Goal: Task Accomplishment & Management: Manage account settings

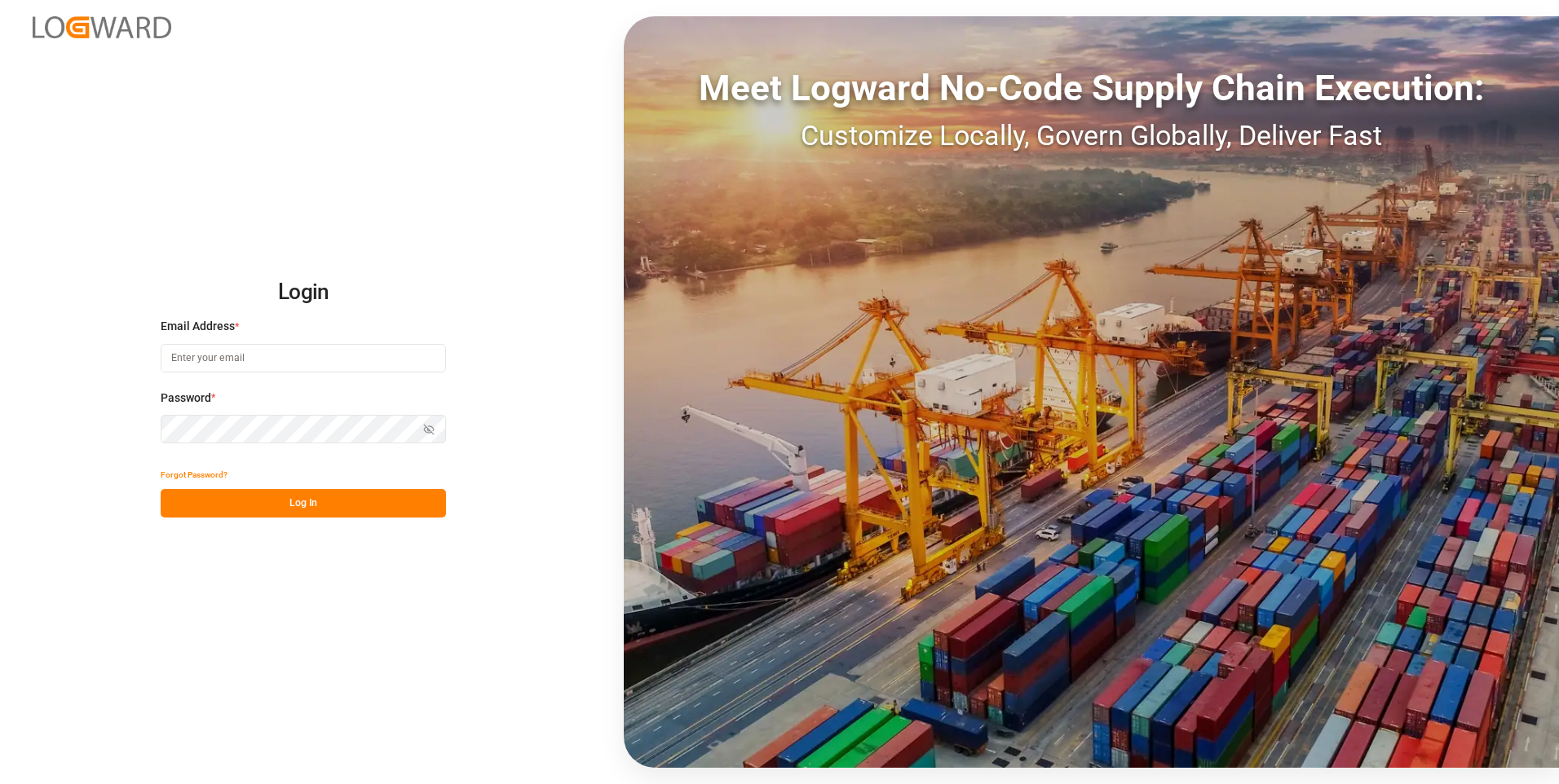
type input "evelyn.aceves@leschaco.com"
click at [390, 506] on button "Log In" at bounding box center [303, 503] width 285 height 29
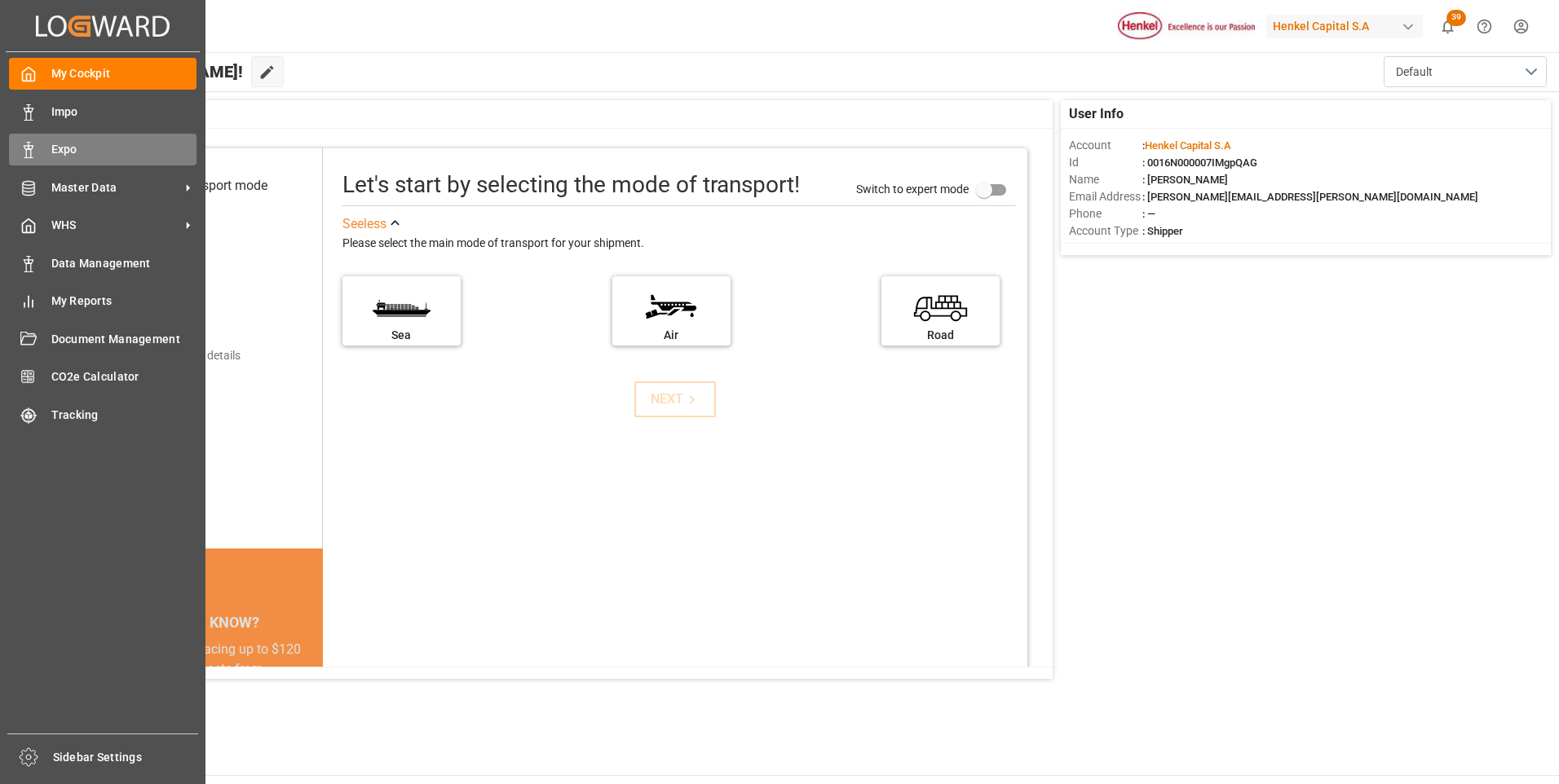
click at [32, 149] on polygon at bounding box center [31, 147] width 5 height 3
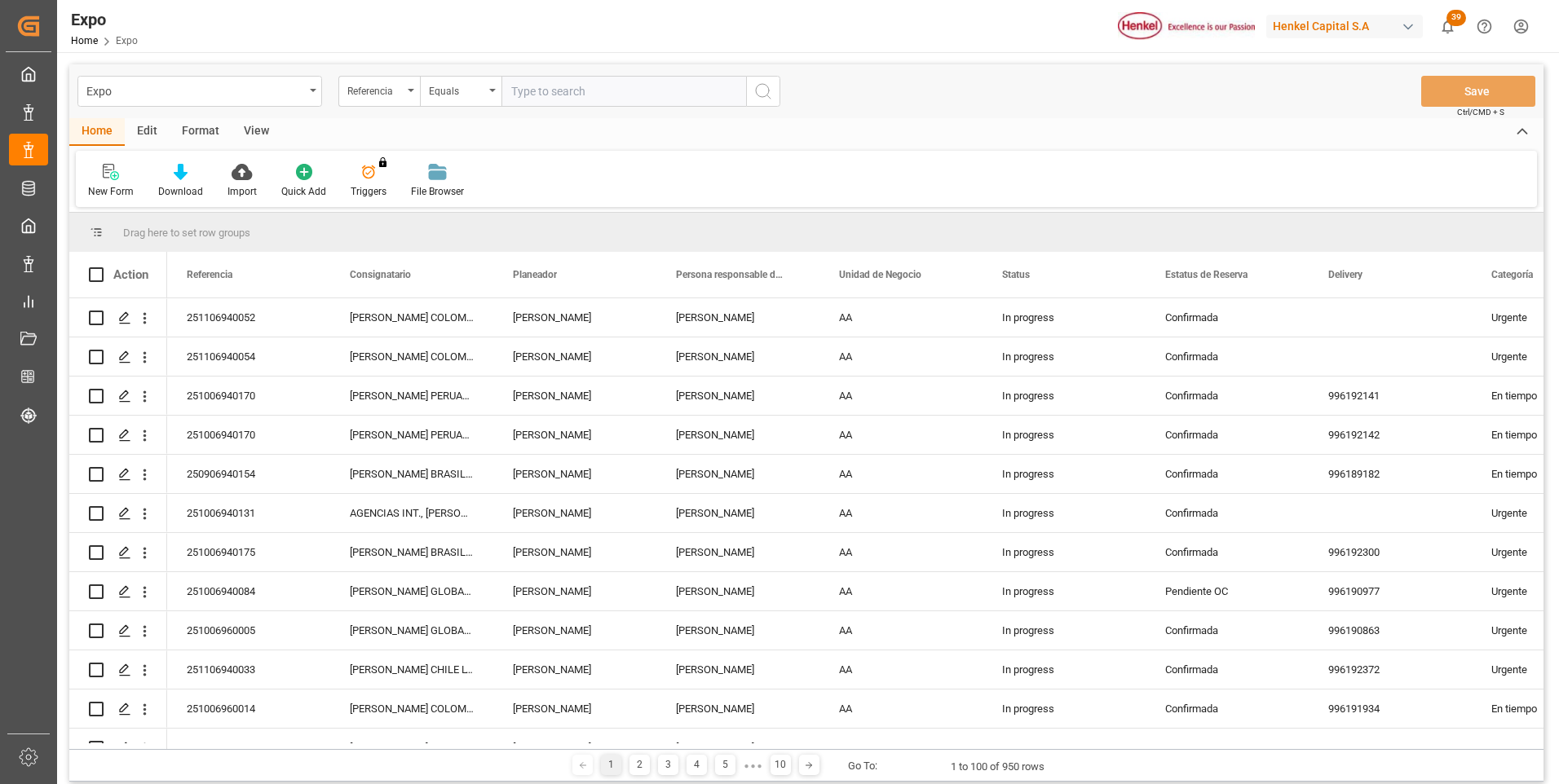
click at [646, 89] on input "text" at bounding box center [623, 92] width 245 height 31
type input "Me informa HAPAG que nuestro buque ha sido rolado, motivo: CUT & RUN, debido a …"
click at [658, 96] on input "text" at bounding box center [623, 92] width 245 height 31
paste input "251006940178"
type input "251006940178"
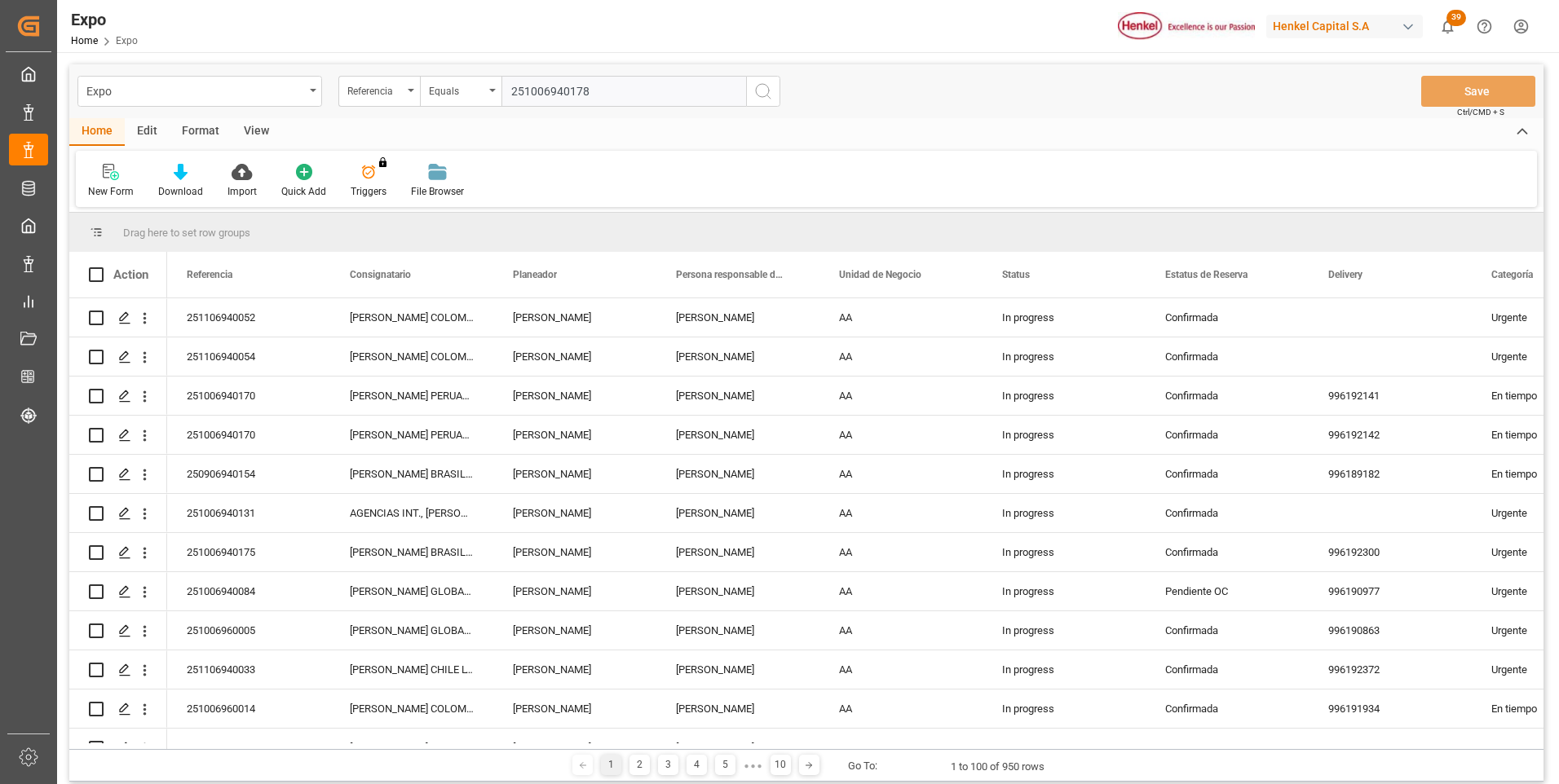
click at [753, 92] on button "search button" at bounding box center [763, 92] width 34 height 31
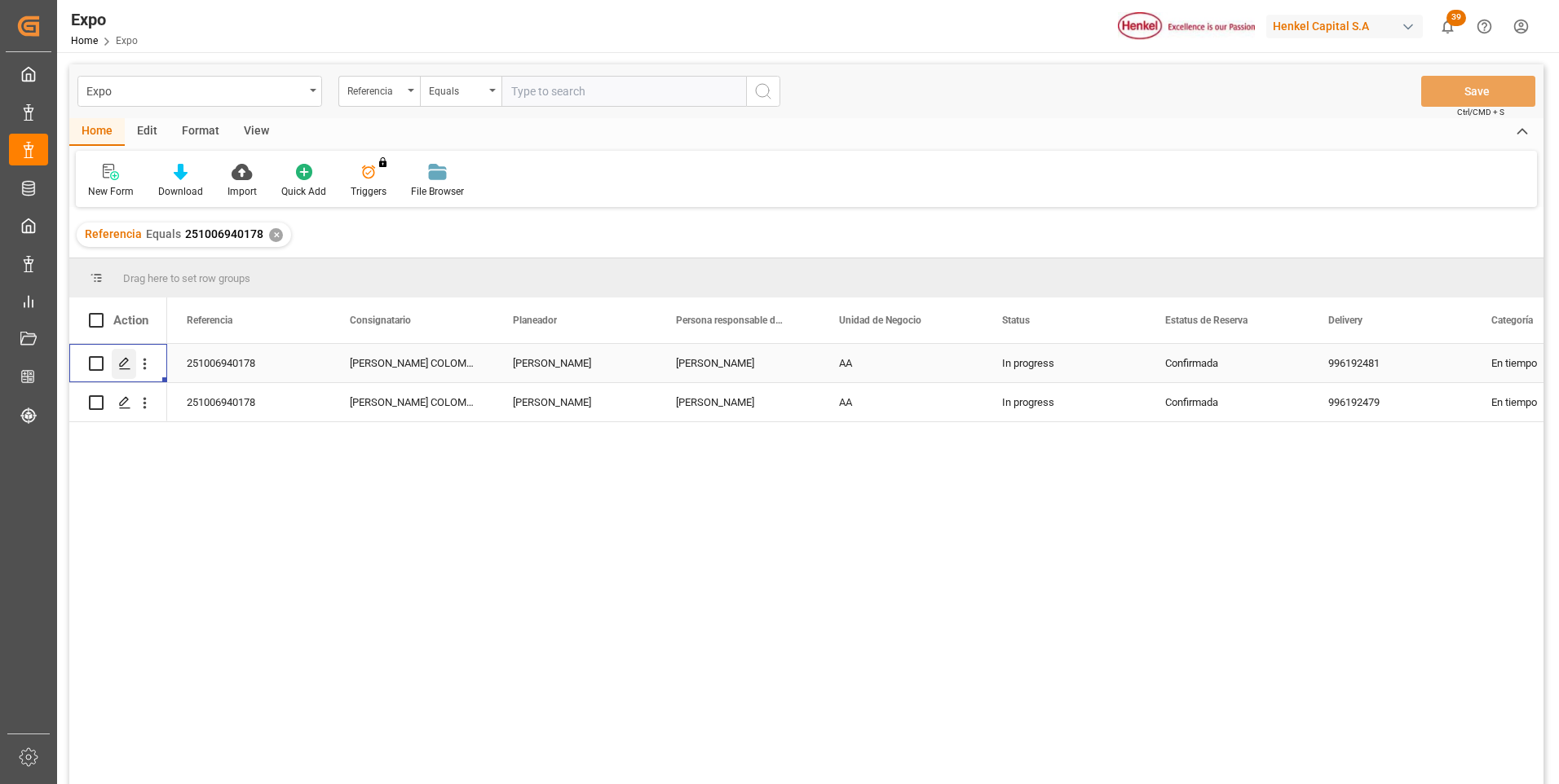
click at [123, 360] on icon "Press SPACE to select this row." at bounding box center [125, 364] width 13 height 13
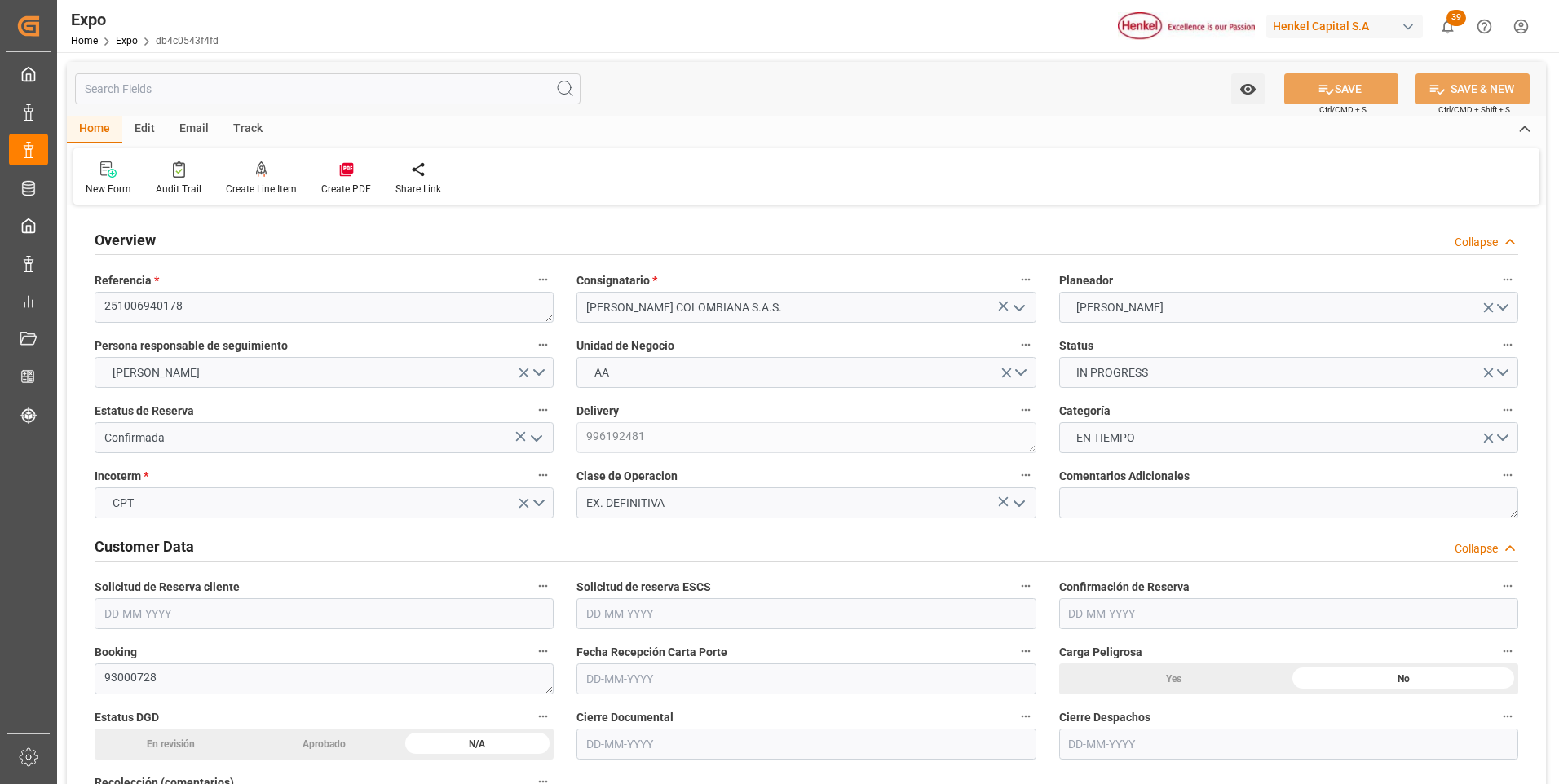
type input "19600"
type input "20865.25"
type input "20"
type input "9975612"
type input "9938456"
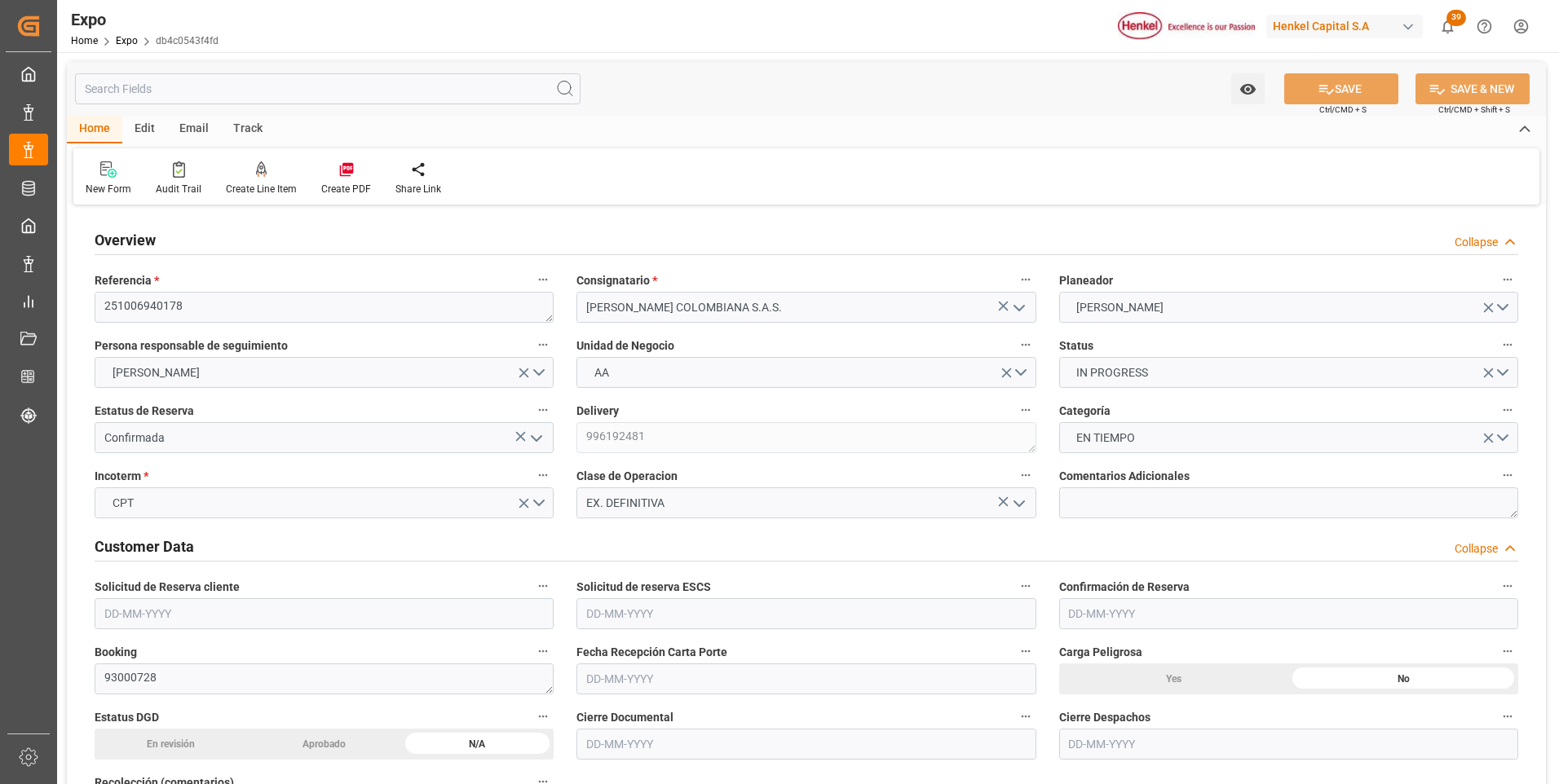
type input "9938456"
type input "MXZLO"
type input "COBUN"
type input "29-09-2025"
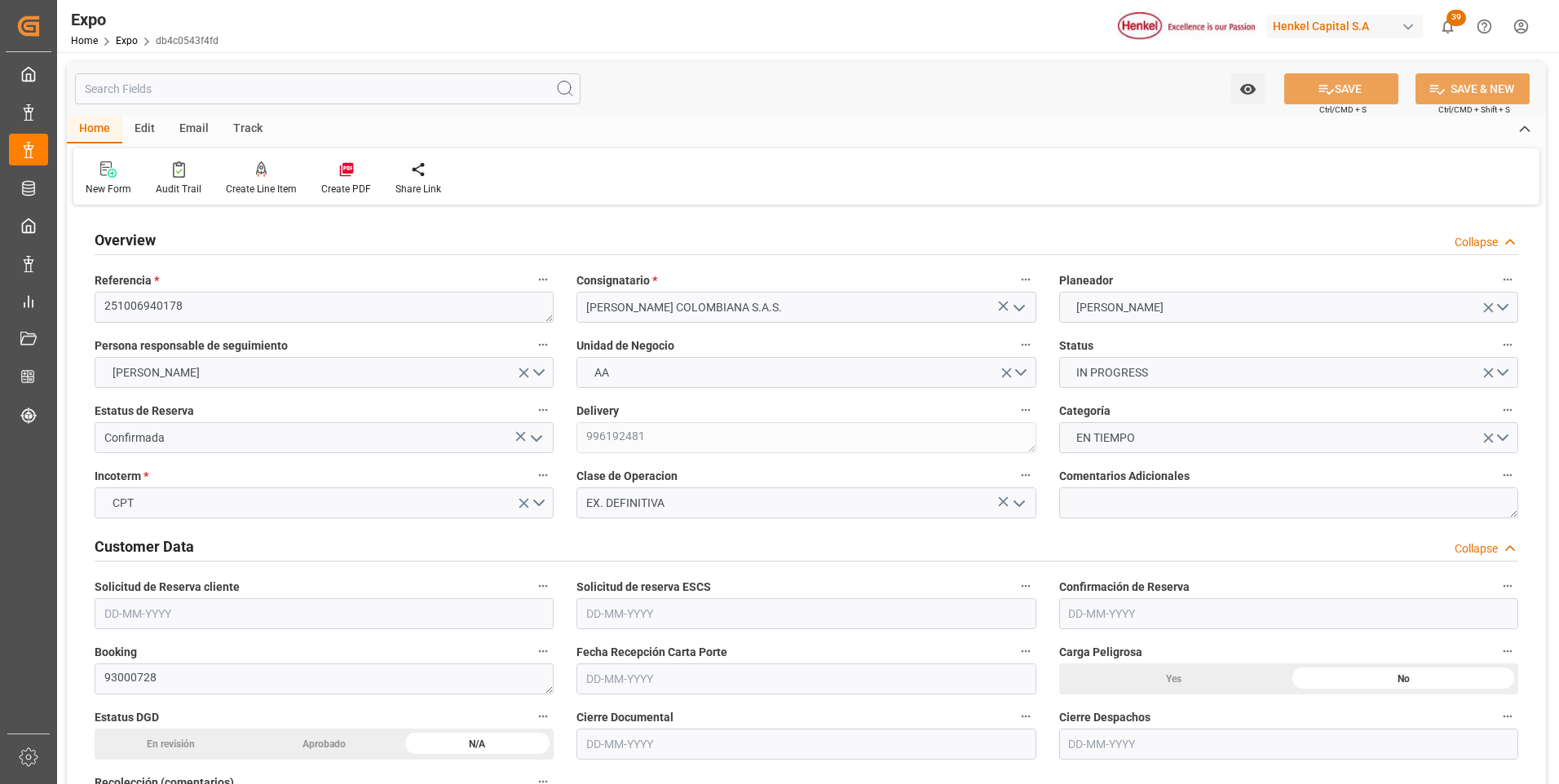
type input "30-09-2025"
type input "08-10-2025"
type input "11-09-2025"
type input "06-10-2025"
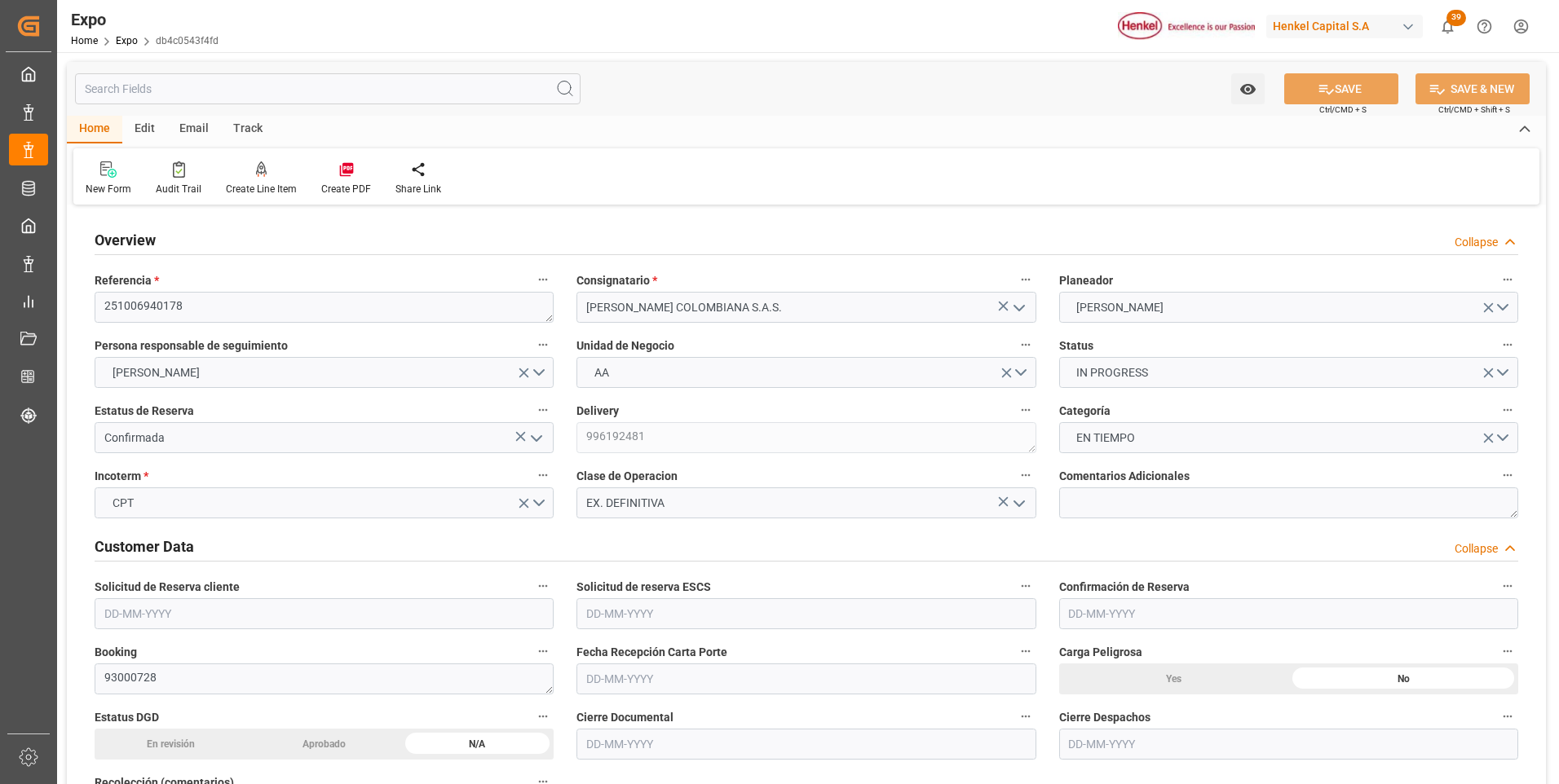
type input "06-10-2025 00:00"
type input "06-10-2025"
type input "08-10-2025 23:08"
type input "08-10-2025"
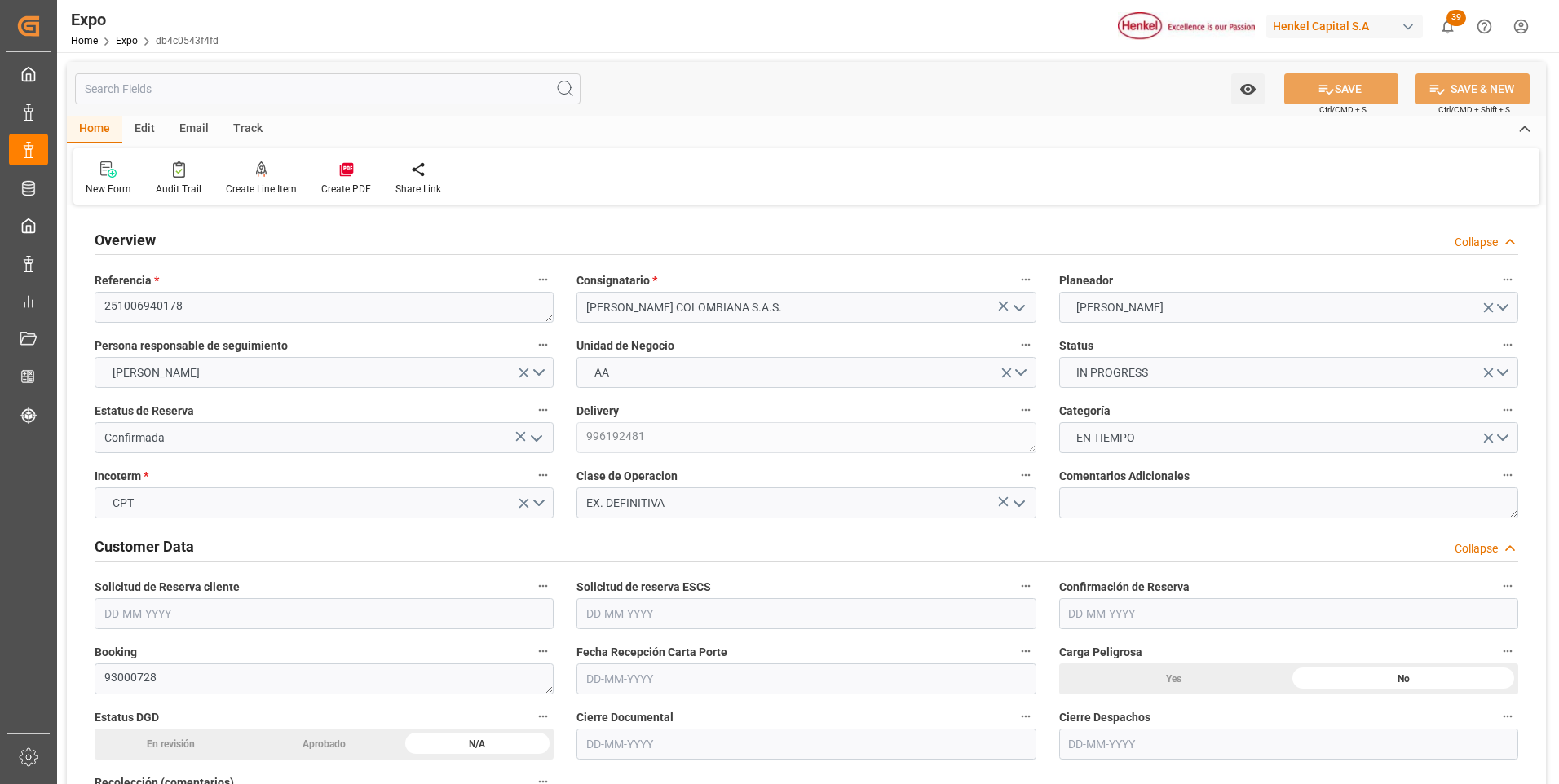
type input "09-10-2025"
type input "10-10-2025"
type input "23-10-2025 17:00"
type input "13-10-2025 00:00"
type input "09-11-2025 05:00"
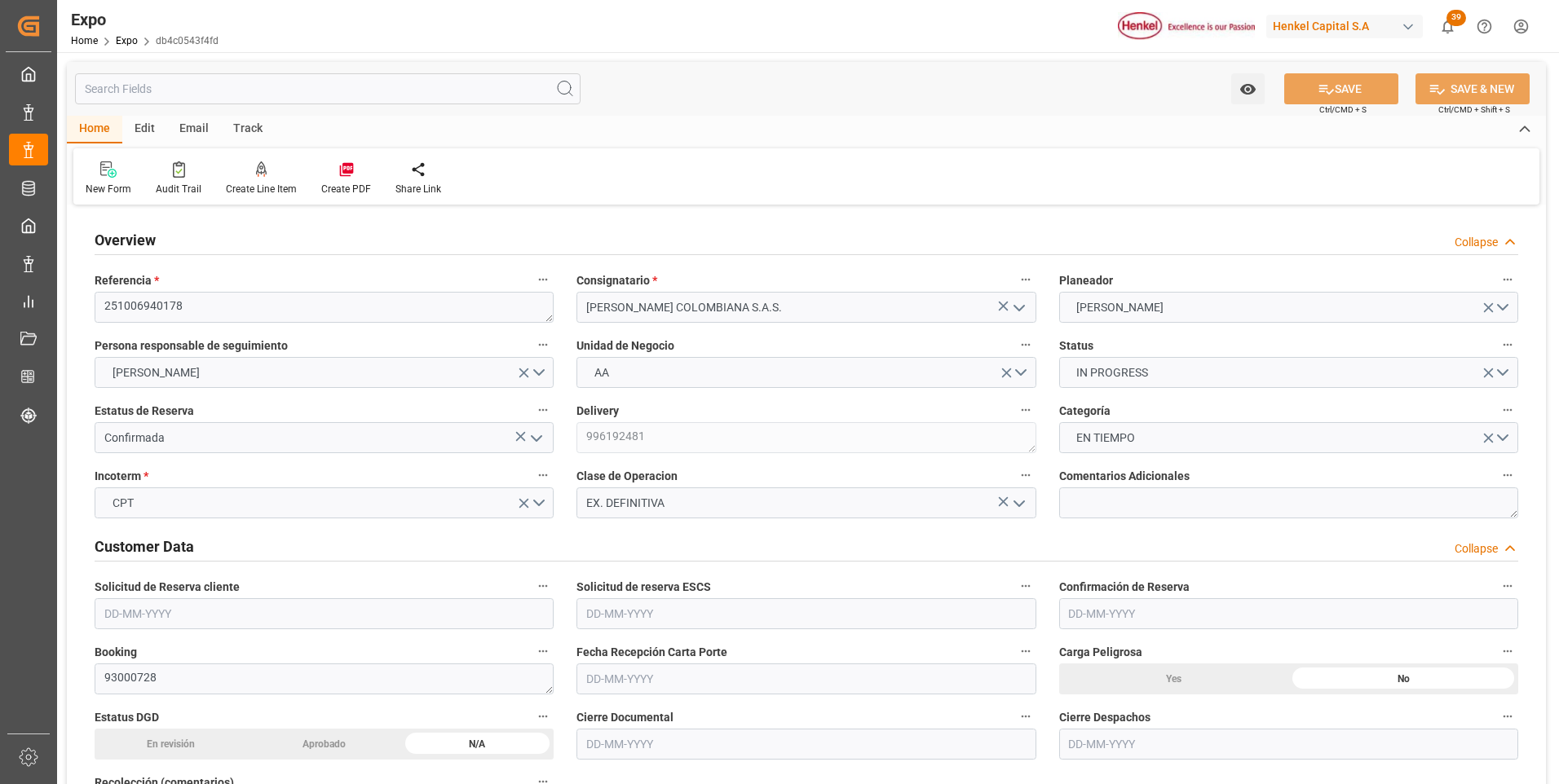
type input "19-10-2025 00:00"
type input "15-10-2025 07:22"
type input "13-10-2025 13:12"
type input "23-10-2025 17:00"
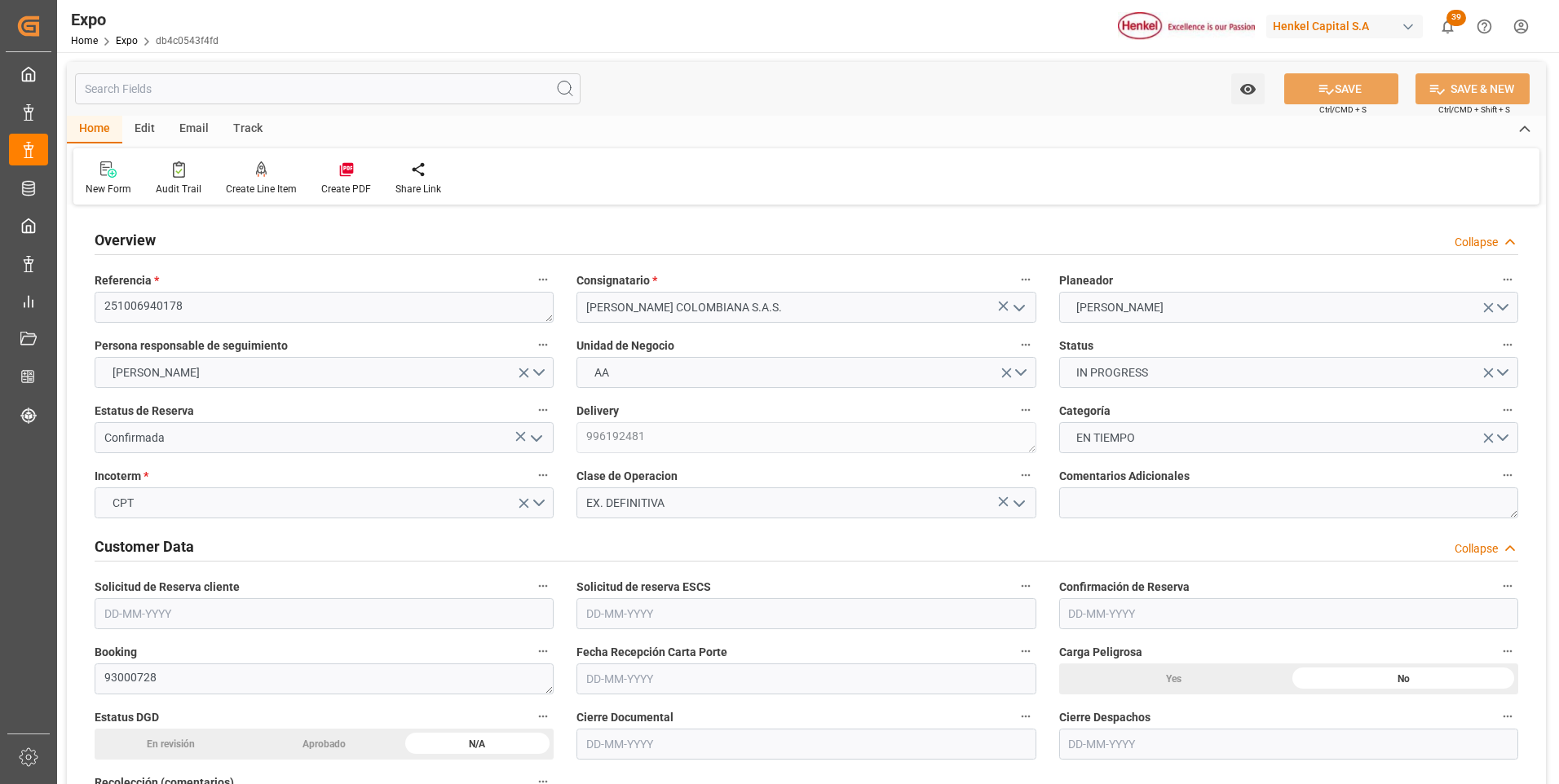
type input "09-11-2025 05:00"
type input "09-11-2025 16:02"
type input "13-11-2025 16:02"
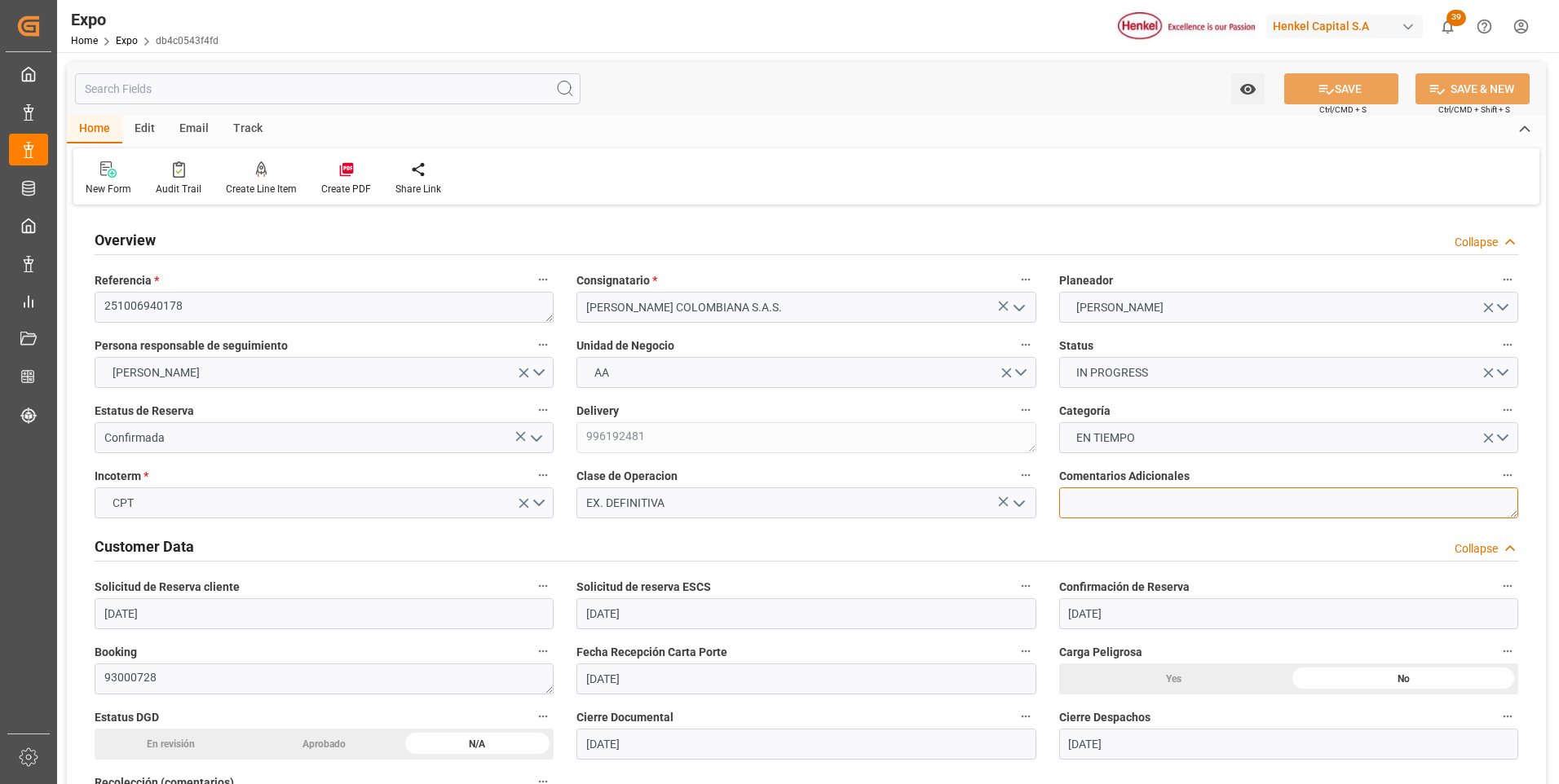
click at [1092, 495] on textarea at bounding box center [1288, 503] width 459 height 31
type textarea "ROLL OVER POR CUT & RUN || HAPAG ABSORBE DEMORAS"
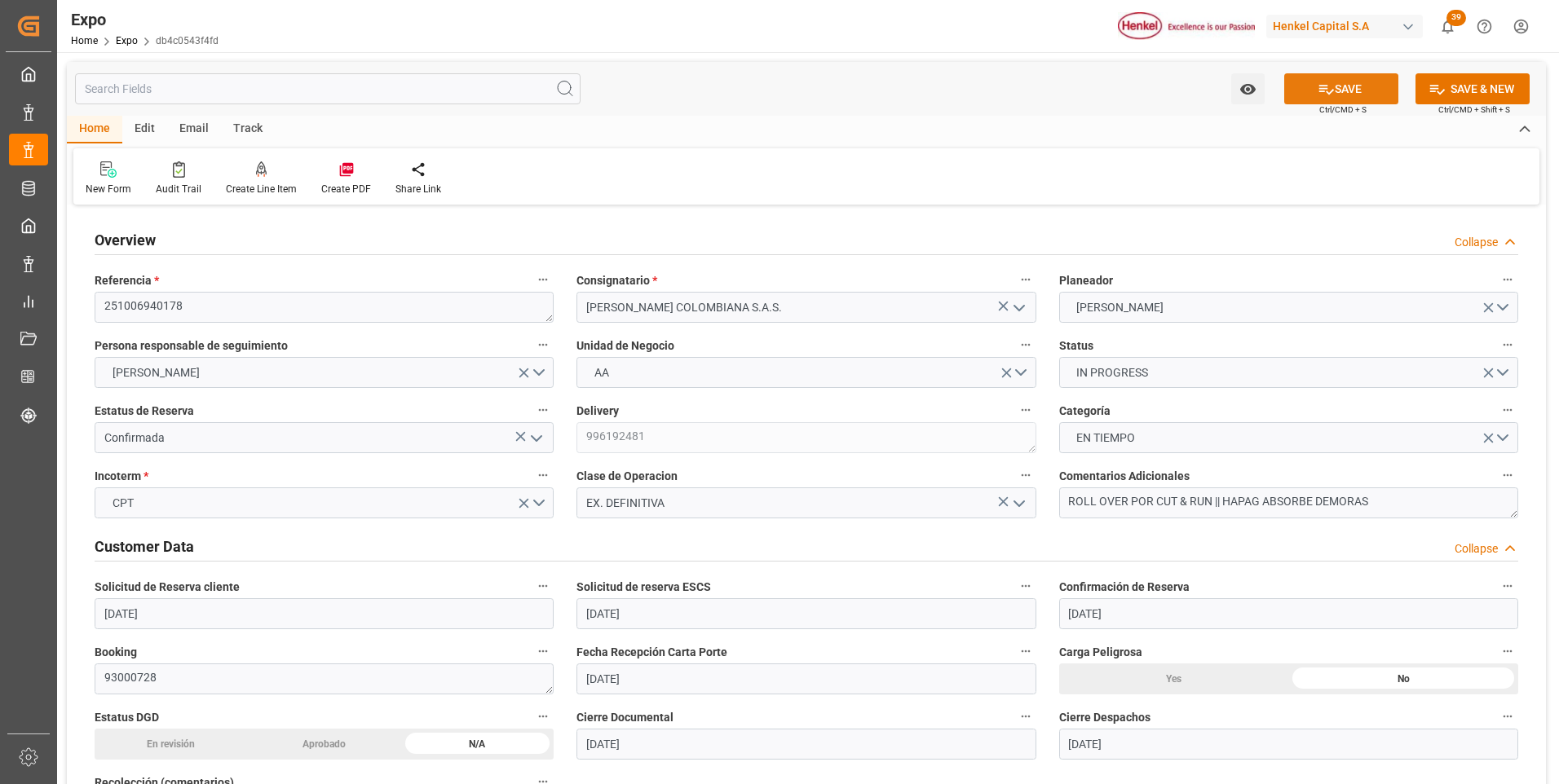
click at [1363, 91] on button "SAVE" at bounding box center [1341, 89] width 115 height 31
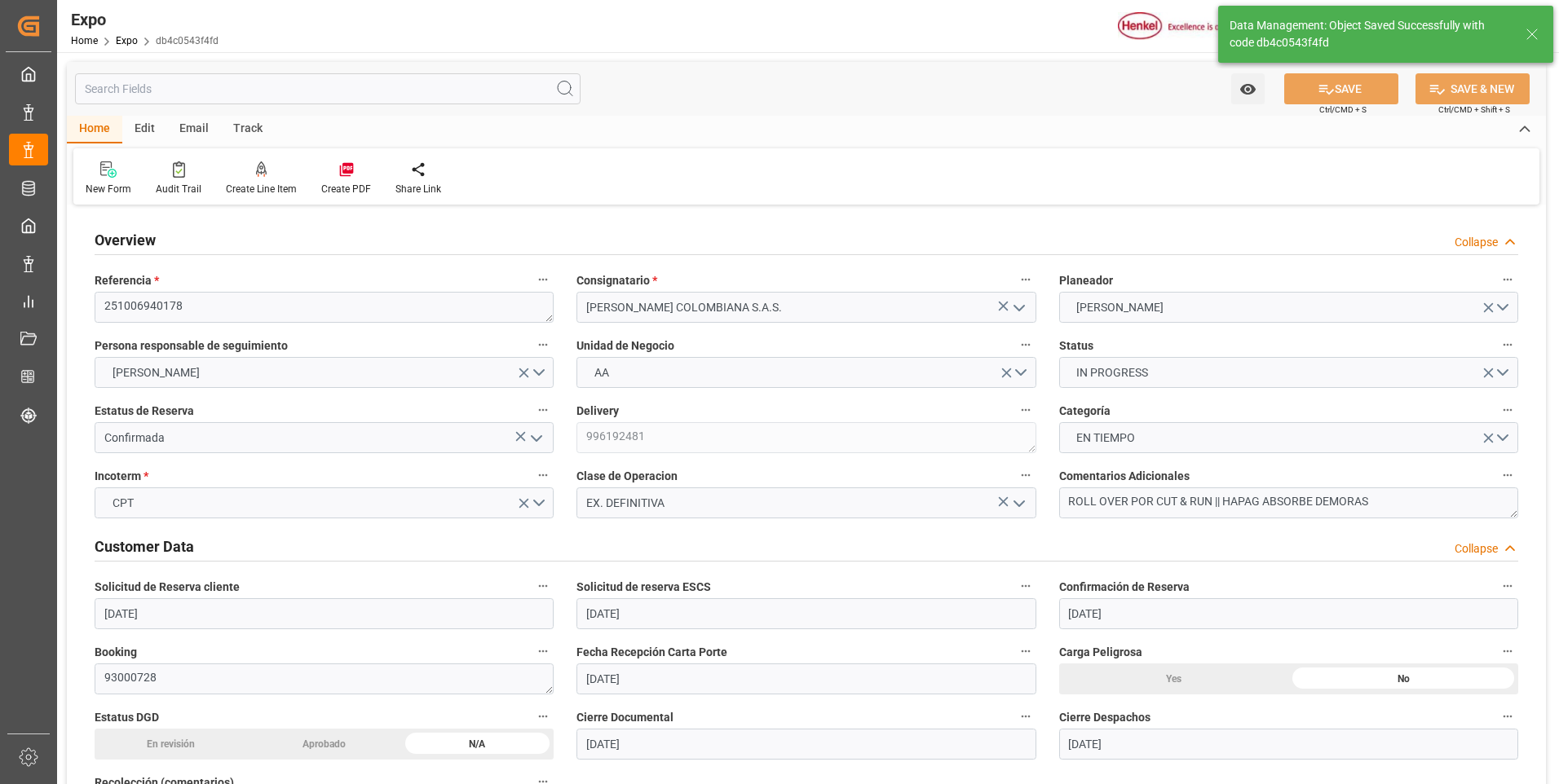
type textarea "Evelyn Aceves"
type input "15-10-2025 14:49"
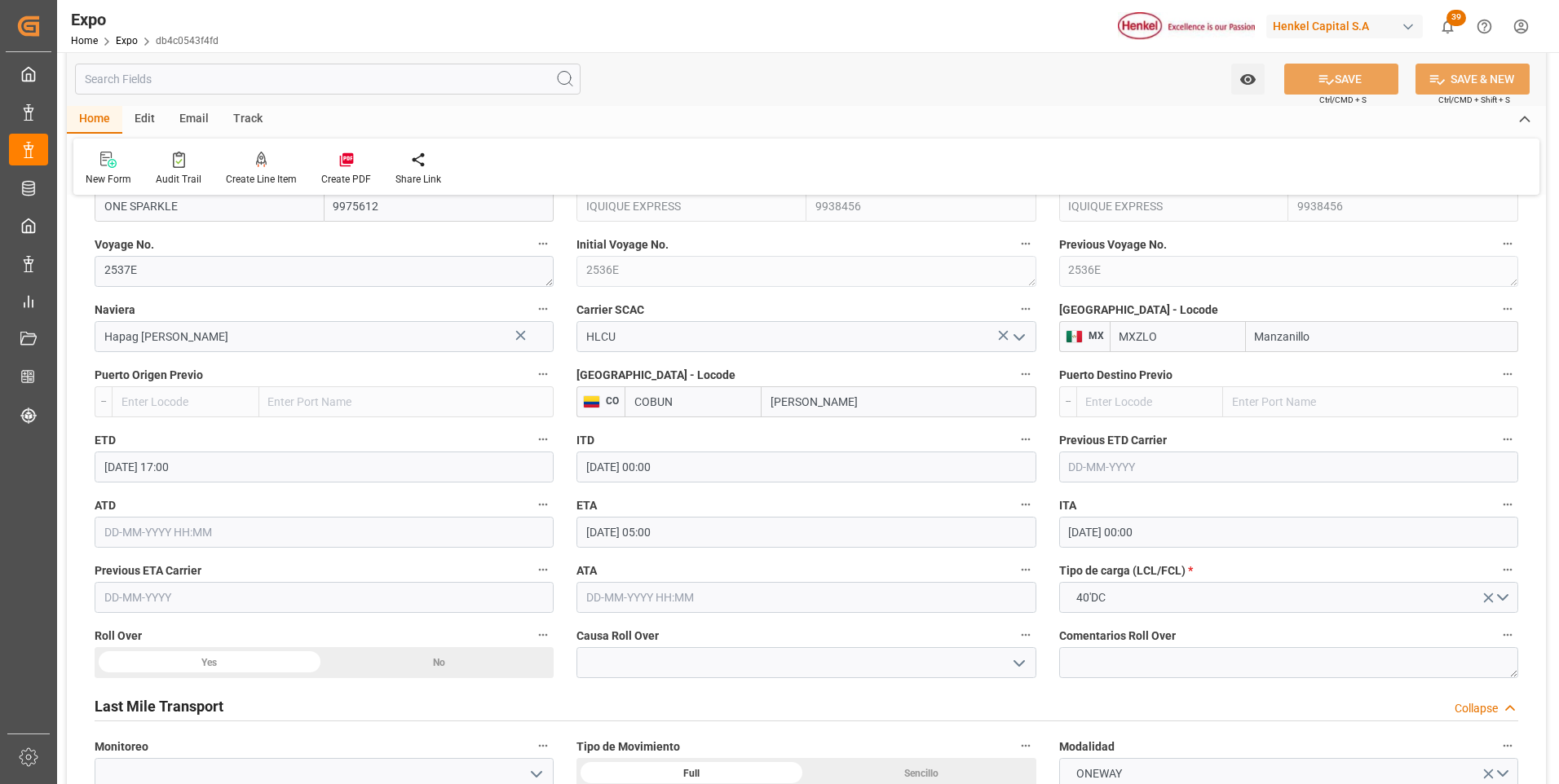
scroll to position [2200, 0]
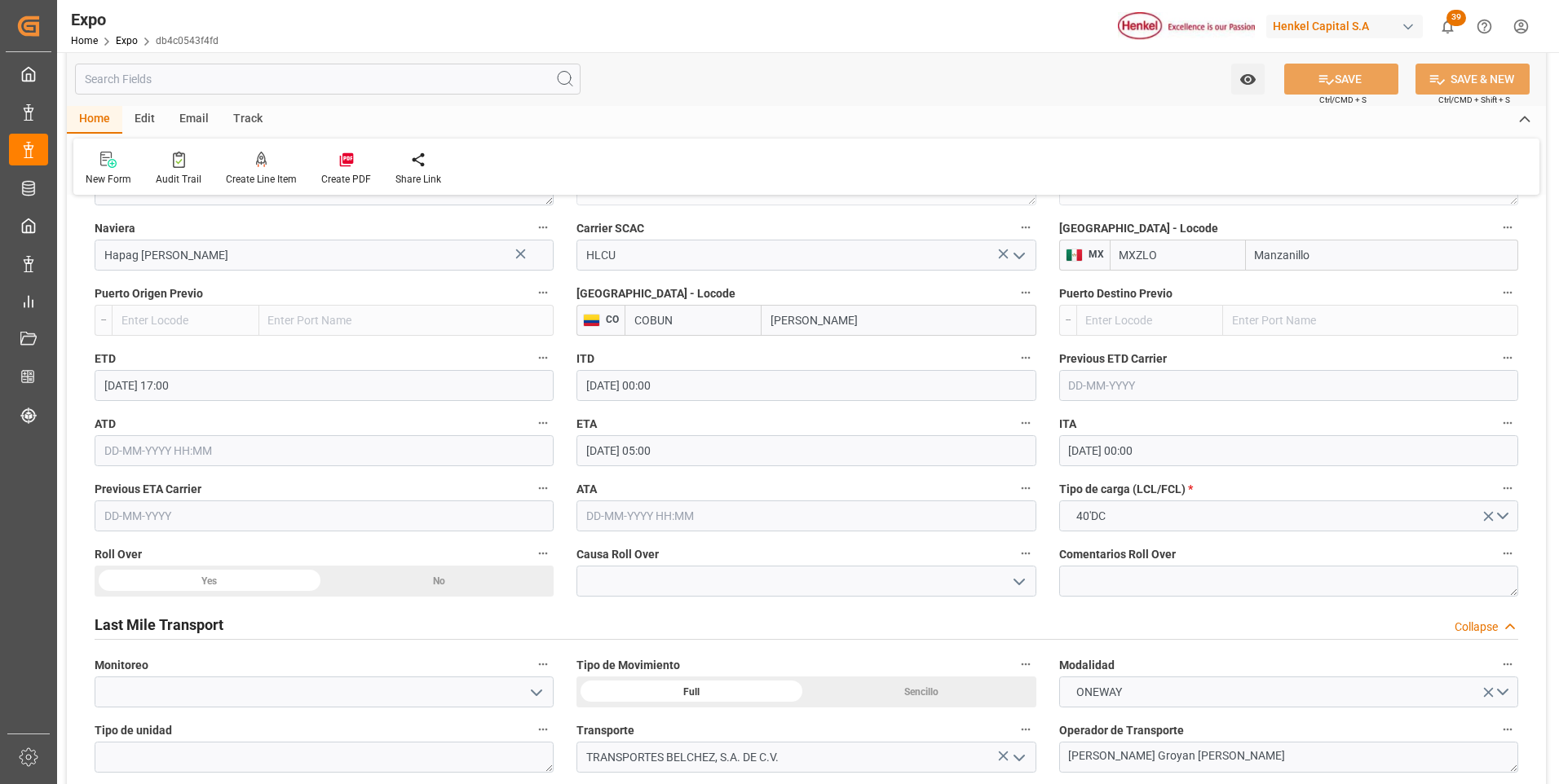
click at [287, 582] on div "Yes" at bounding box center [209, 581] width 230 height 31
click at [1016, 590] on icon "open menu" at bounding box center [1019, 582] width 20 height 20
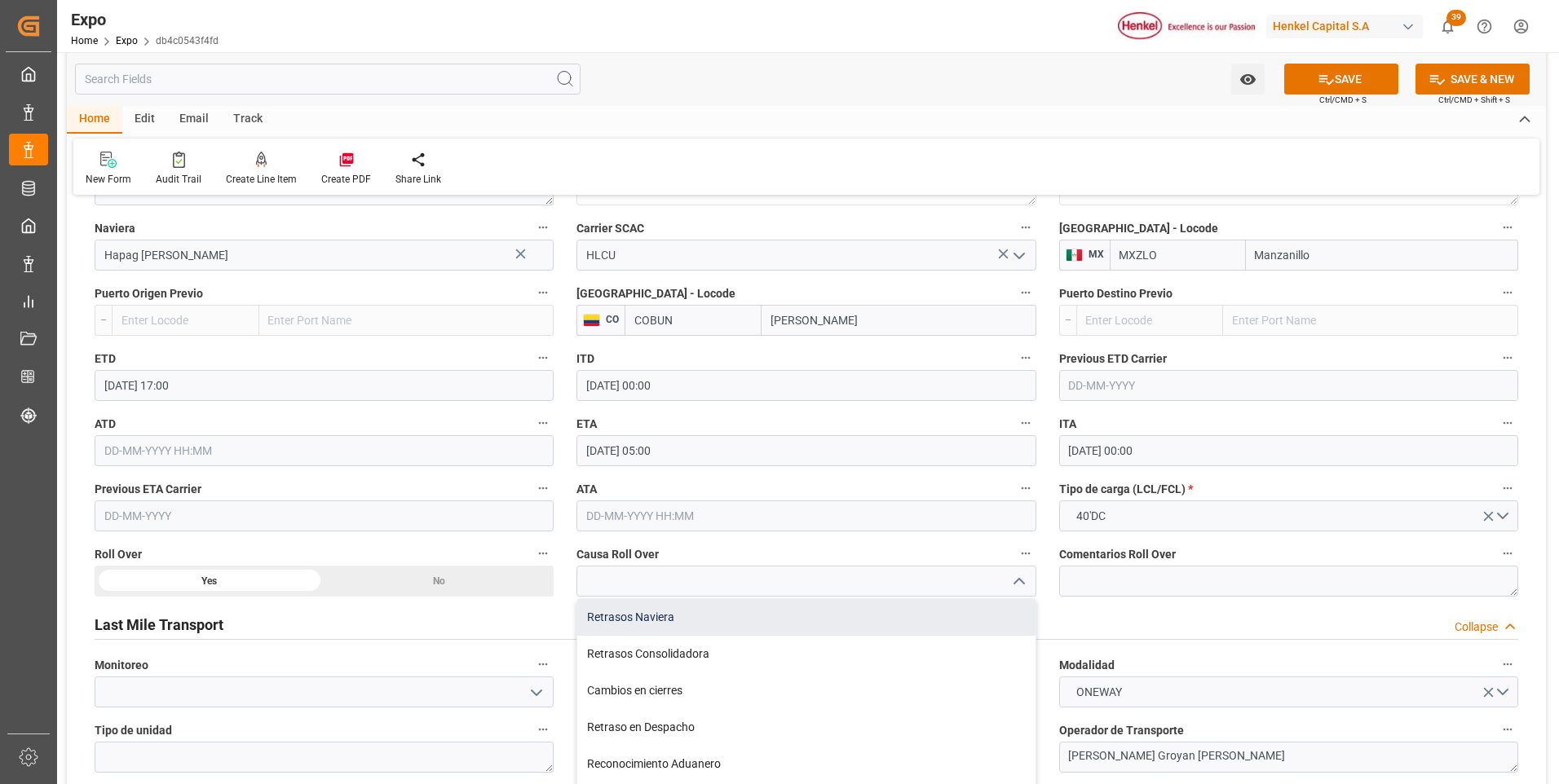
click at [686, 624] on div "Retrasos Naviera" at bounding box center [806, 617] width 457 height 37
type input "Retrasos Naviera"
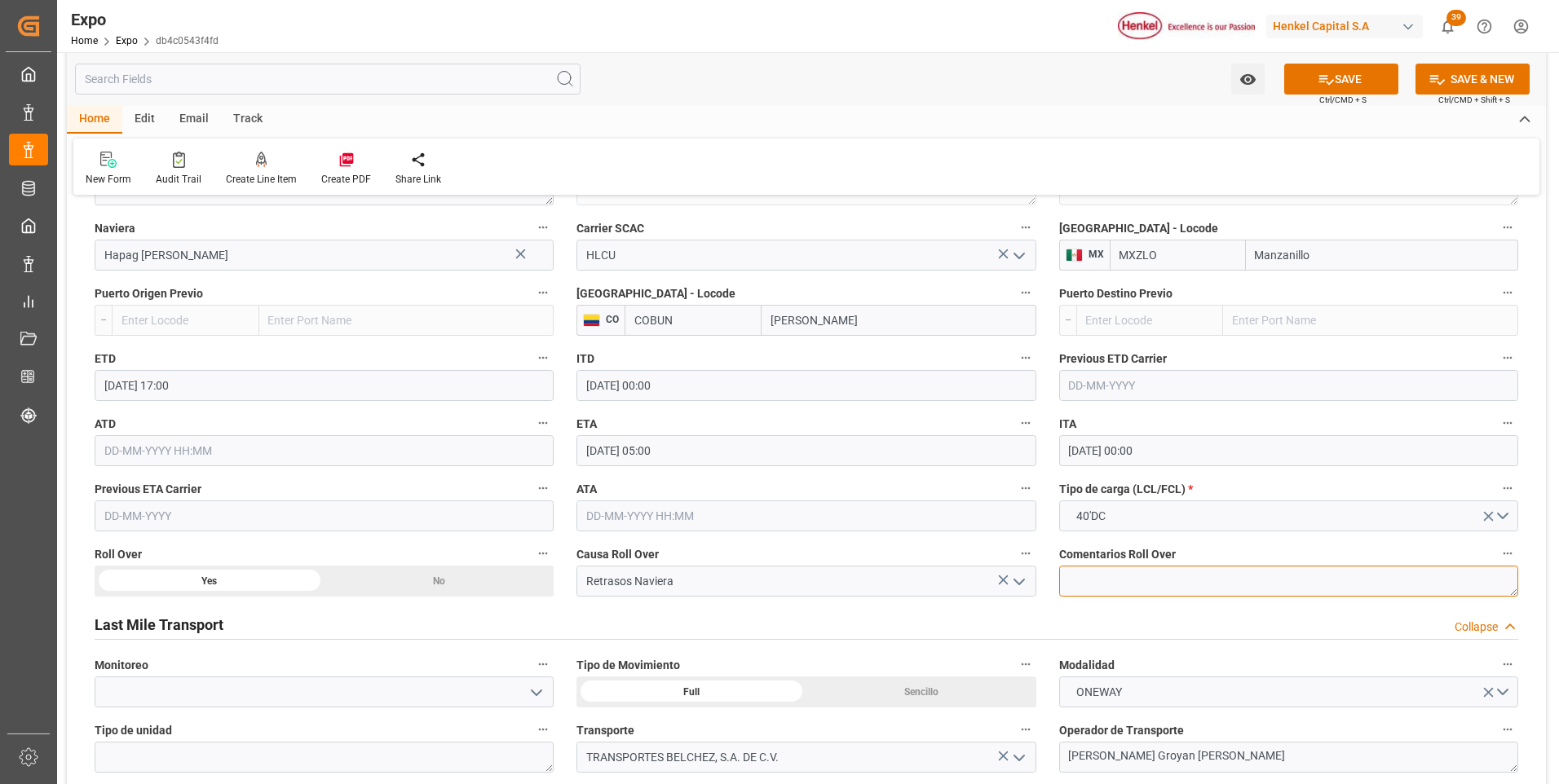
click at [1091, 583] on textarea at bounding box center [1288, 581] width 459 height 31
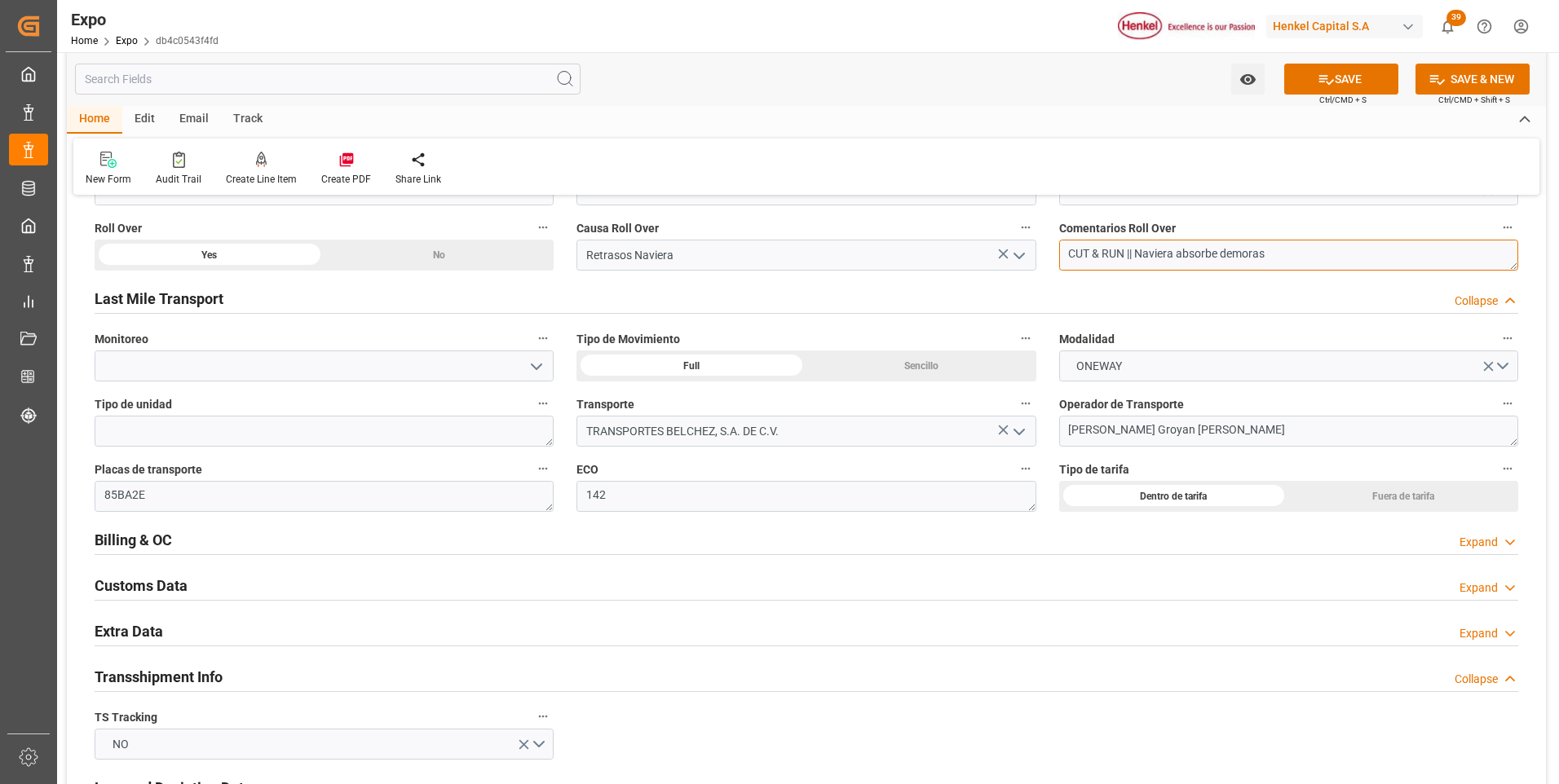
scroll to position [2608, 0]
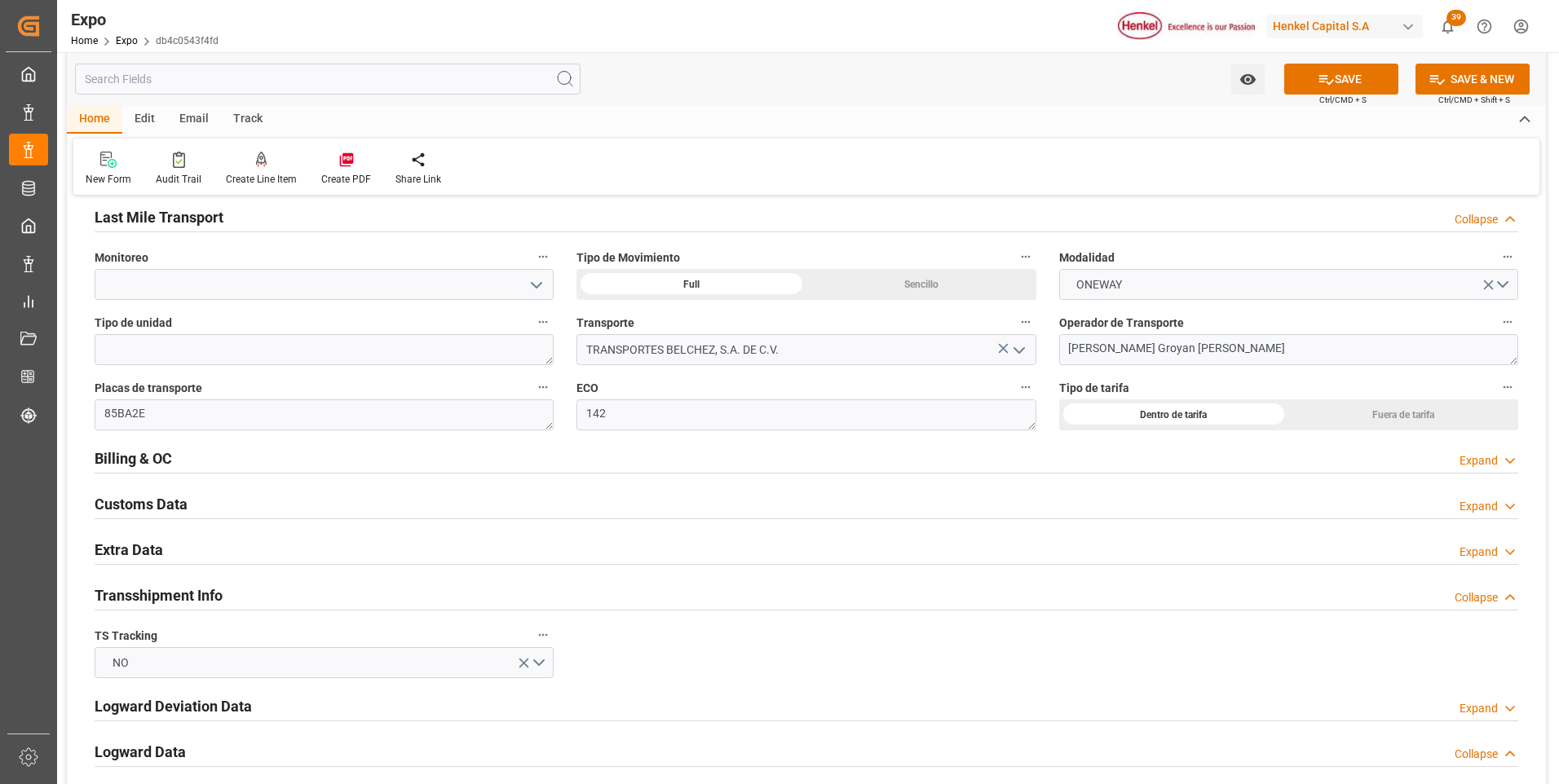
type textarea "CUT & RUN || Naviera absorbe demoras"
click at [1483, 553] on div "Expand" at bounding box center [1478, 552] width 38 height 17
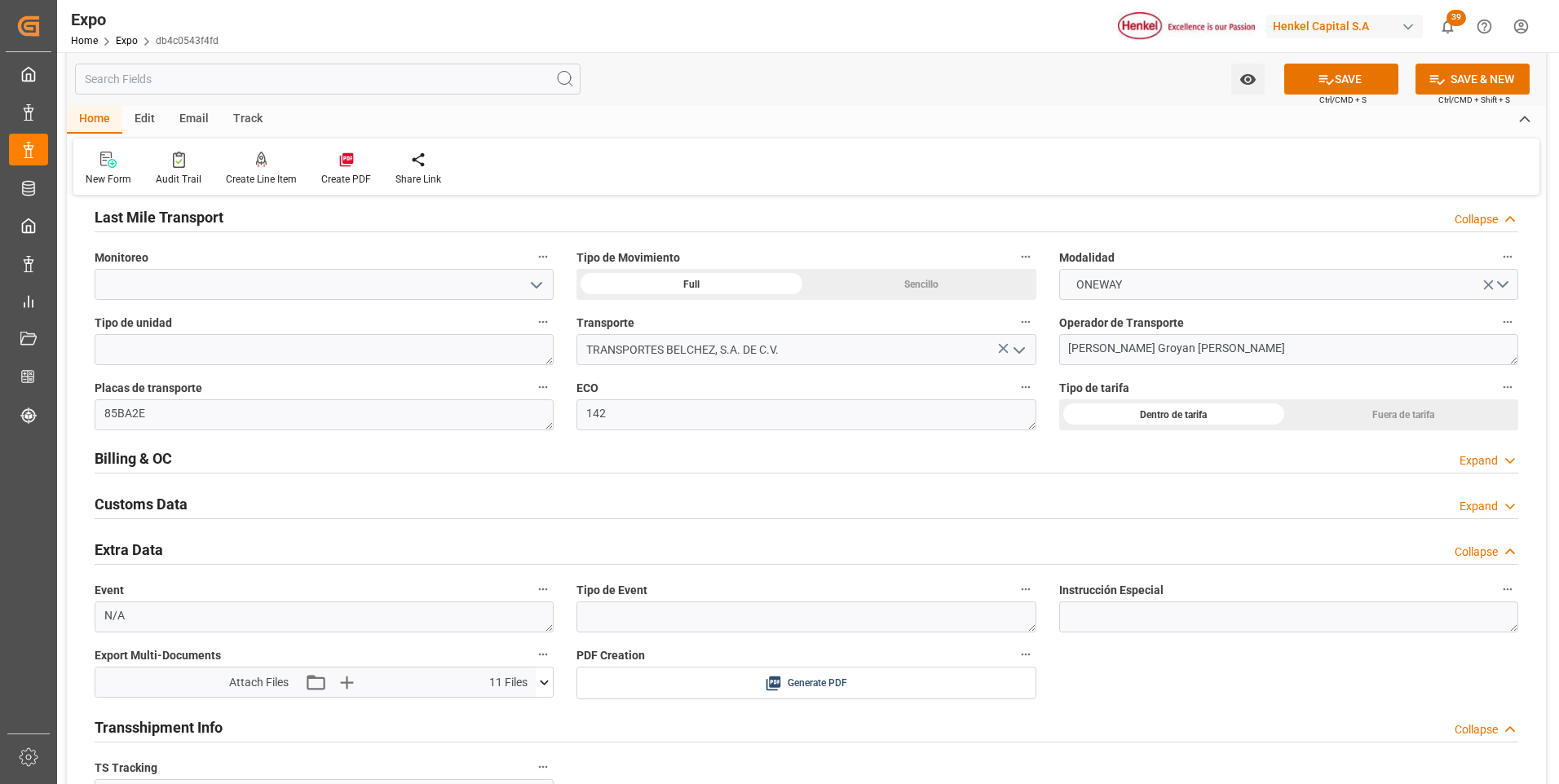
scroll to position [2771, 0]
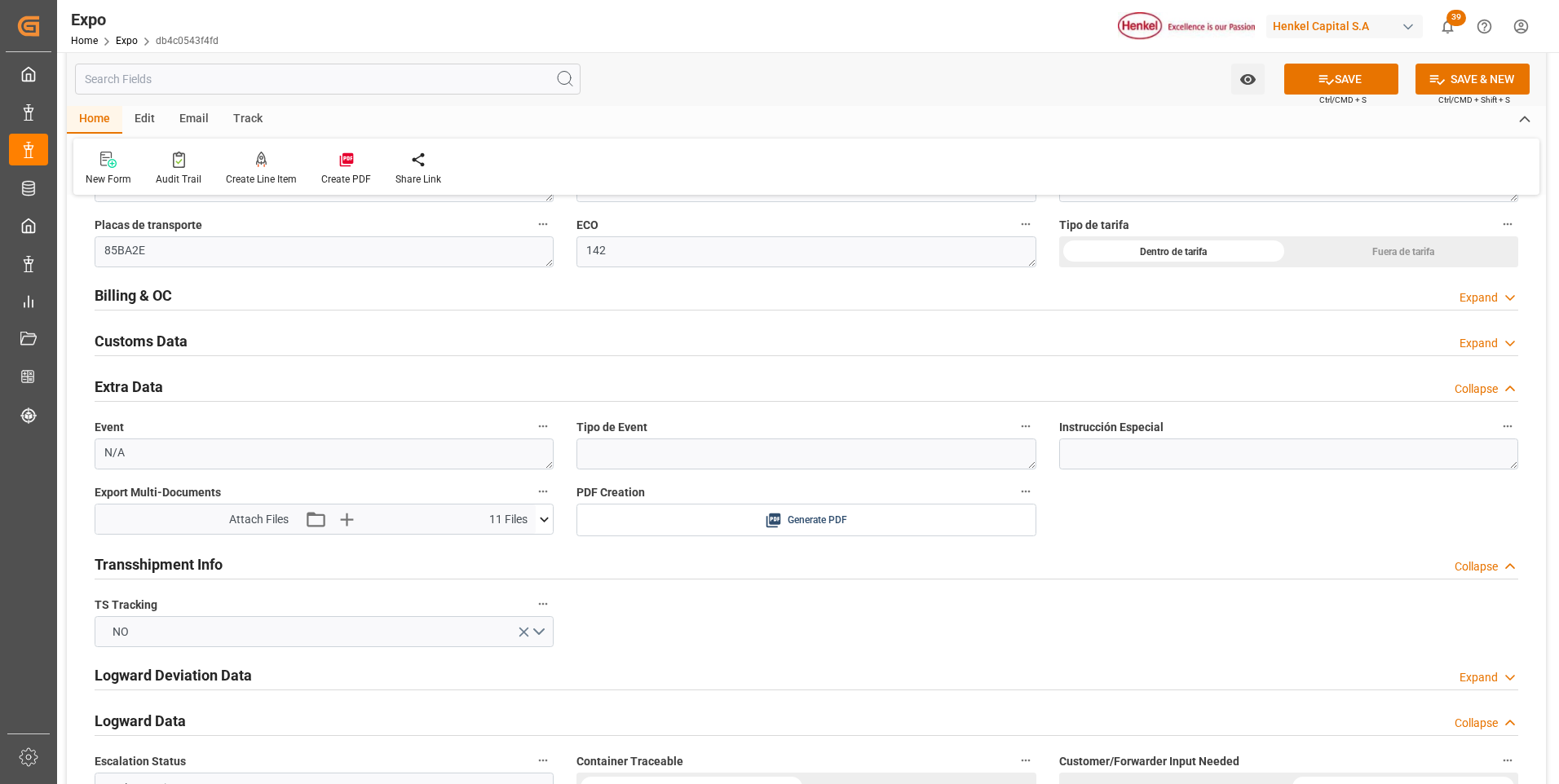
click at [546, 522] on icon at bounding box center [544, 519] width 17 height 17
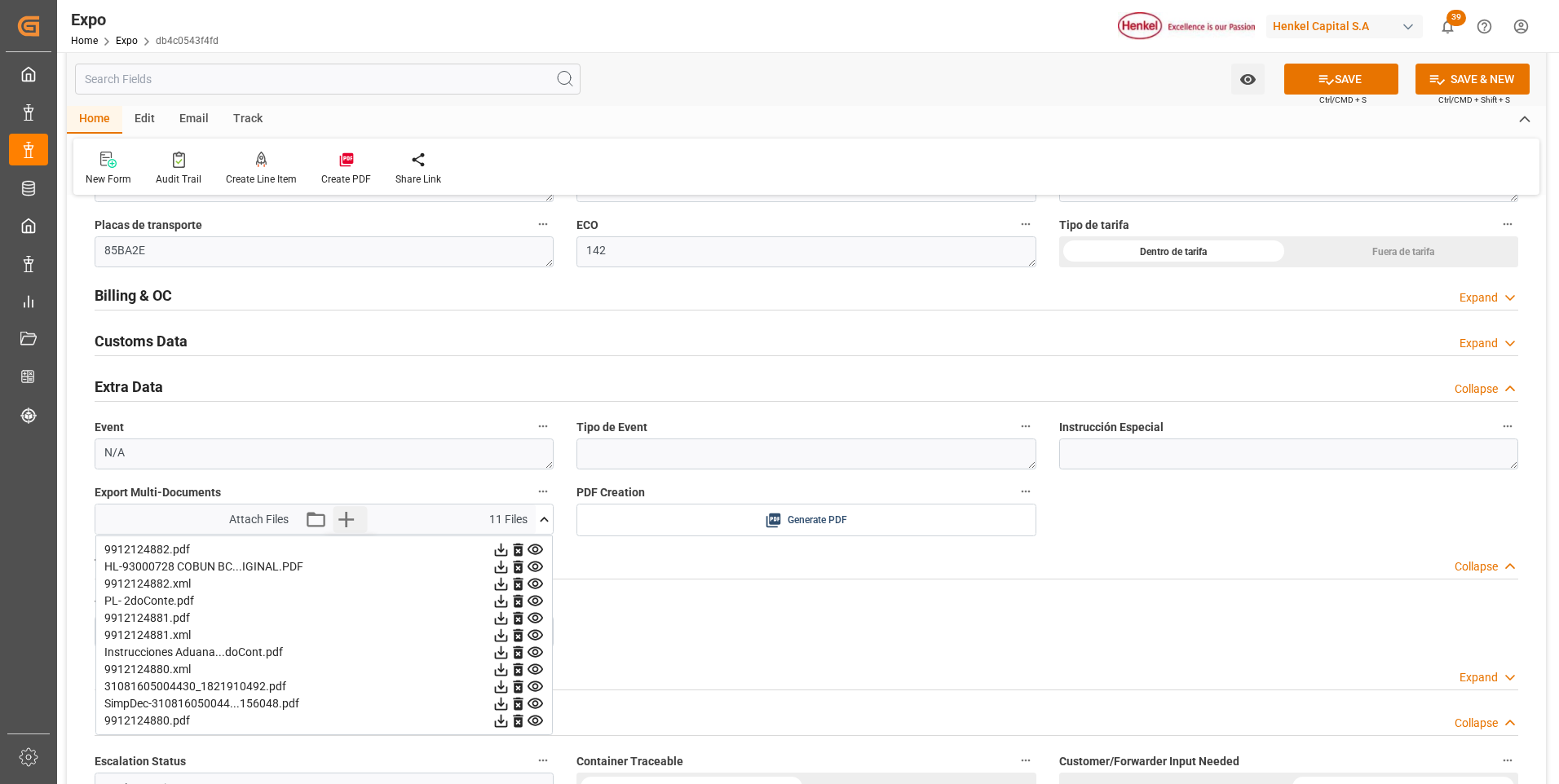
click at [341, 517] on icon "button" at bounding box center [346, 519] width 26 height 26
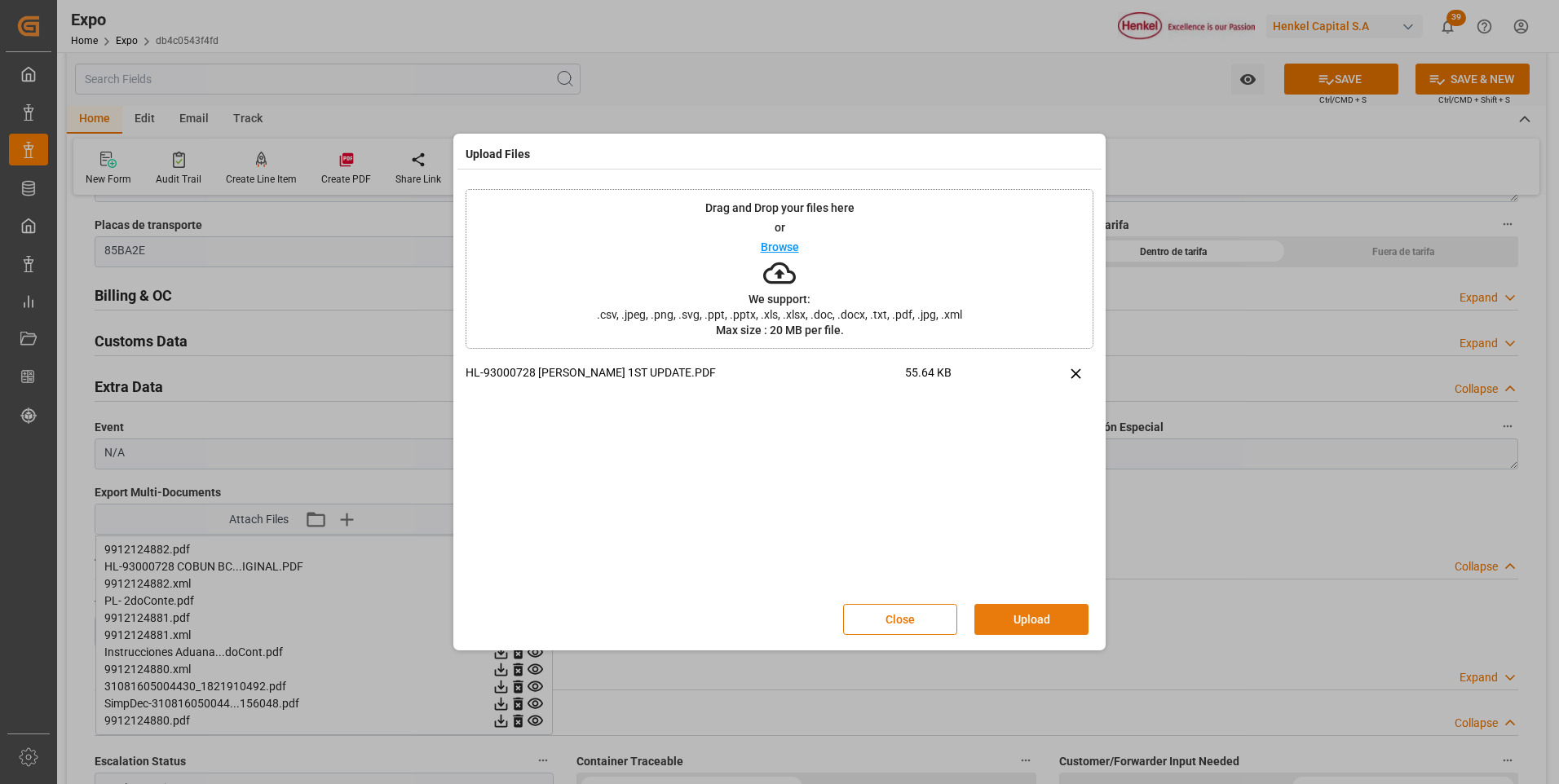
click at [1010, 607] on button "Upload" at bounding box center [1031, 620] width 115 height 31
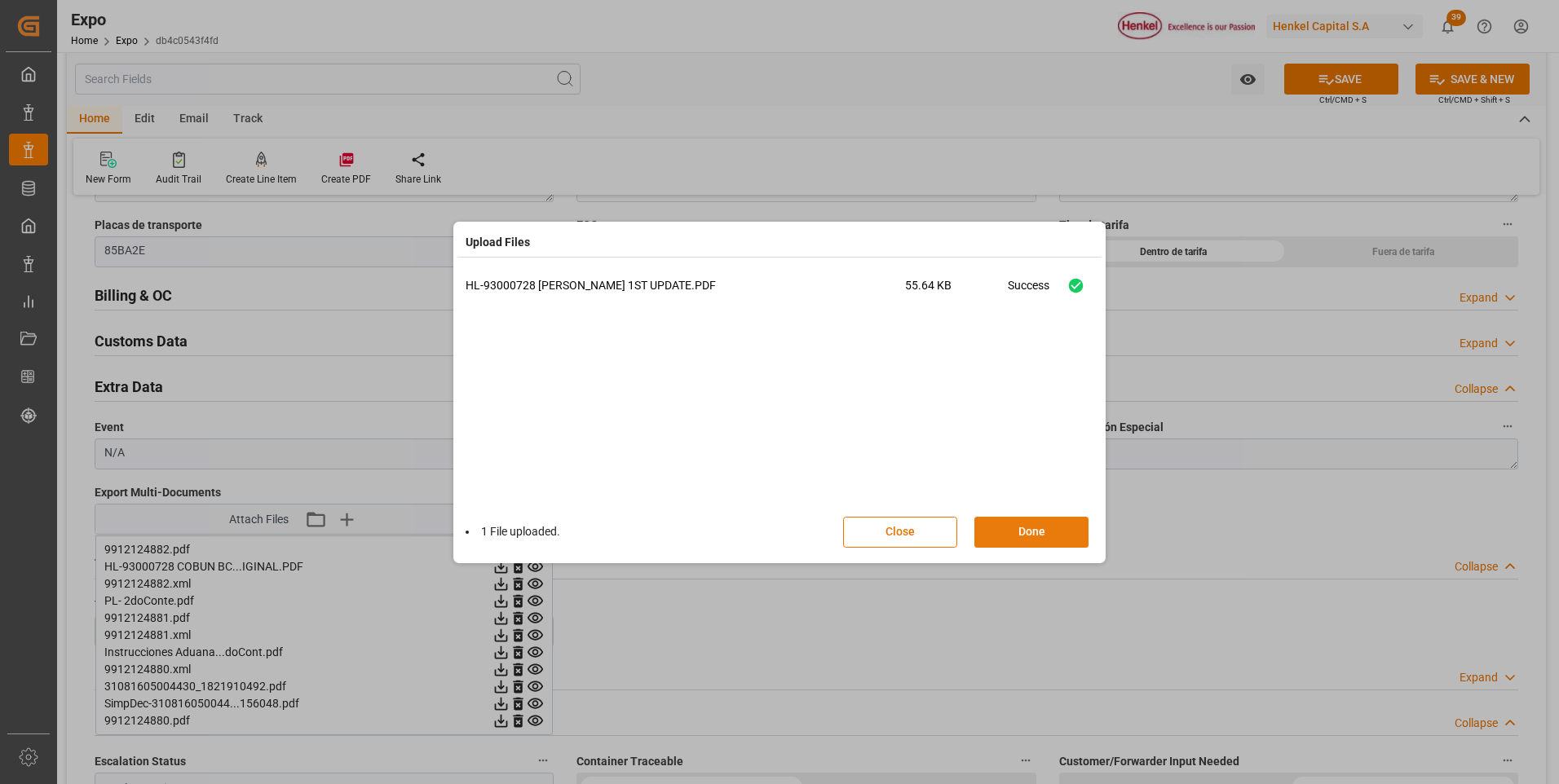
click at [1037, 526] on button "Done" at bounding box center [1031, 532] width 115 height 31
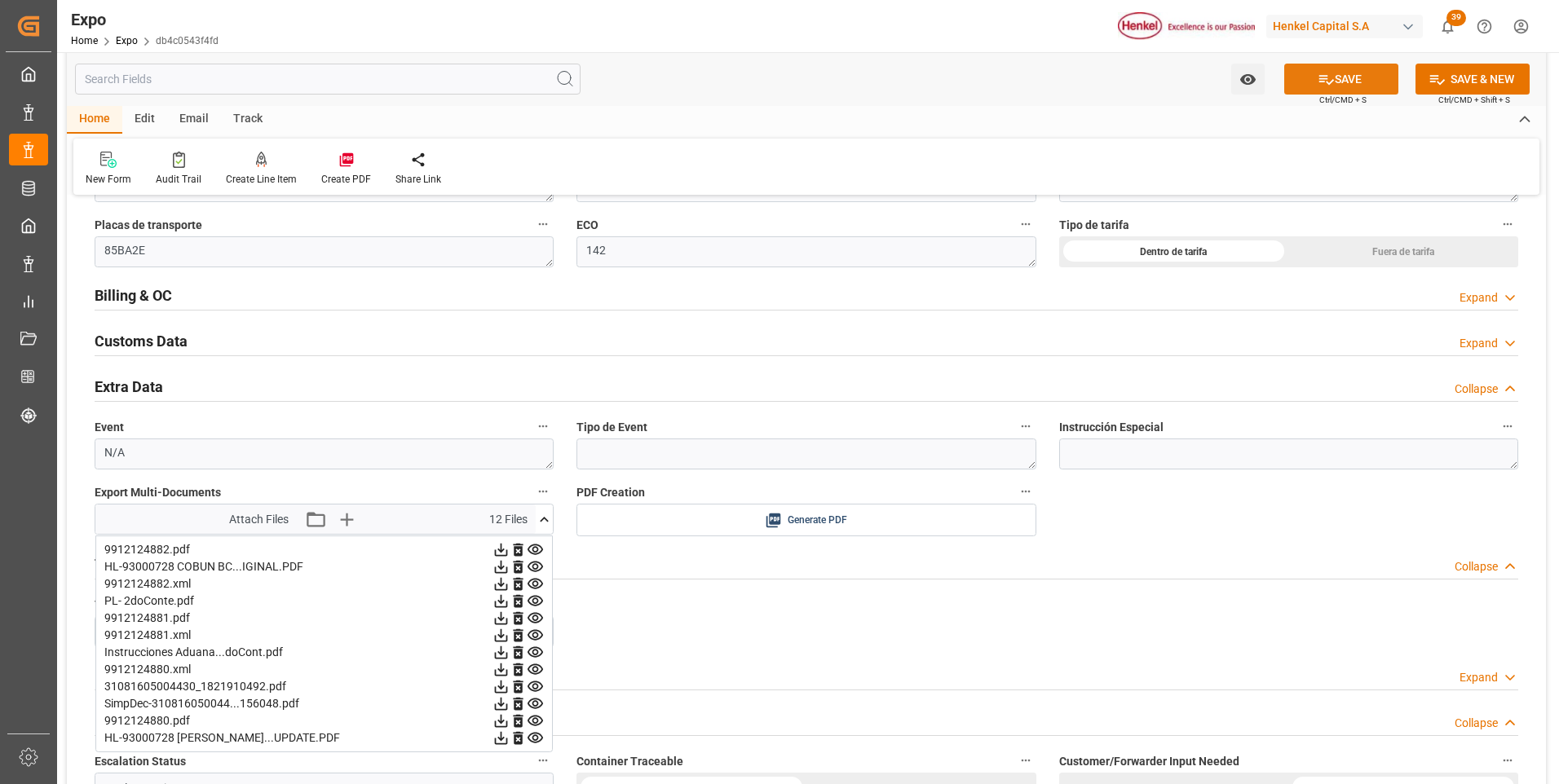
click at [1330, 80] on icon at bounding box center [1327, 80] width 15 height 10
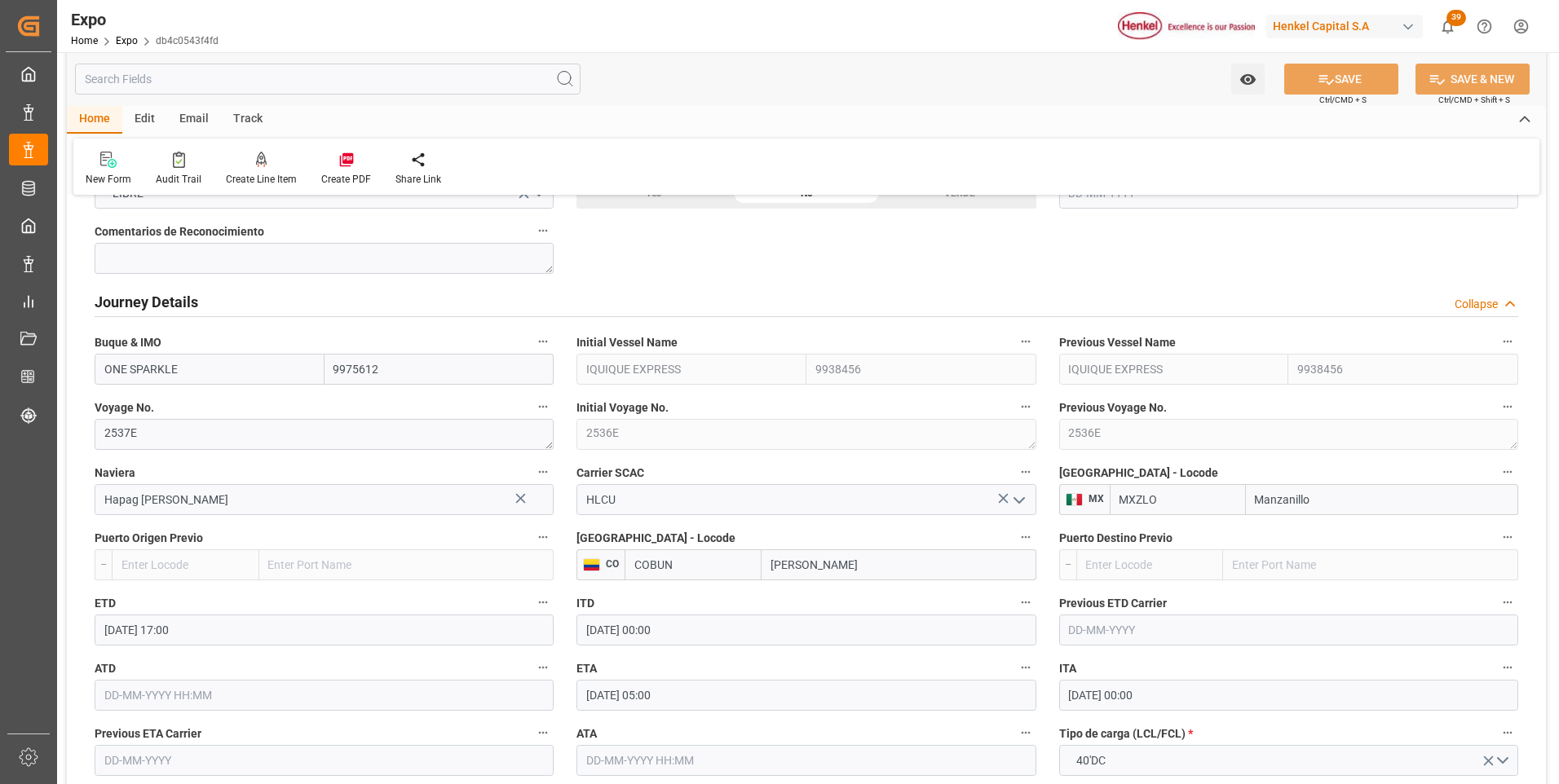
scroll to position [1548, 0]
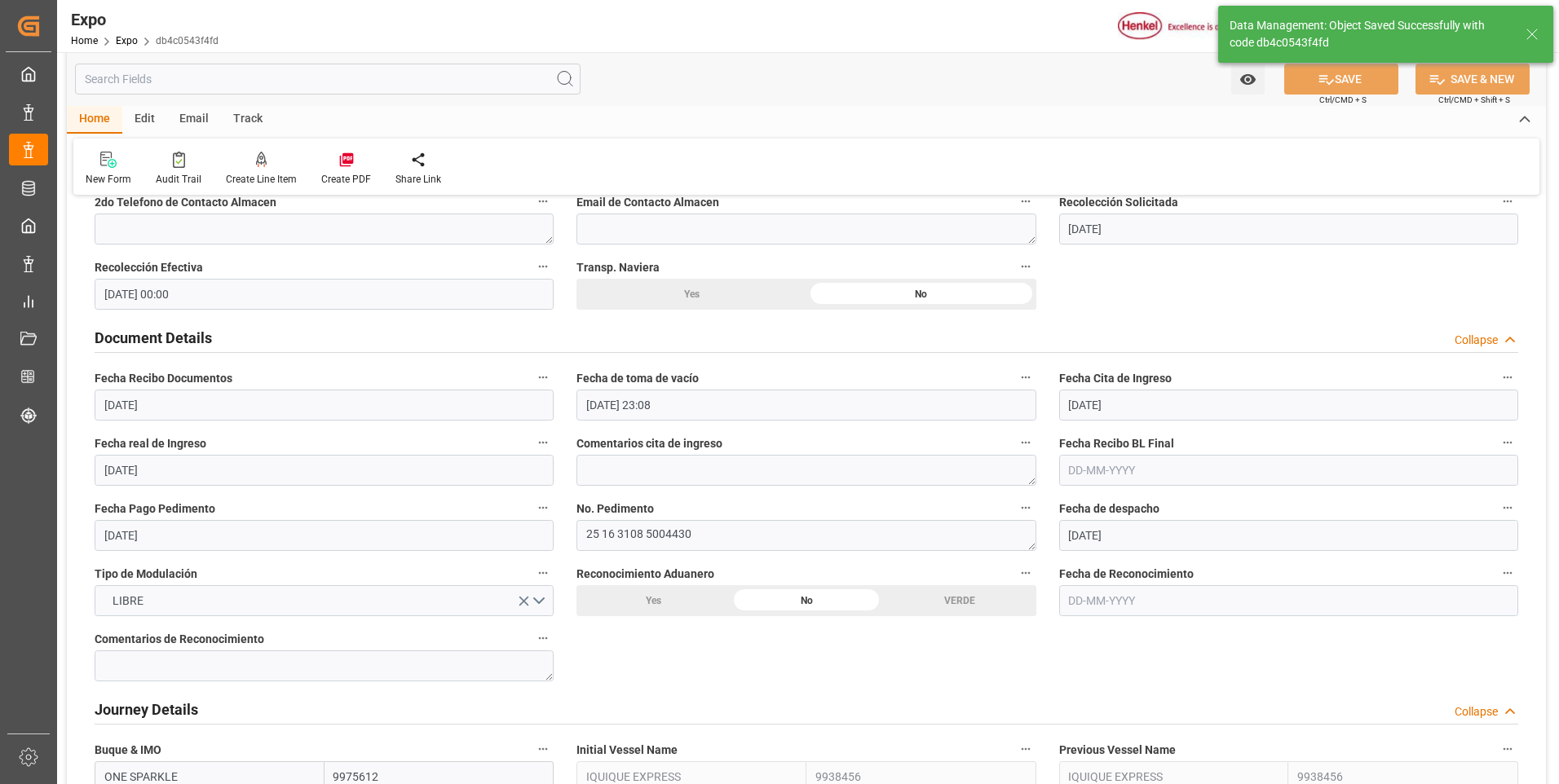
type input "15-10-2025 14:52"
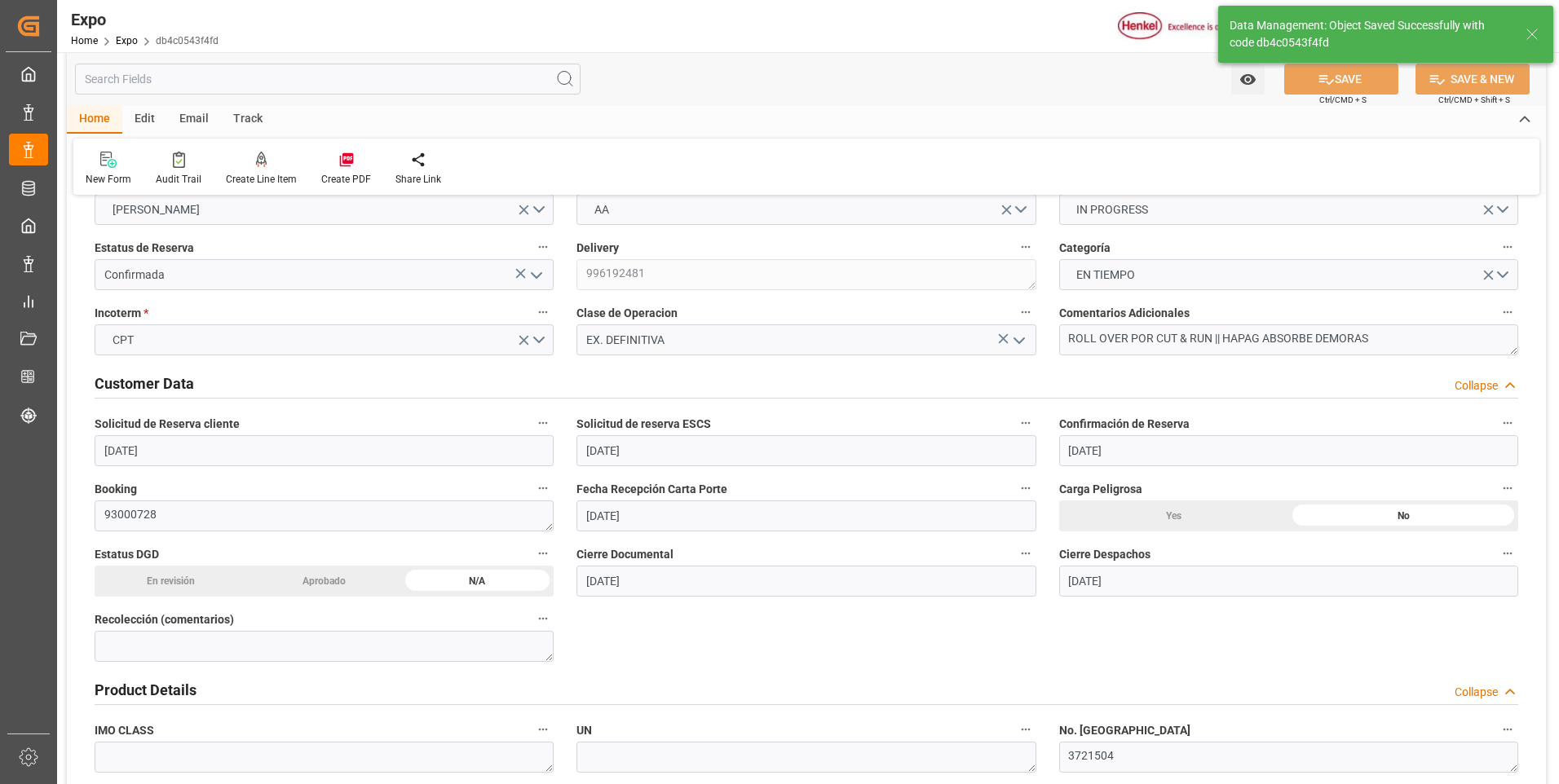
scroll to position [0, 0]
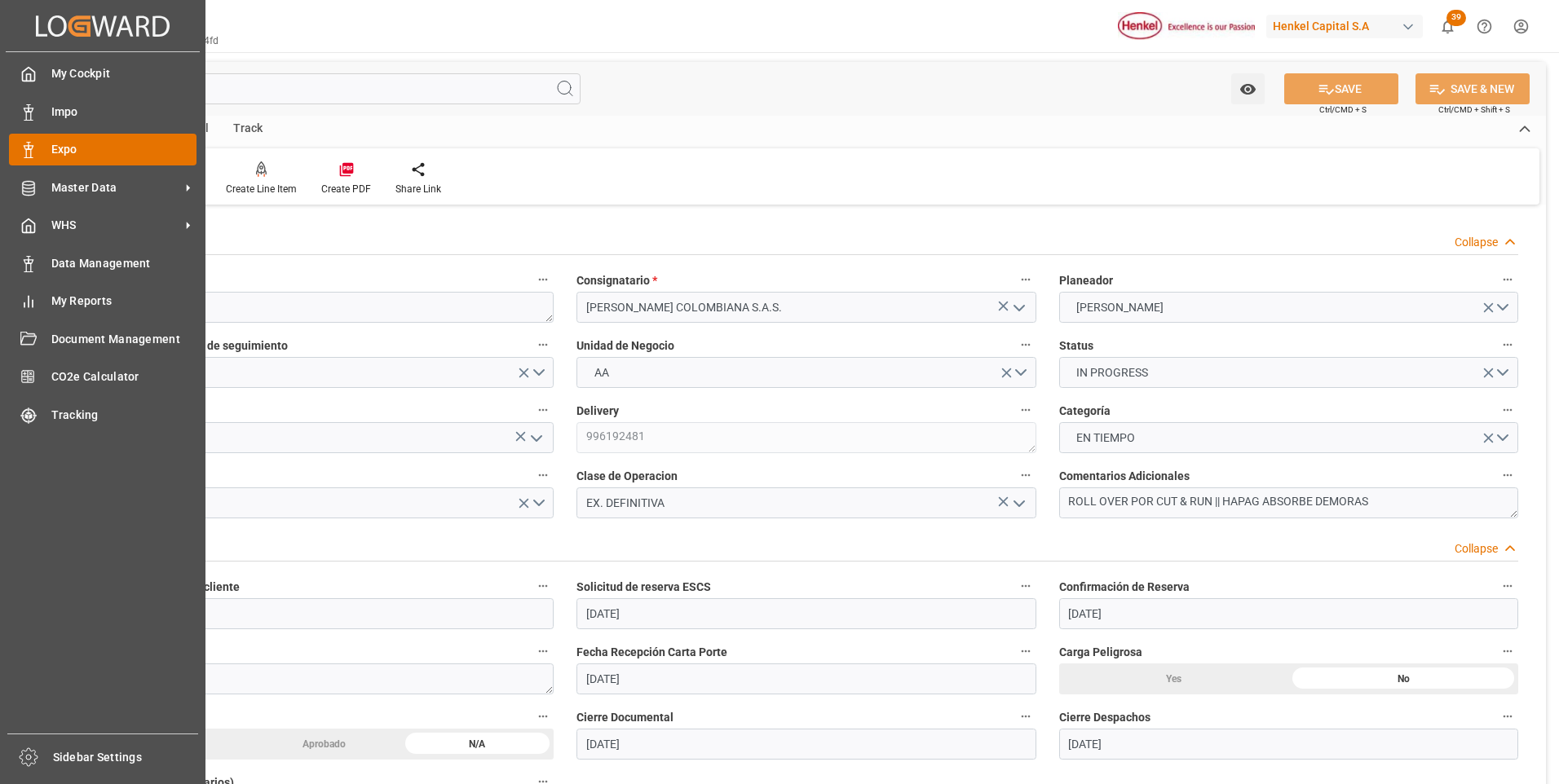
click at [42, 147] on div "Expo Expo" at bounding box center [102, 149] width 187 height 32
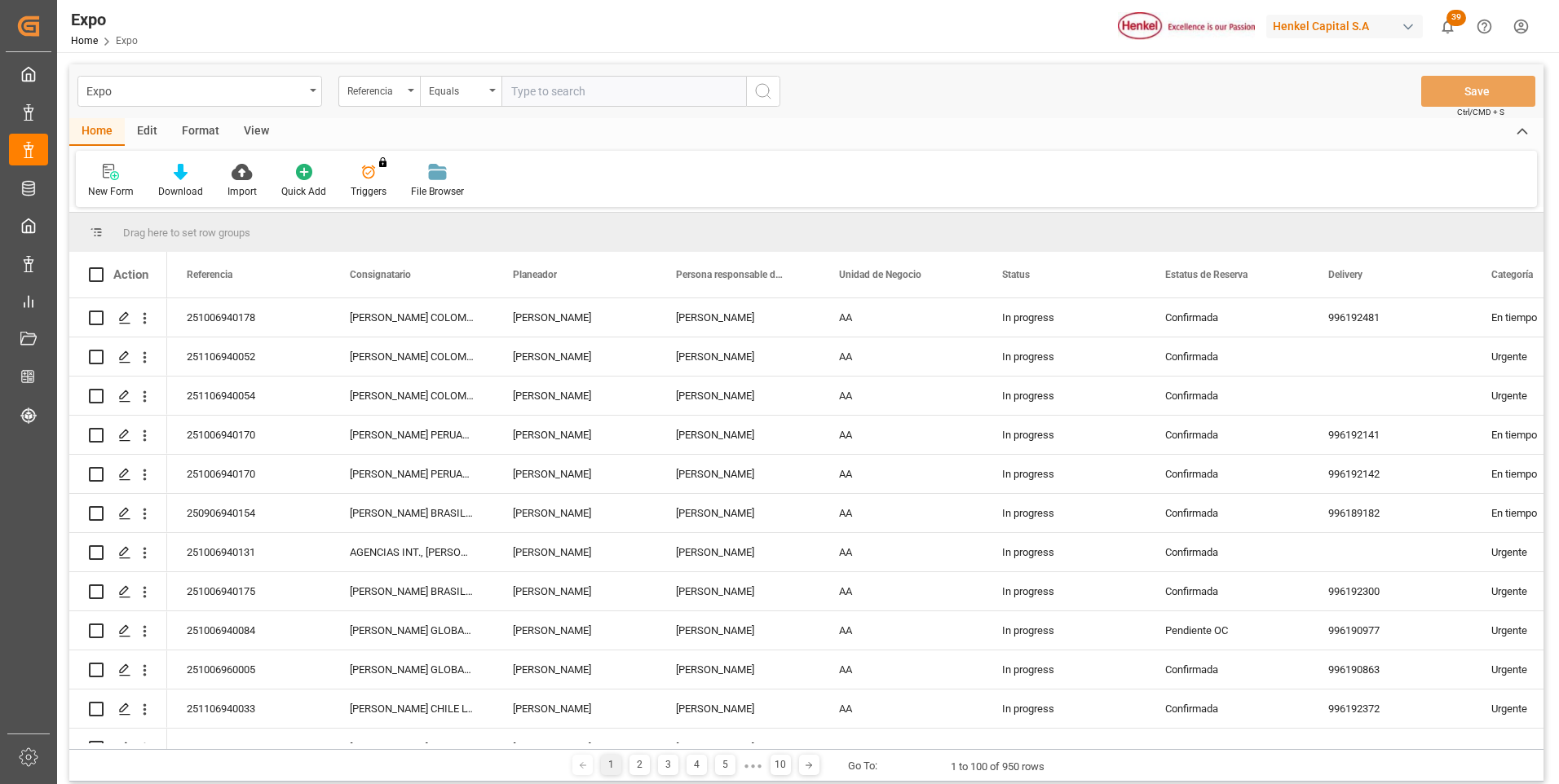
click at [572, 91] on input "text" at bounding box center [623, 92] width 245 height 31
paste input "251006940178"
type input "251006940178"
click at [761, 91] on icon "search button" at bounding box center [763, 92] width 20 height 20
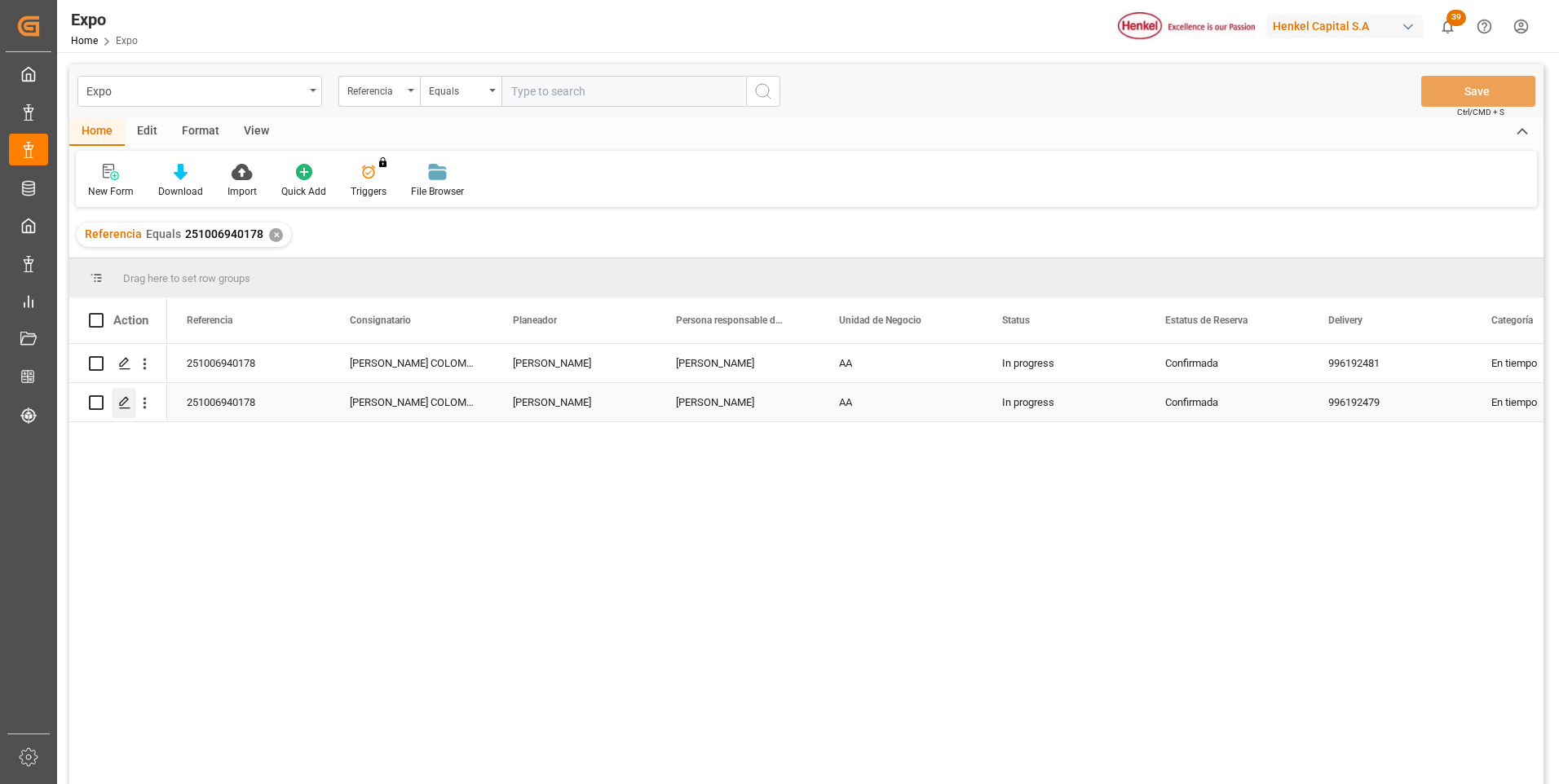
click at [121, 410] on div "Press SPACE to select this row." at bounding box center [124, 402] width 25 height 30
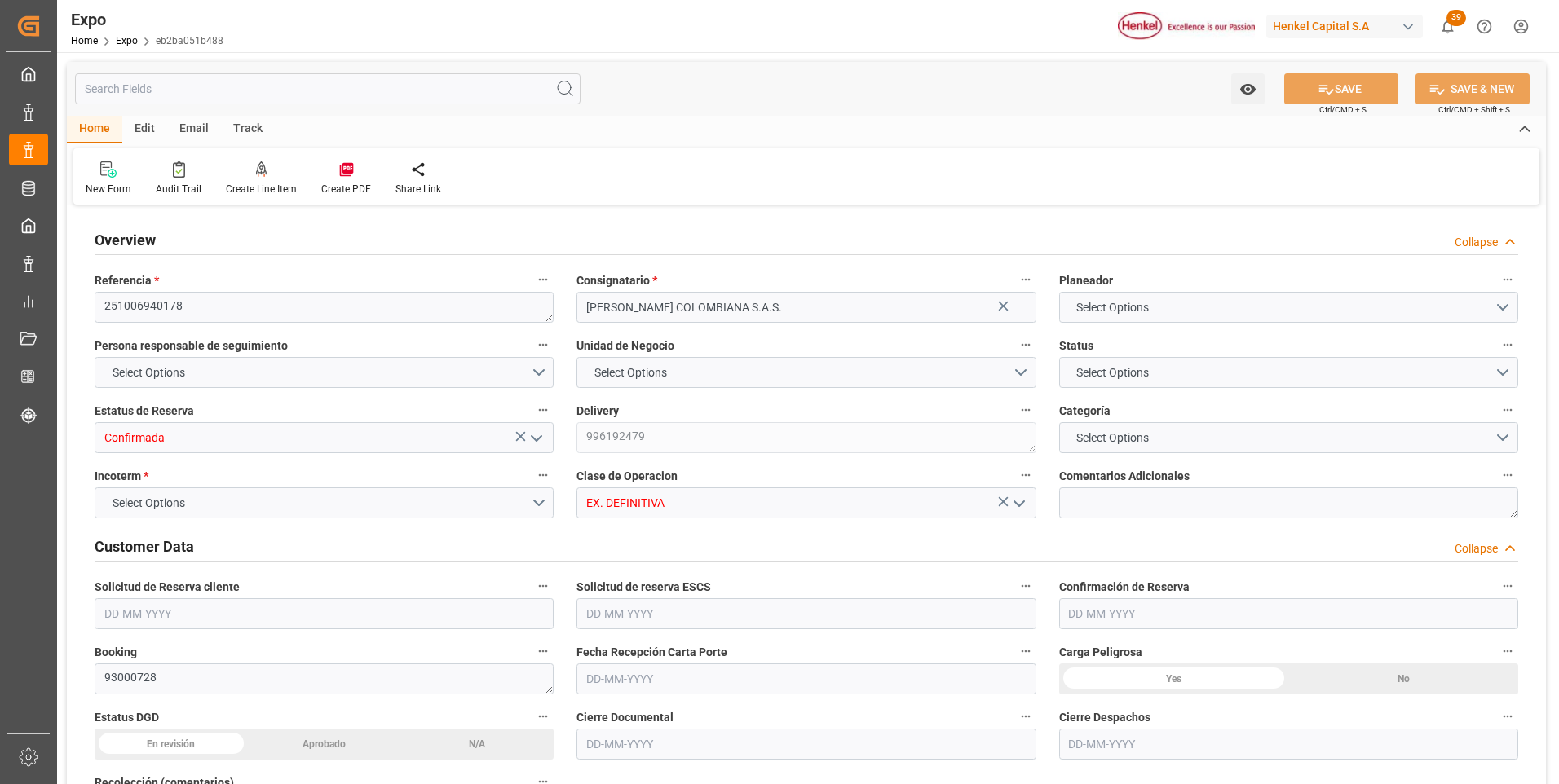
type input "21000"
type input "22280"
type input "20"
type input "9975612"
type input "9938456"
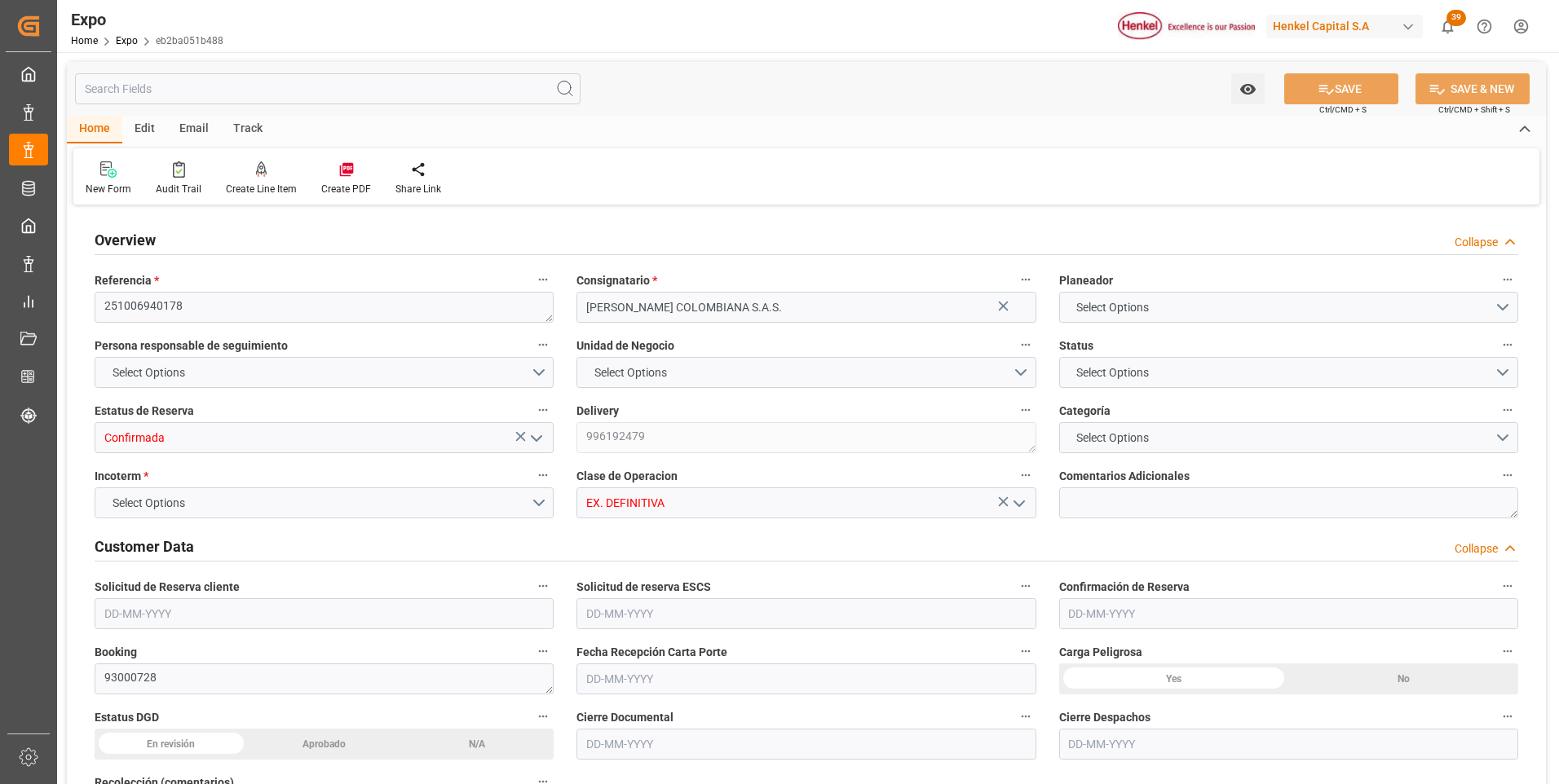
type input "9938456"
type input "MXZLO"
type input "COBUN"
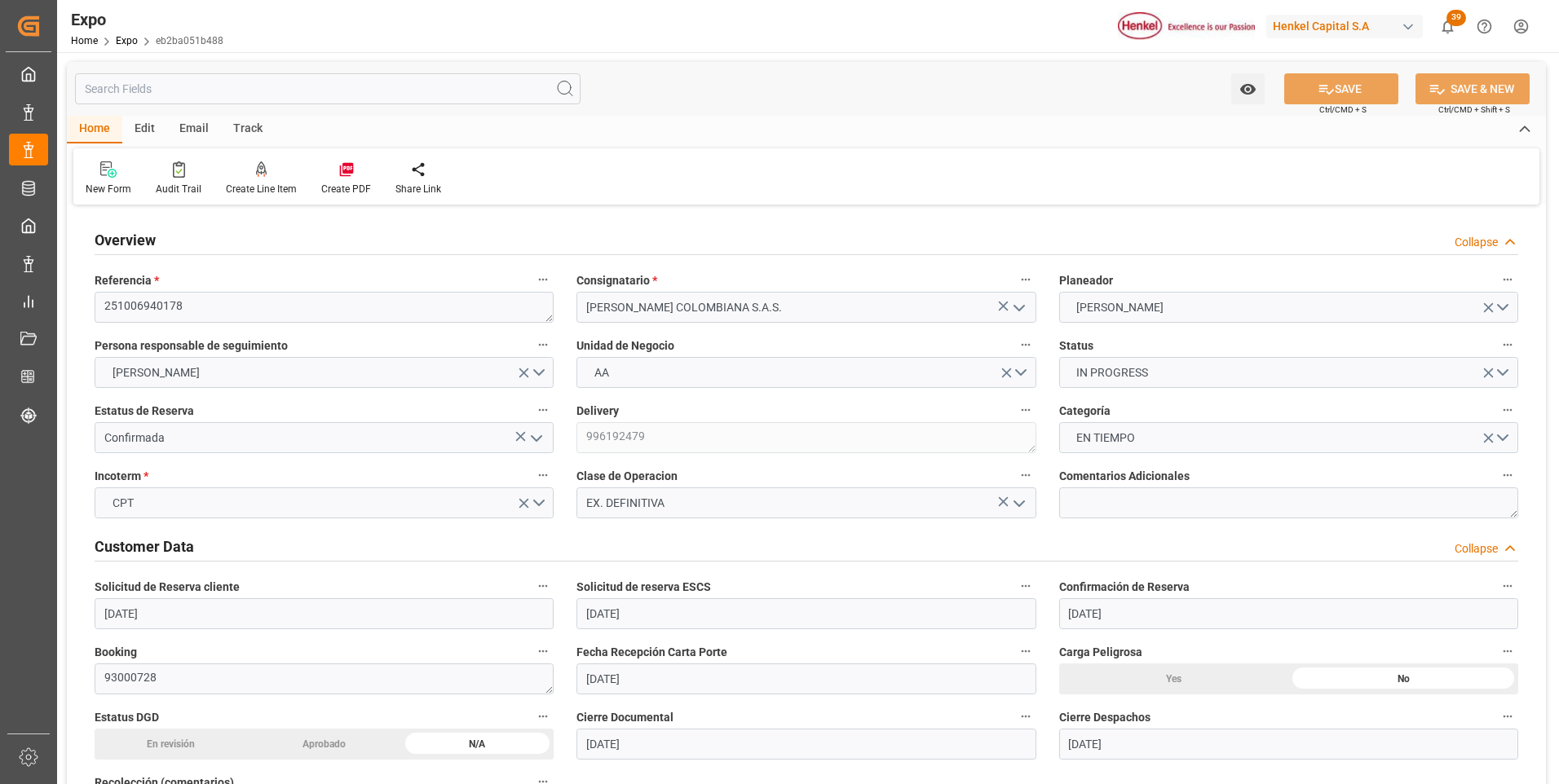
type input "29-09-2025"
type input "30-09-2025"
type input "08-10-2025"
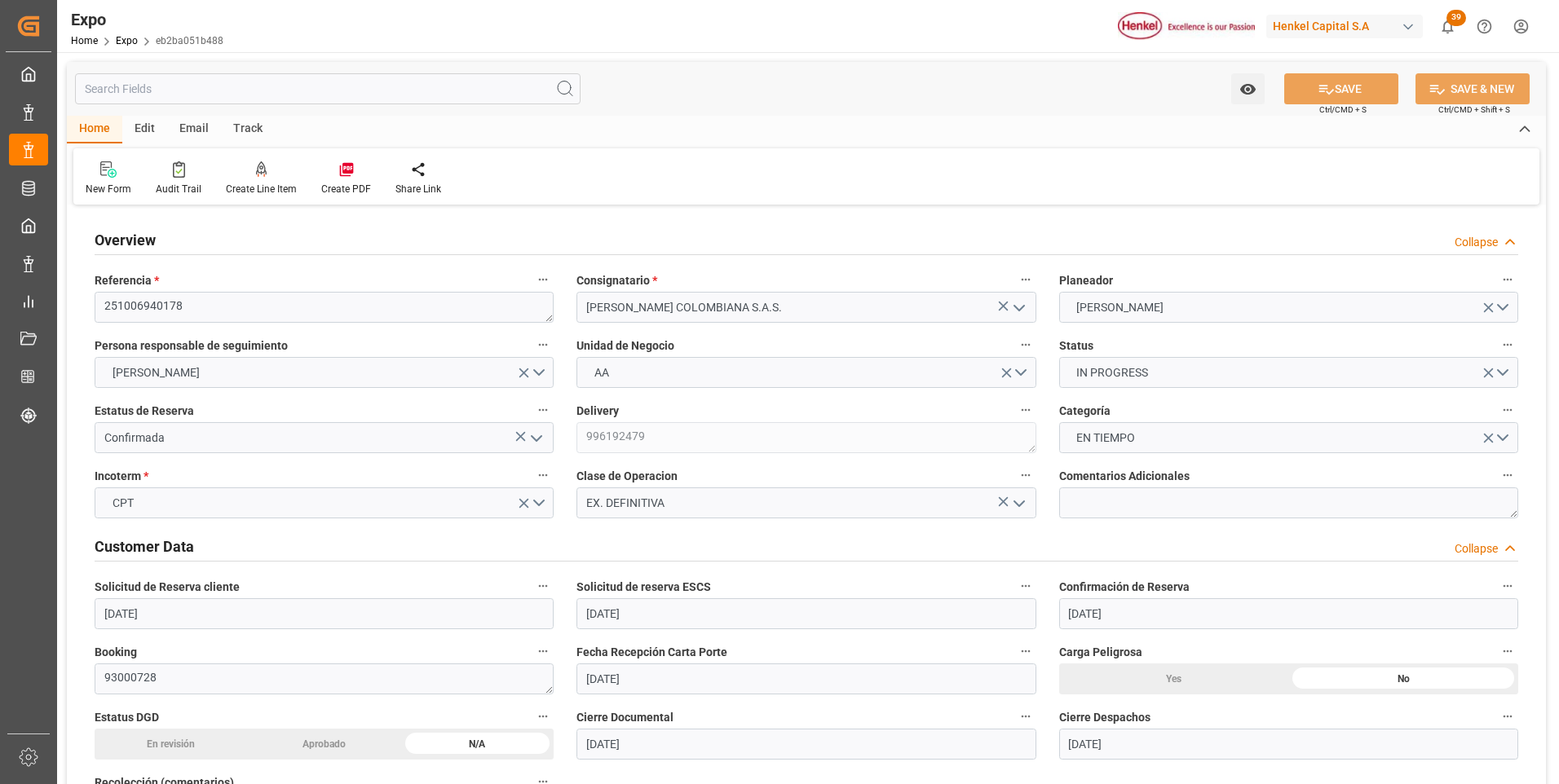
type input "11-09-2025"
type input "06-10-2025"
type input "06-10-2025 00:00"
type input "06-10-2025"
type input "08-10-2025 23:07"
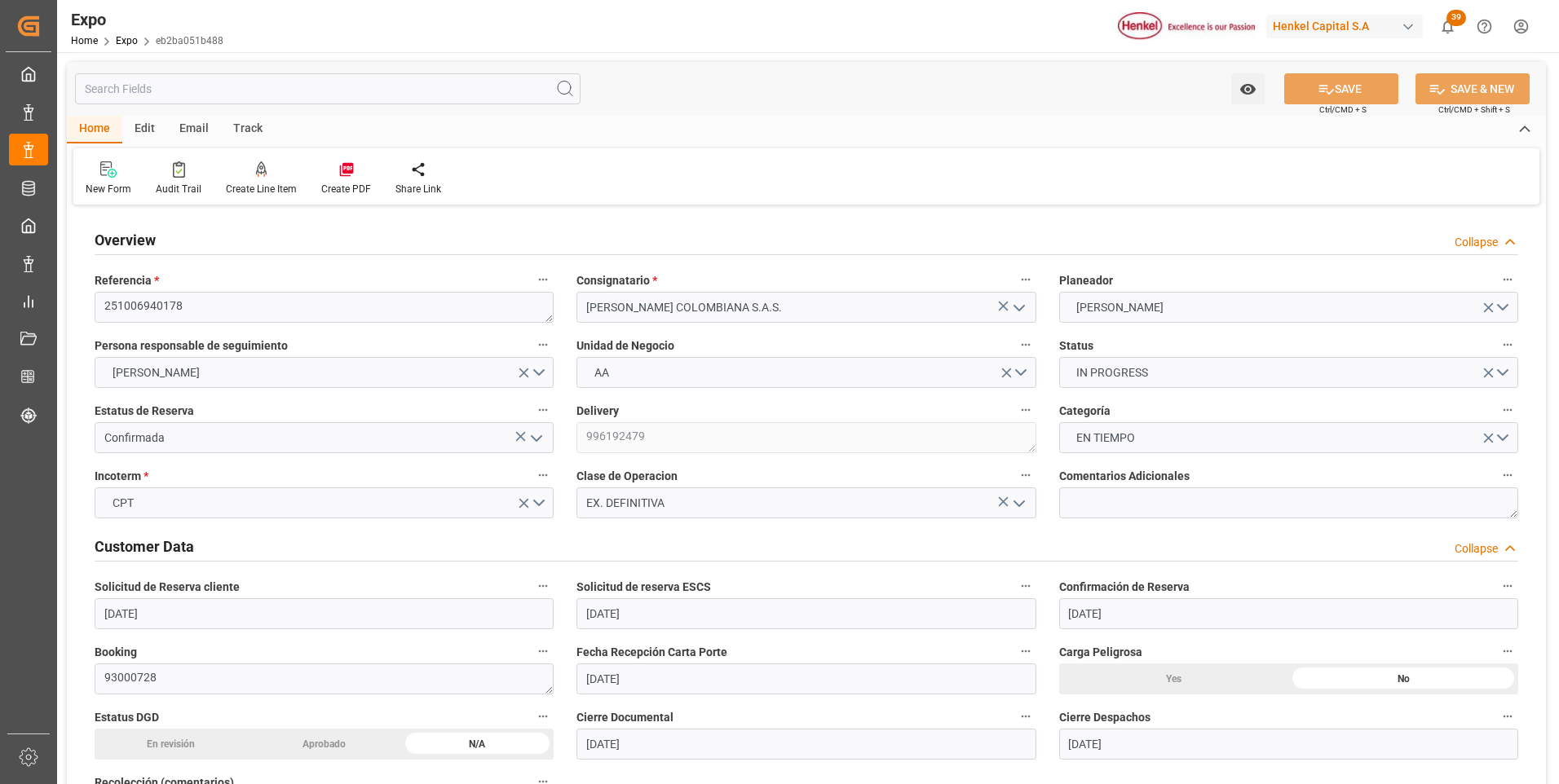
type input "08-10-2025"
type input "09-10-2025"
type input "10-10-2025"
type input "23-10-2025 17:00"
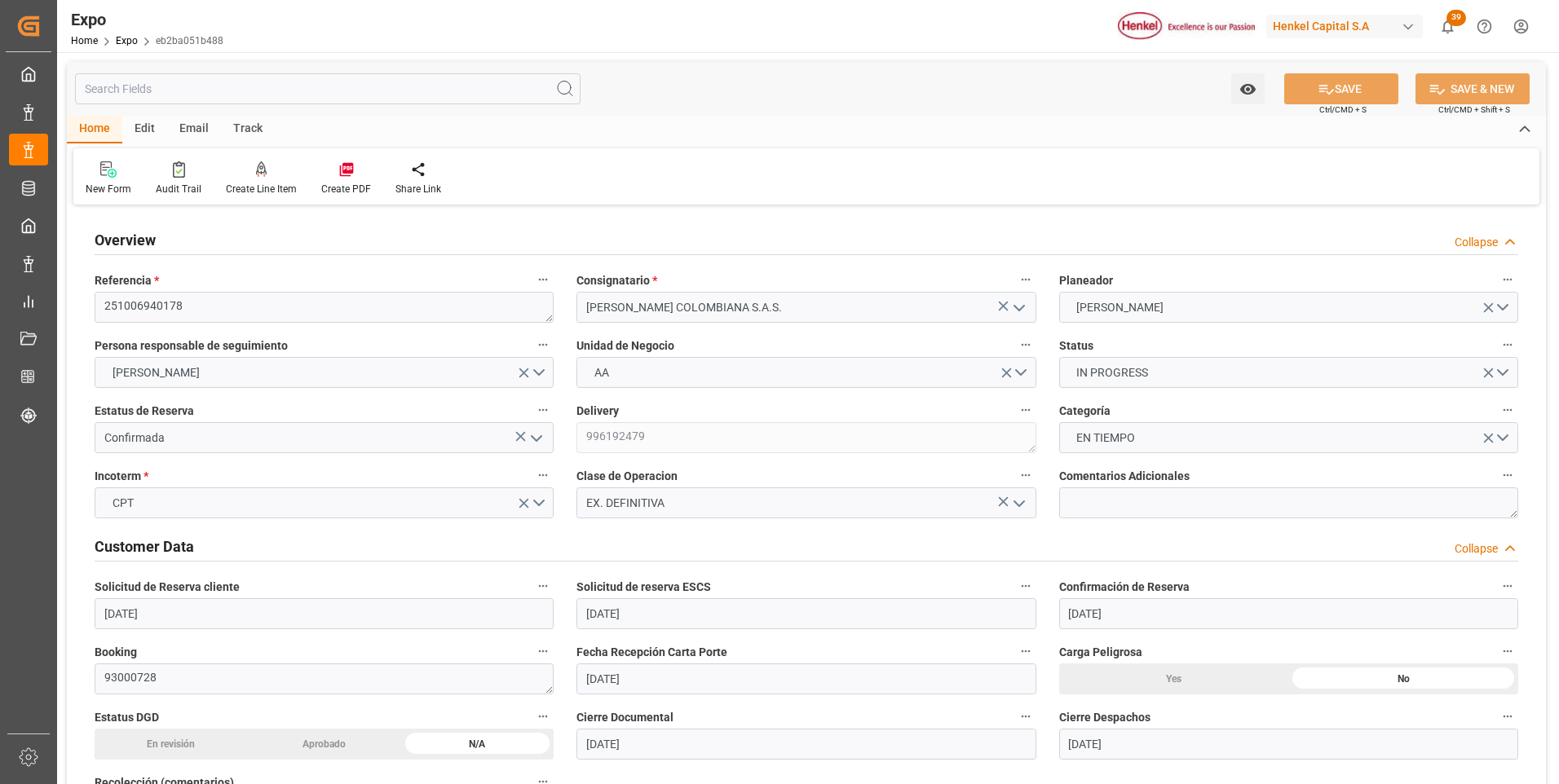
type input "13-10-2025 00:00"
type input "09-11-2025 05:00"
type input "19-10-2025 00:00"
type input "15-10-2025 07:22"
type input "13-10-2025 13:12"
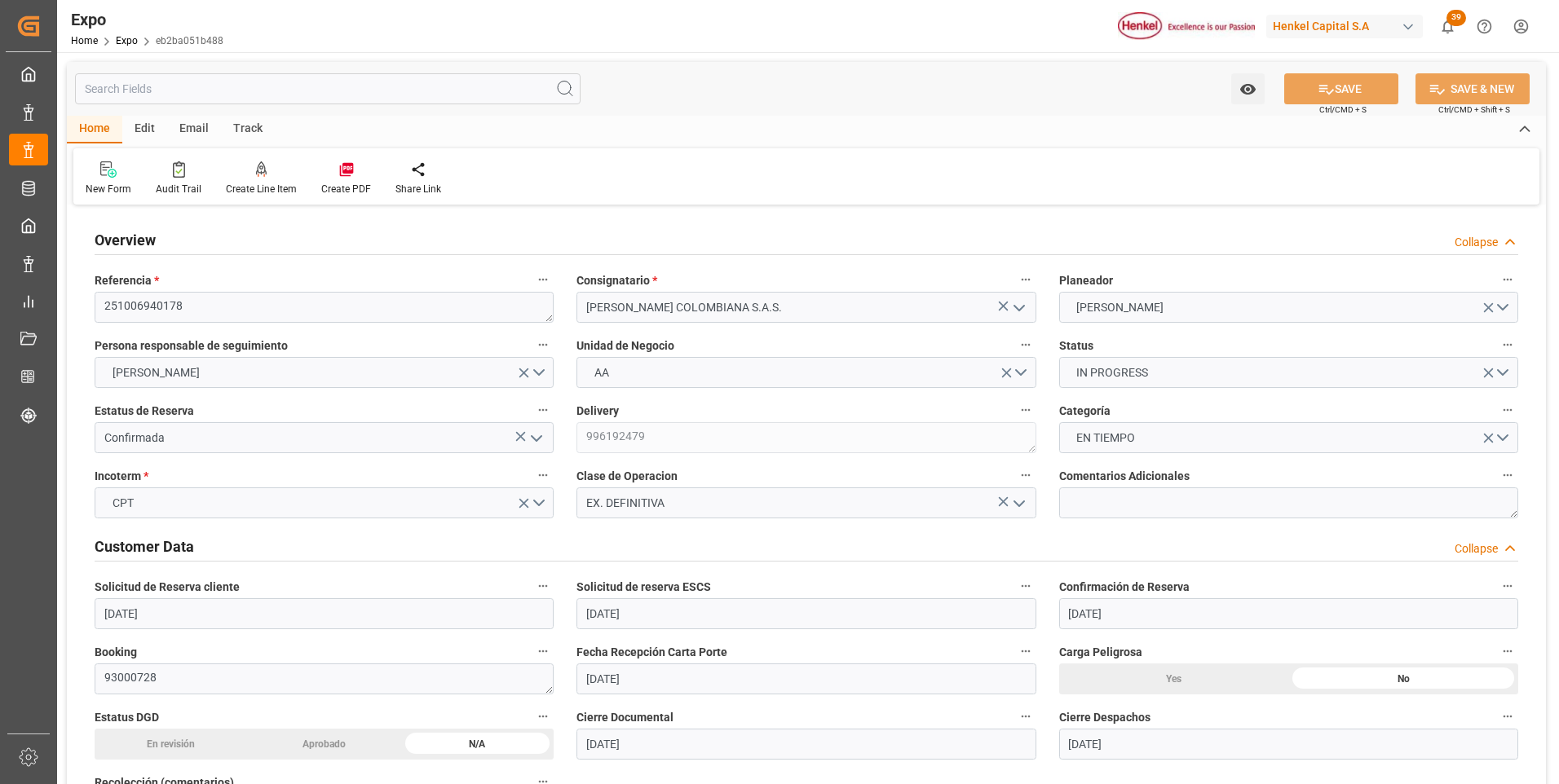
type input "13-10-2025 13:12"
type input "23-10-2025 17:00"
type input "09-11-2025 05:00"
type input "09-11-2025 16:02"
type input "13-11-2025 16:02"
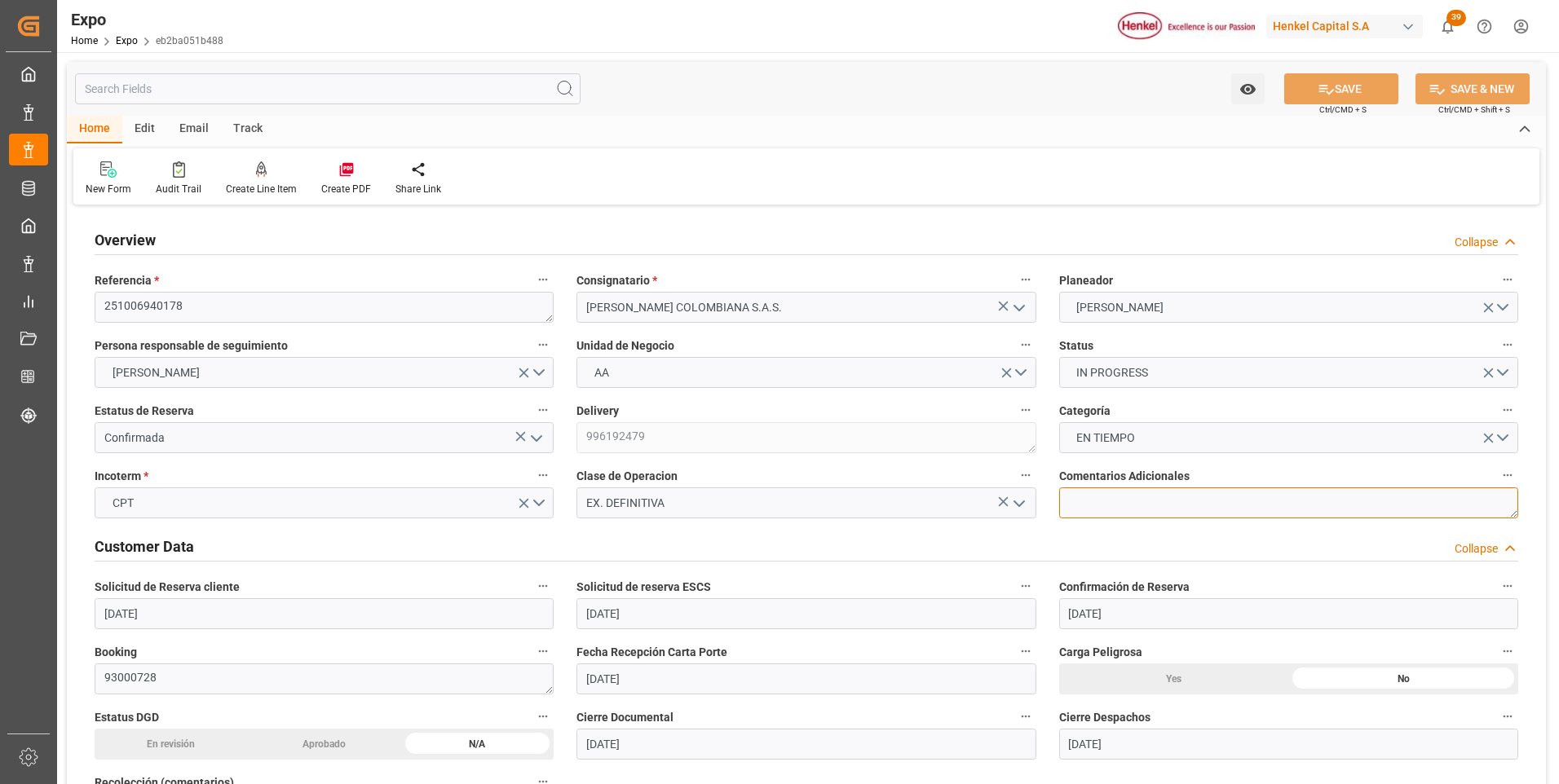
click at [1093, 498] on textarea at bounding box center [1288, 503] width 459 height 31
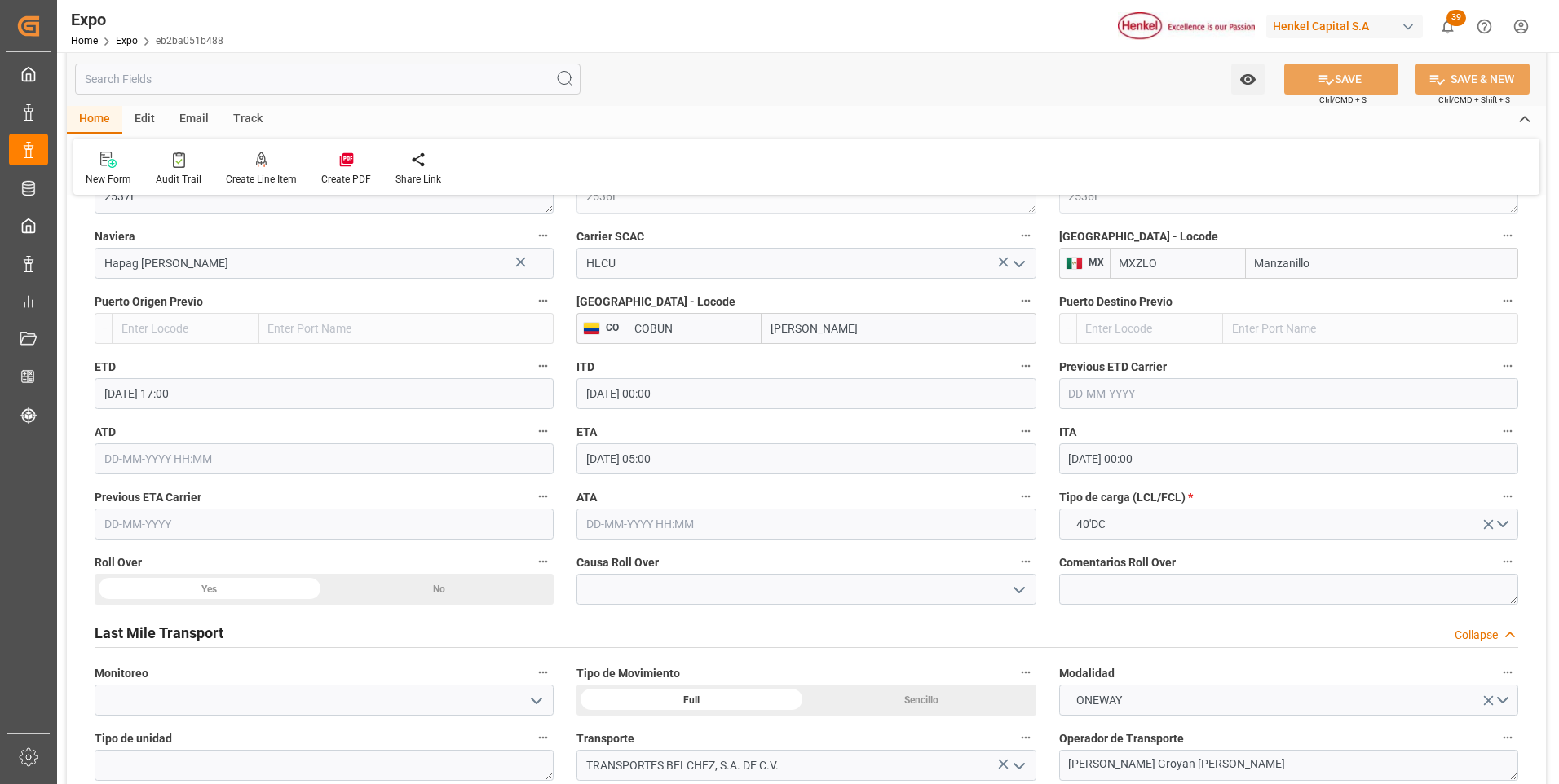
scroll to position [2444, 0]
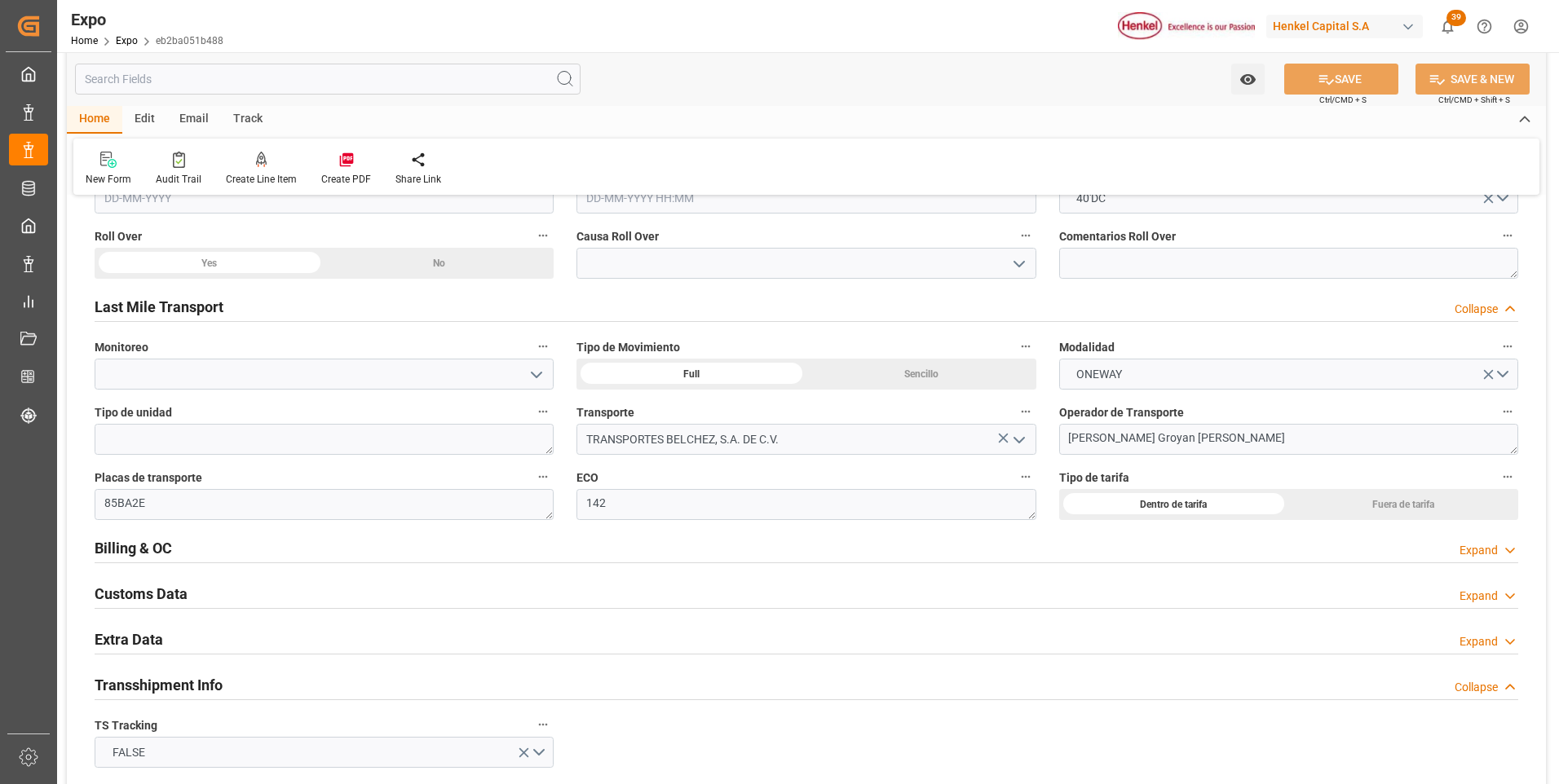
click at [263, 265] on div "Yes" at bounding box center [209, 263] width 230 height 31
click at [1013, 265] on icon "open menu" at bounding box center [1019, 264] width 20 height 20
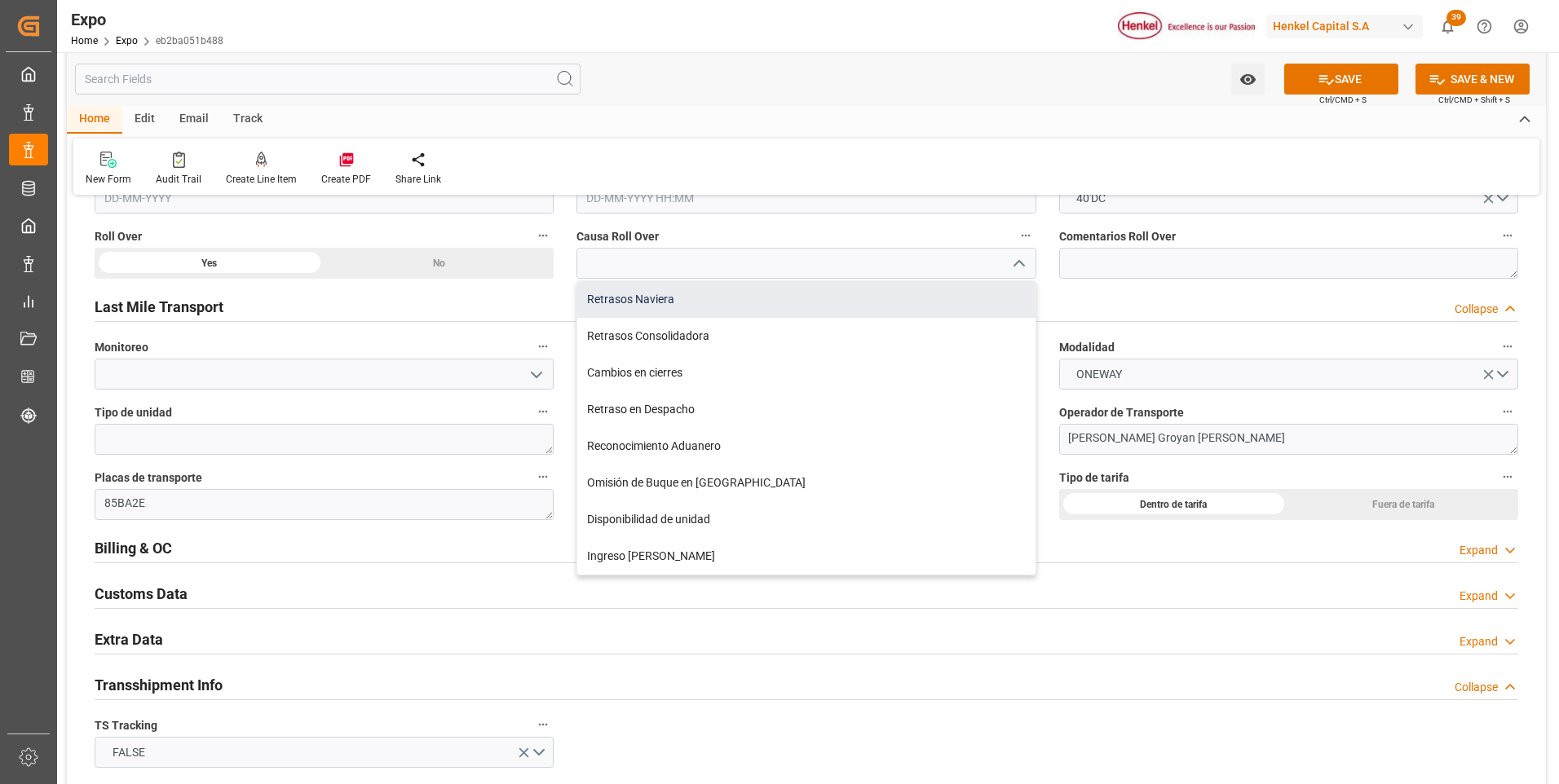
click at [810, 312] on div "Retrasos Naviera" at bounding box center [806, 299] width 457 height 37
type input "Retrasos Naviera"
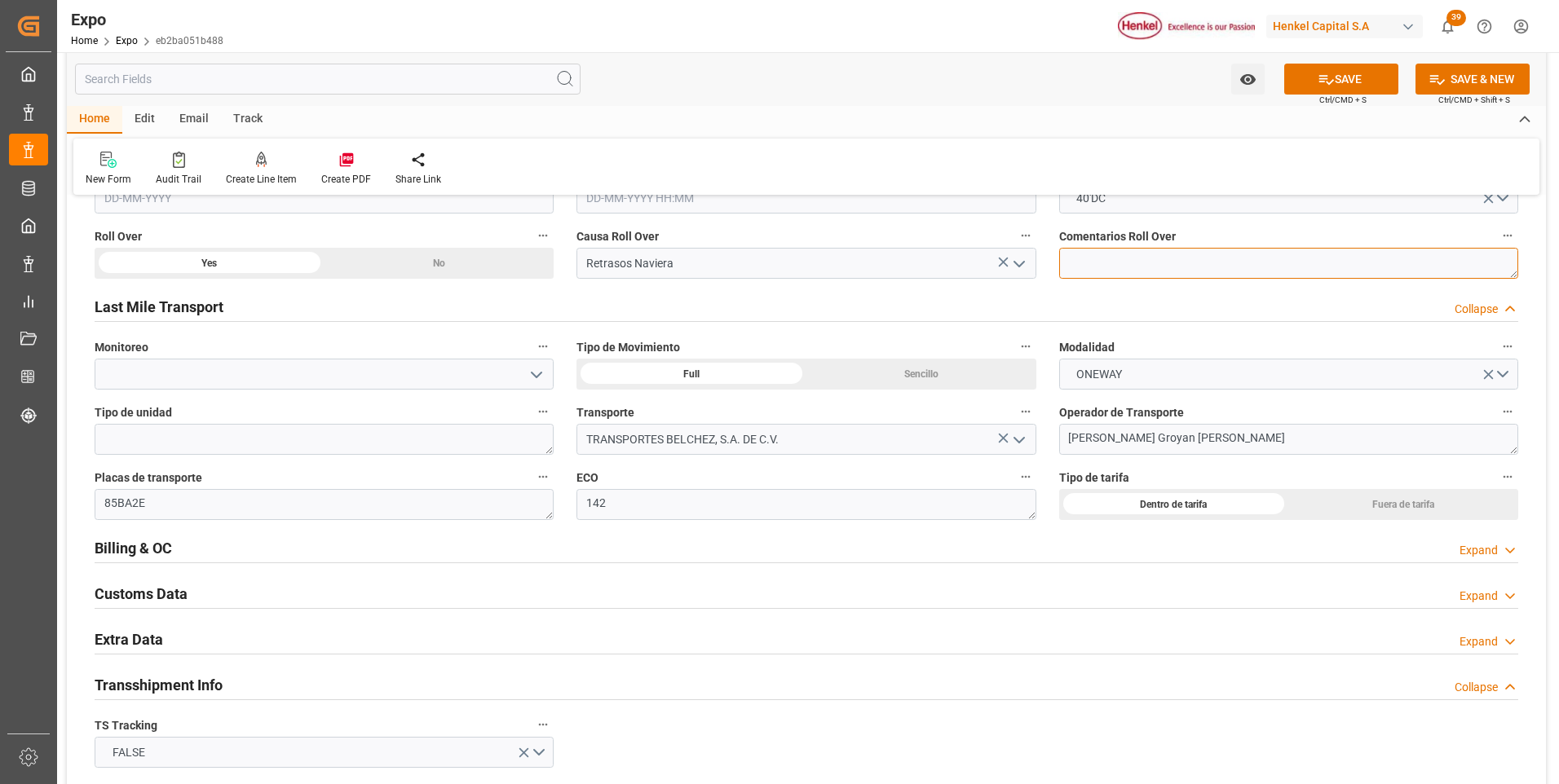
click at [1107, 267] on textarea at bounding box center [1288, 263] width 459 height 31
type textarea "CUT & RUN, NAVIERA ABSORBE DEMORAS"
click at [1483, 643] on div "Expand" at bounding box center [1478, 641] width 38 height 17
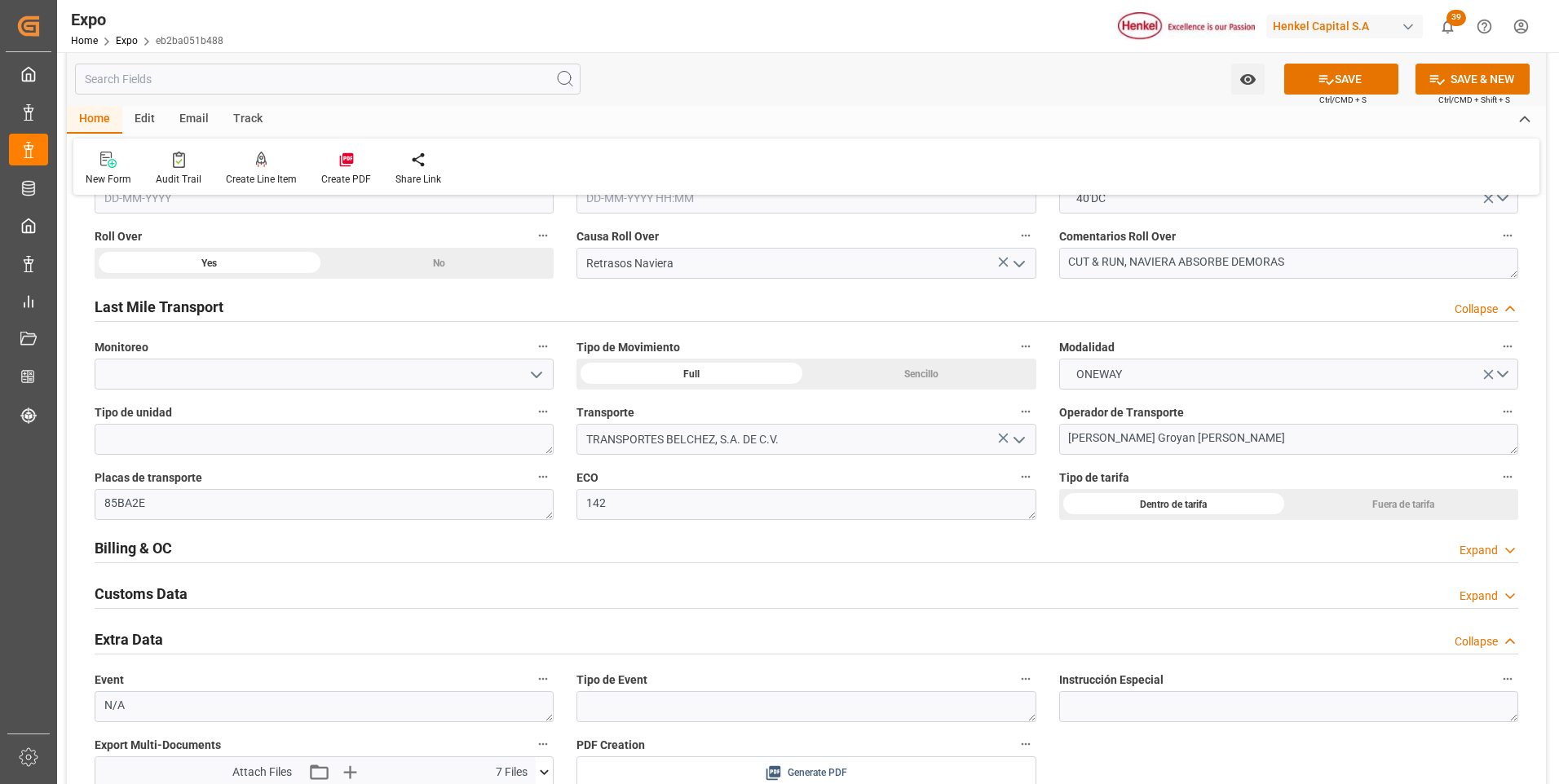
scroll to position [2608, 0]
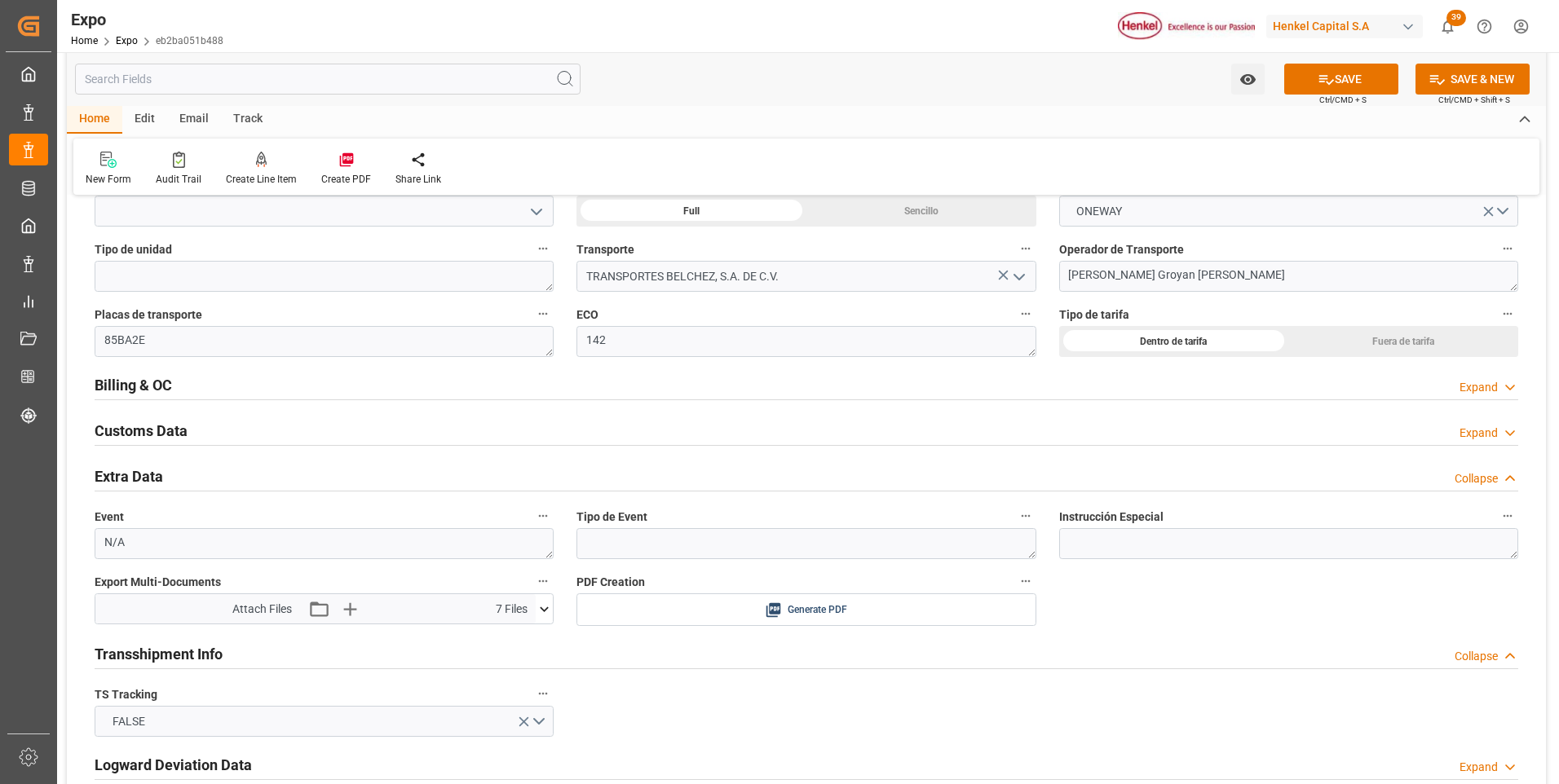
click at [547, 612] on icon at bounding box center [544, 609] width 17 height 17
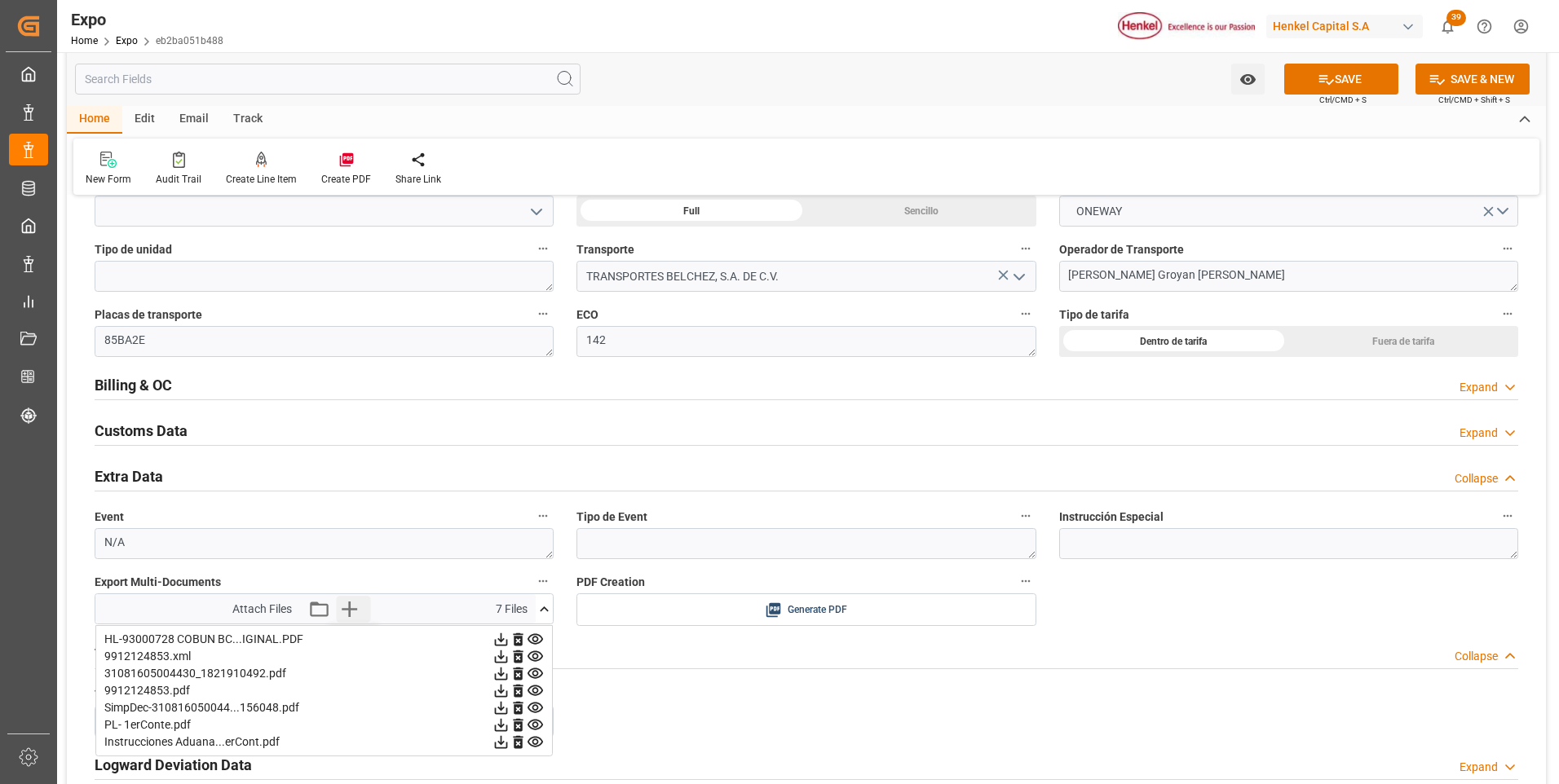
click at [348, 613] on icon "button" at bounding box center [349, 609] width 16 height 16
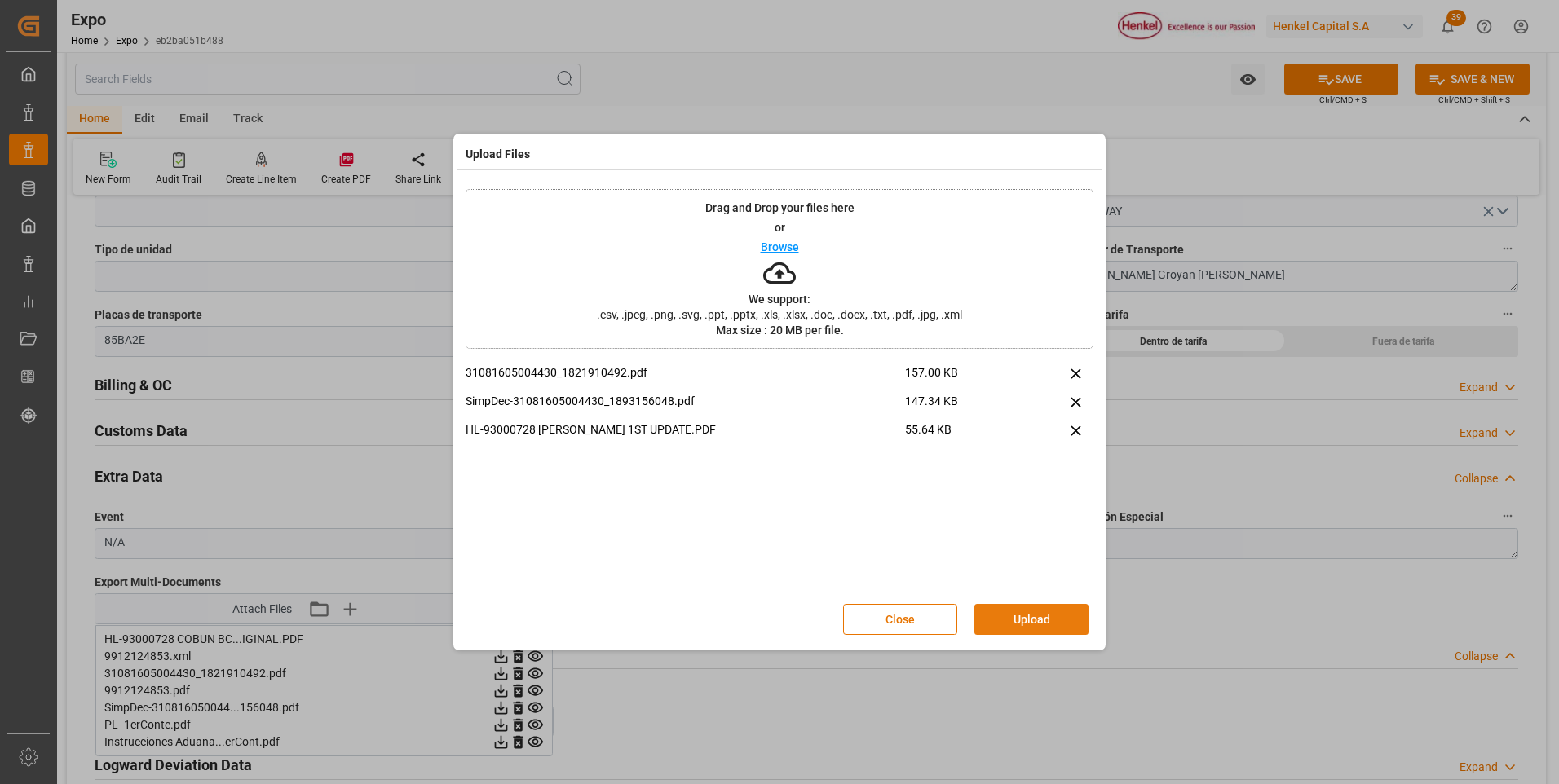
click at [1035, 625] on button "Upload" at bounding box center [1031, 620] width 115 height 31
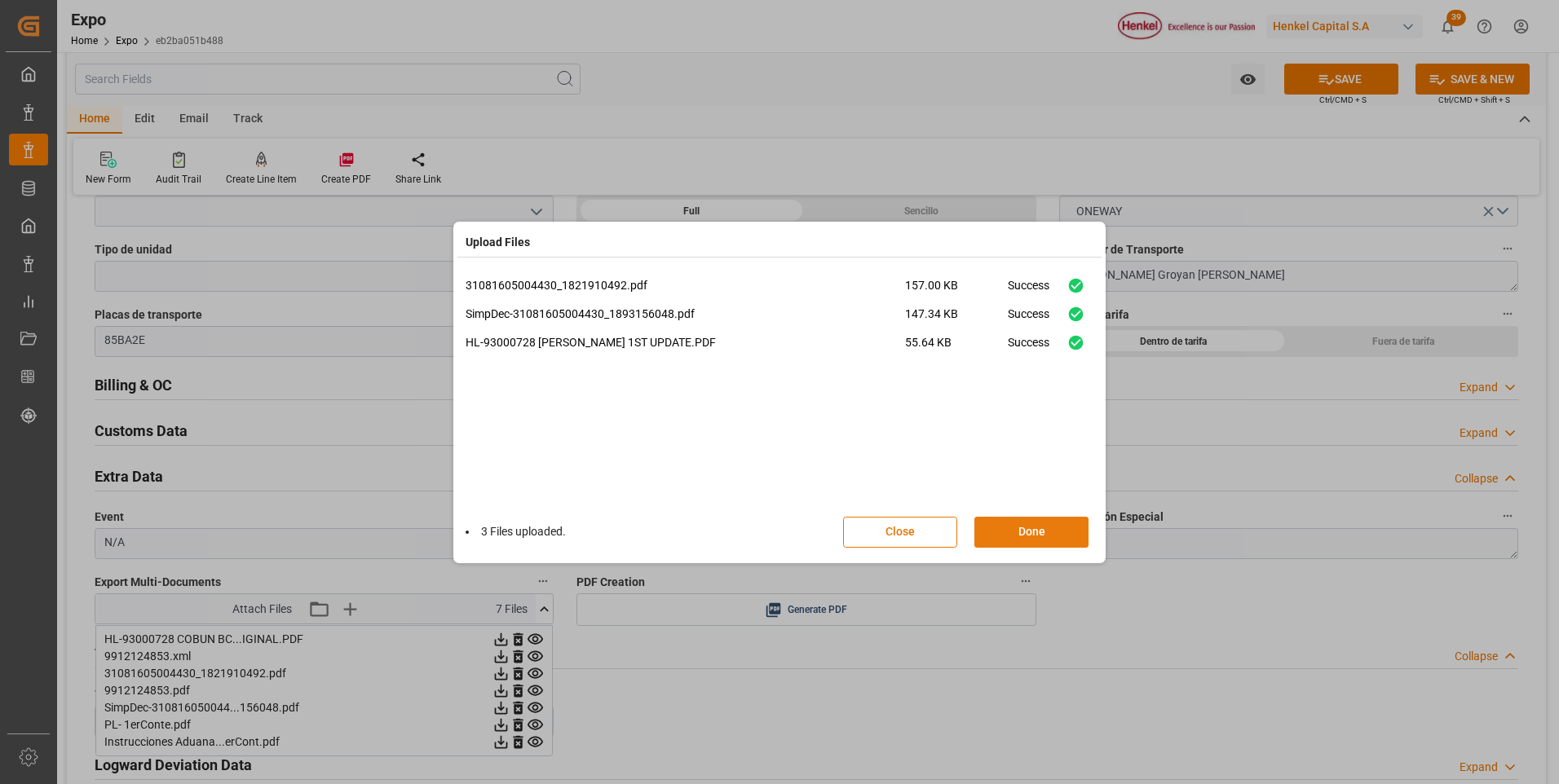
click at [1032, 536] on button "Done" at bounding box center [1031, 532] width 115 height 31
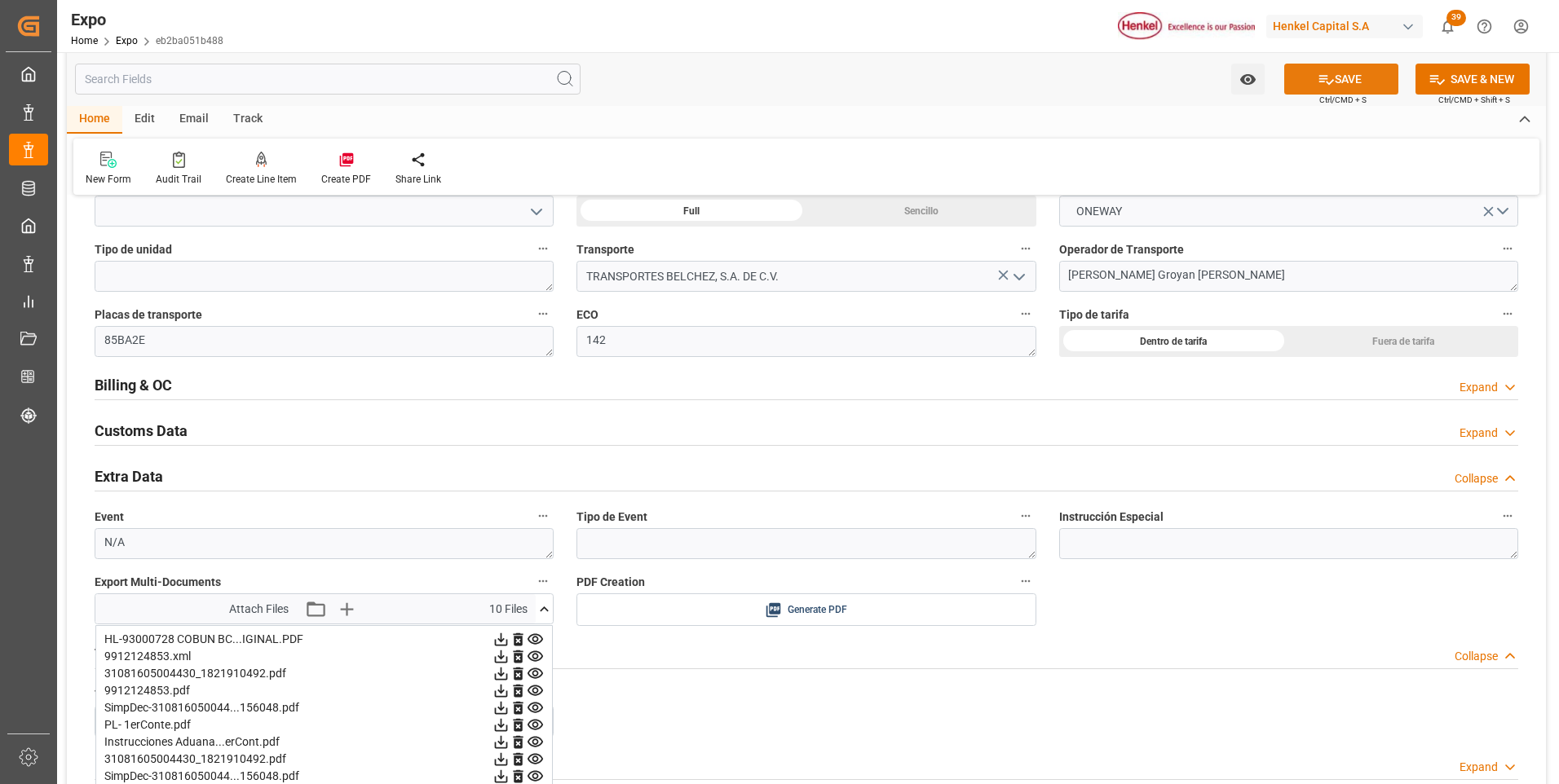
click at [1326, 87] on icon at bounding box center [1326, 79] width 17 height 17
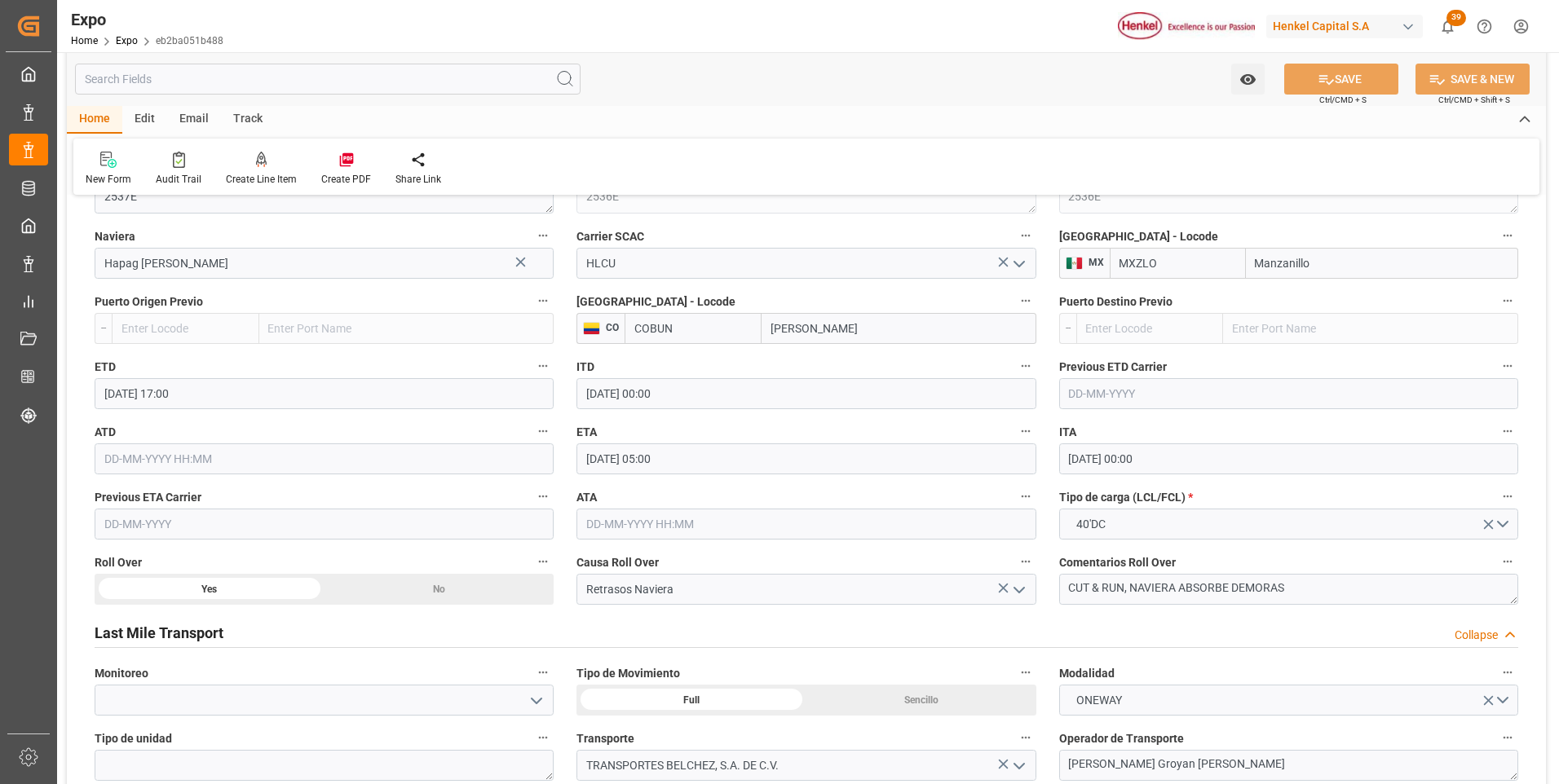
scroll to position [1956, 0]
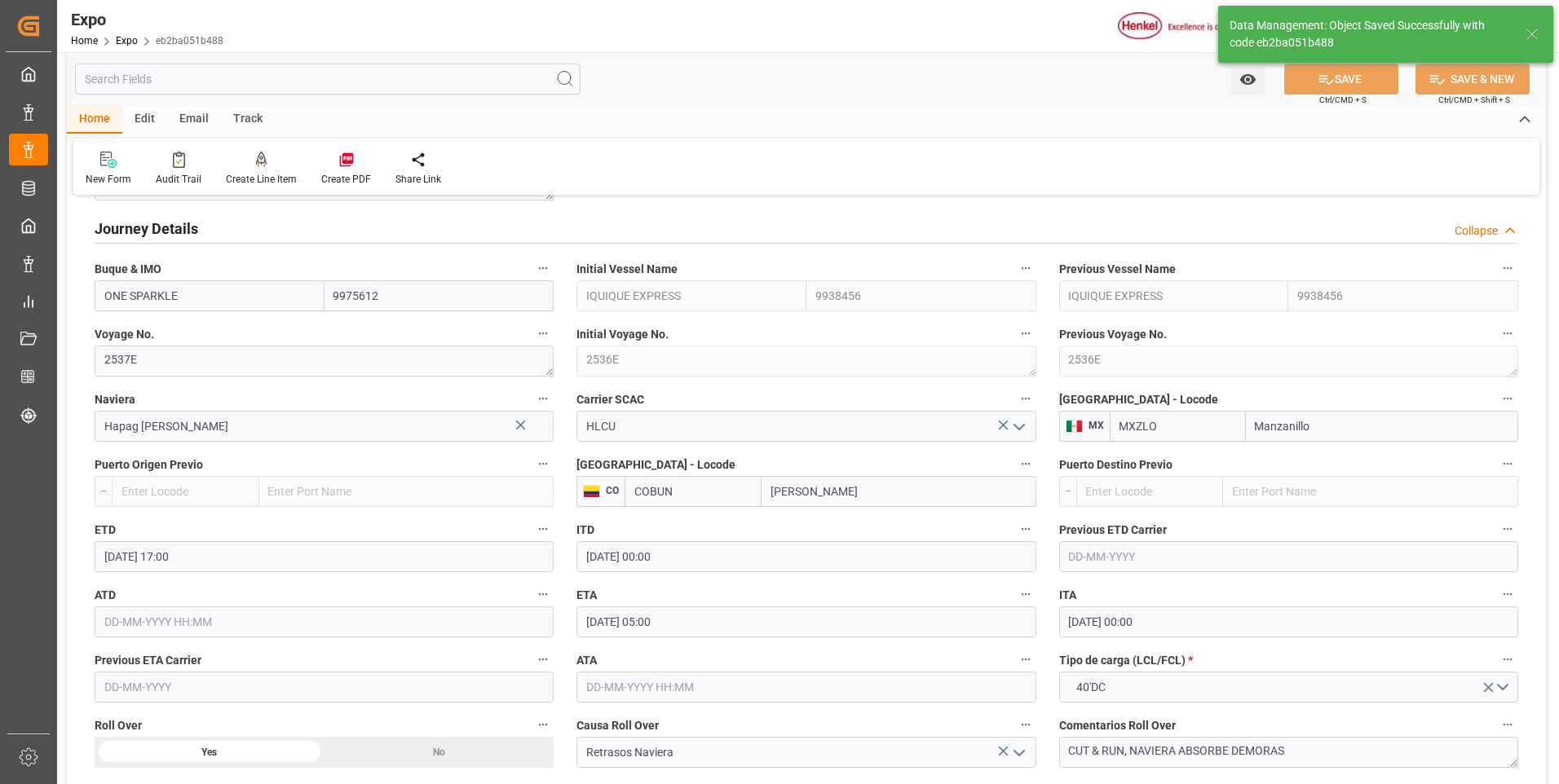
type textarea "Evelyn Aceves"
type input "15-10-2025 14:53"
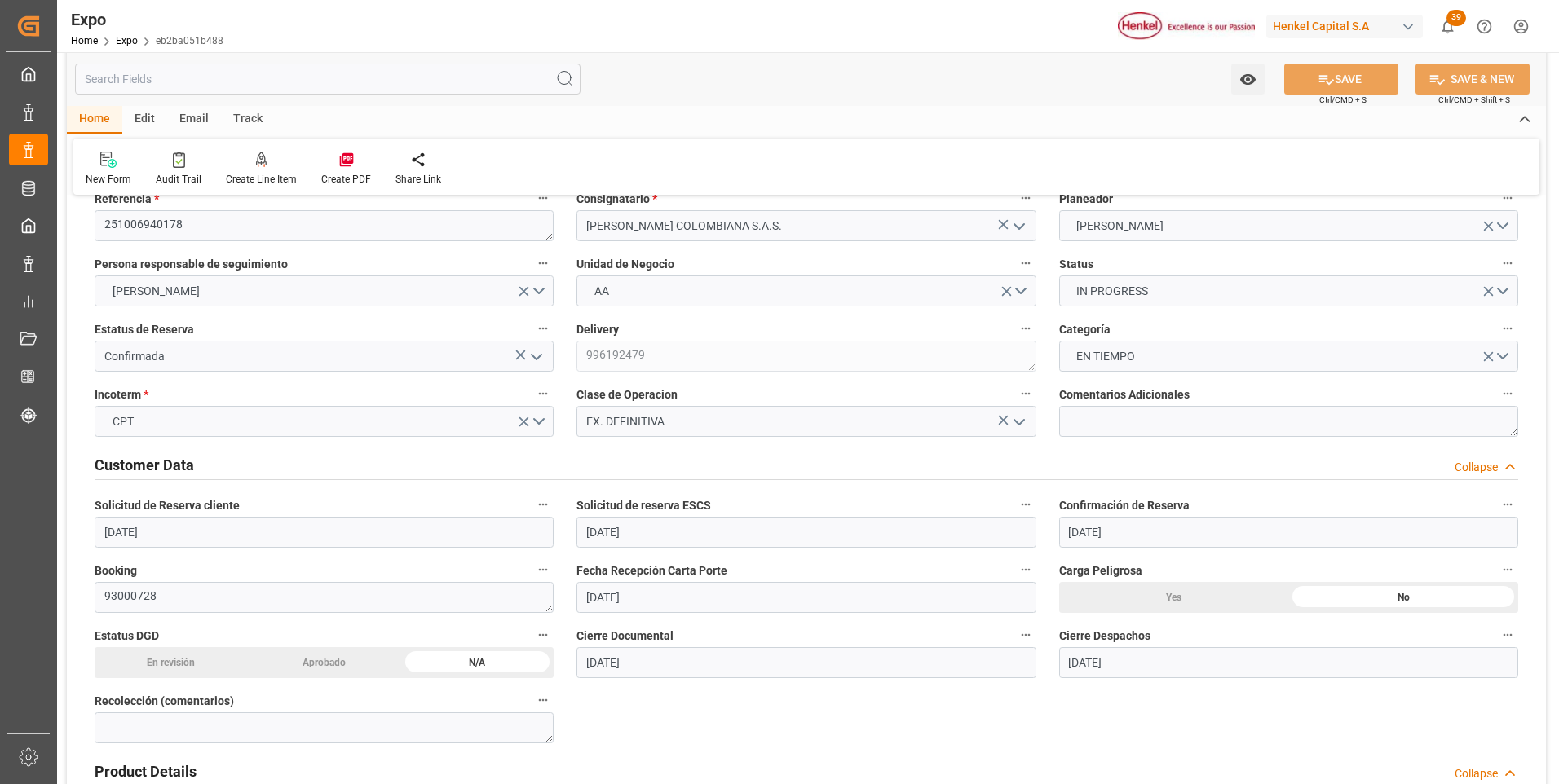
scroll to position [0, 0]
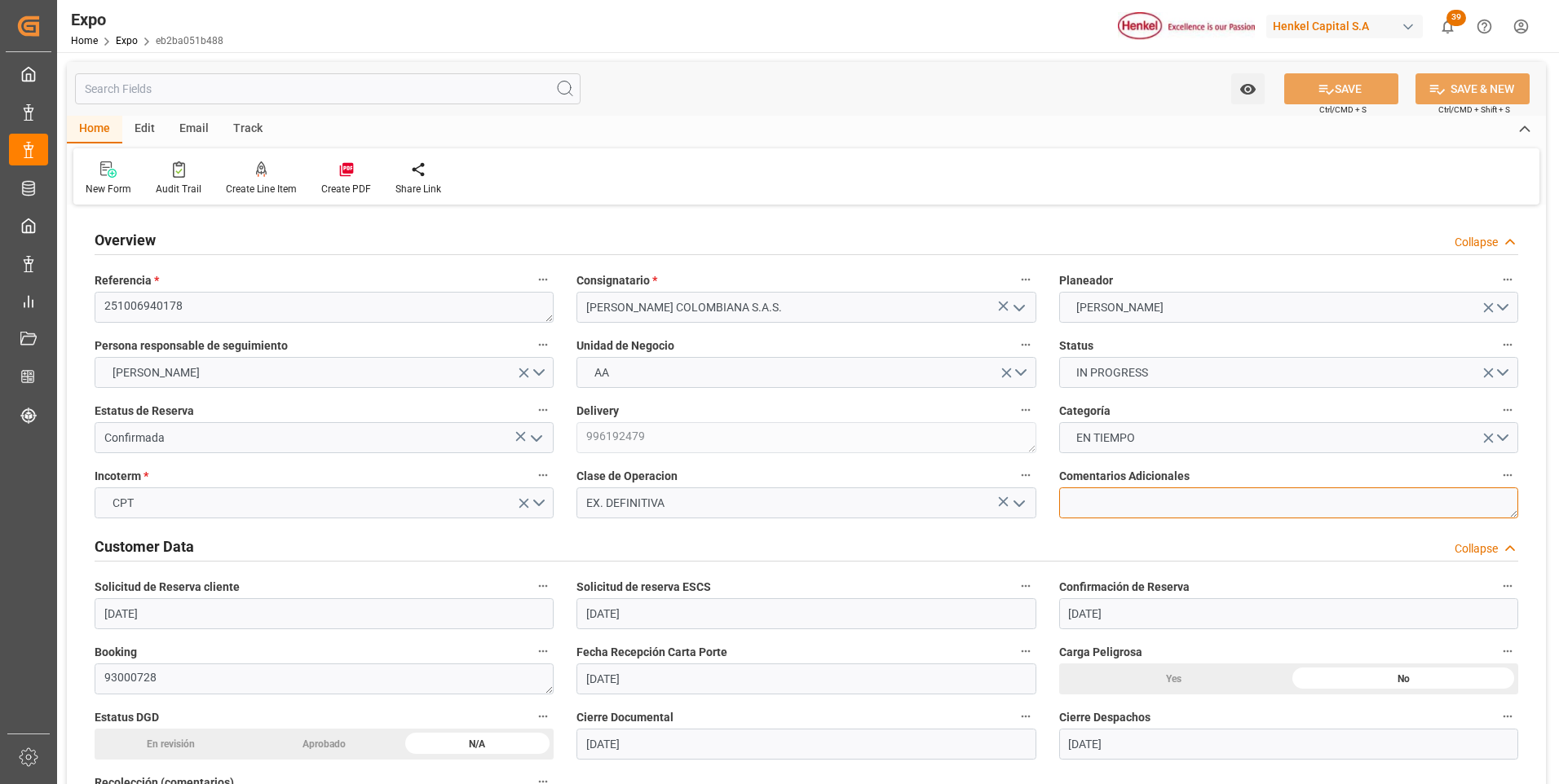
click at [1137, 501] on textarea at bounding box center [1288, 503] width 459 height 31
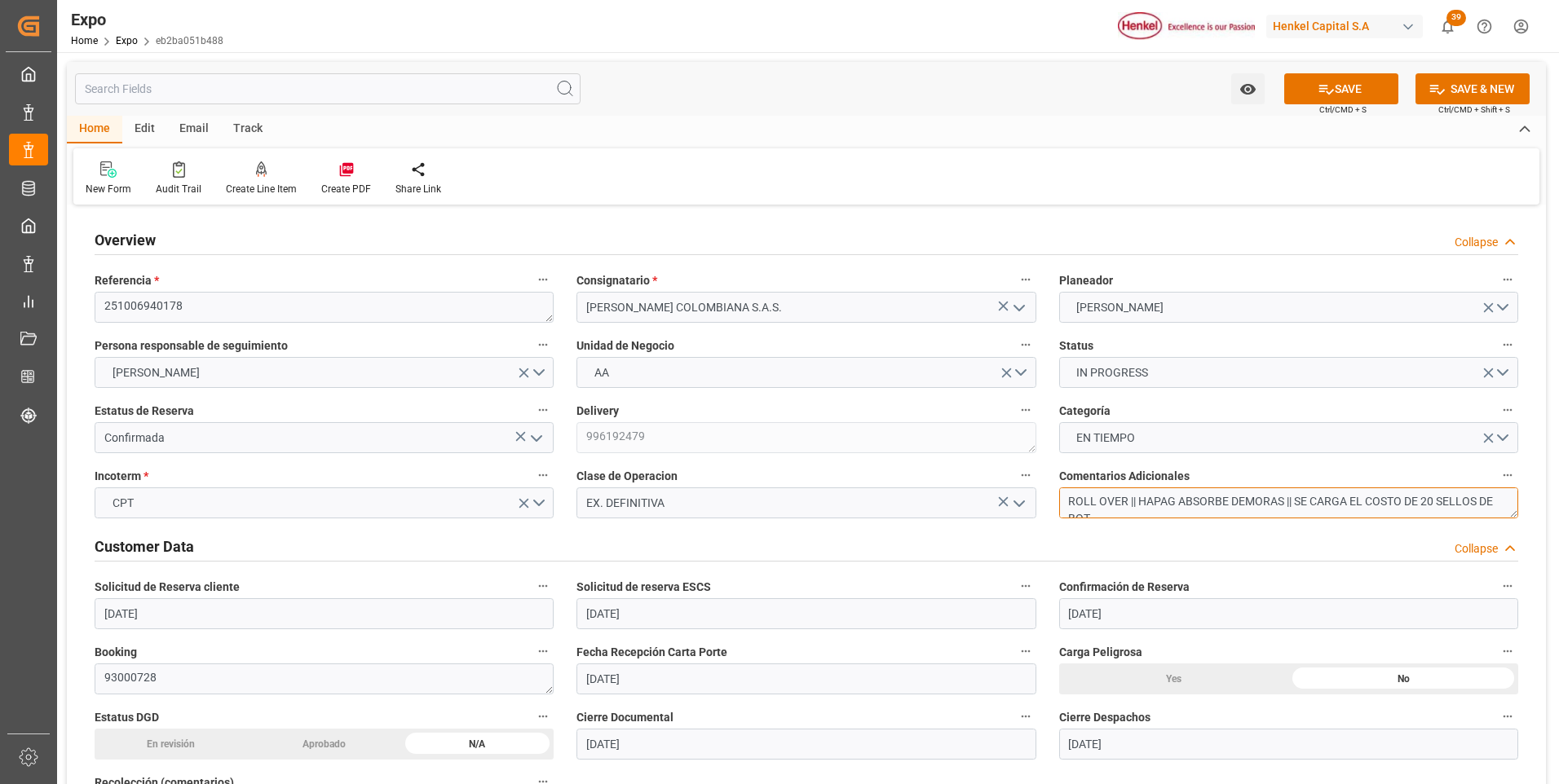
scroll to position [8, 0]
type textarea "ROLL OVER || HAPAG ABSORBE DEMORAS || SE CARGA EL COSTO DE 20 SELLOS DE BOTELLA"
click at [1345, 94] on button "SAVE" at bounding box center [1341, 89] width 115 height 31
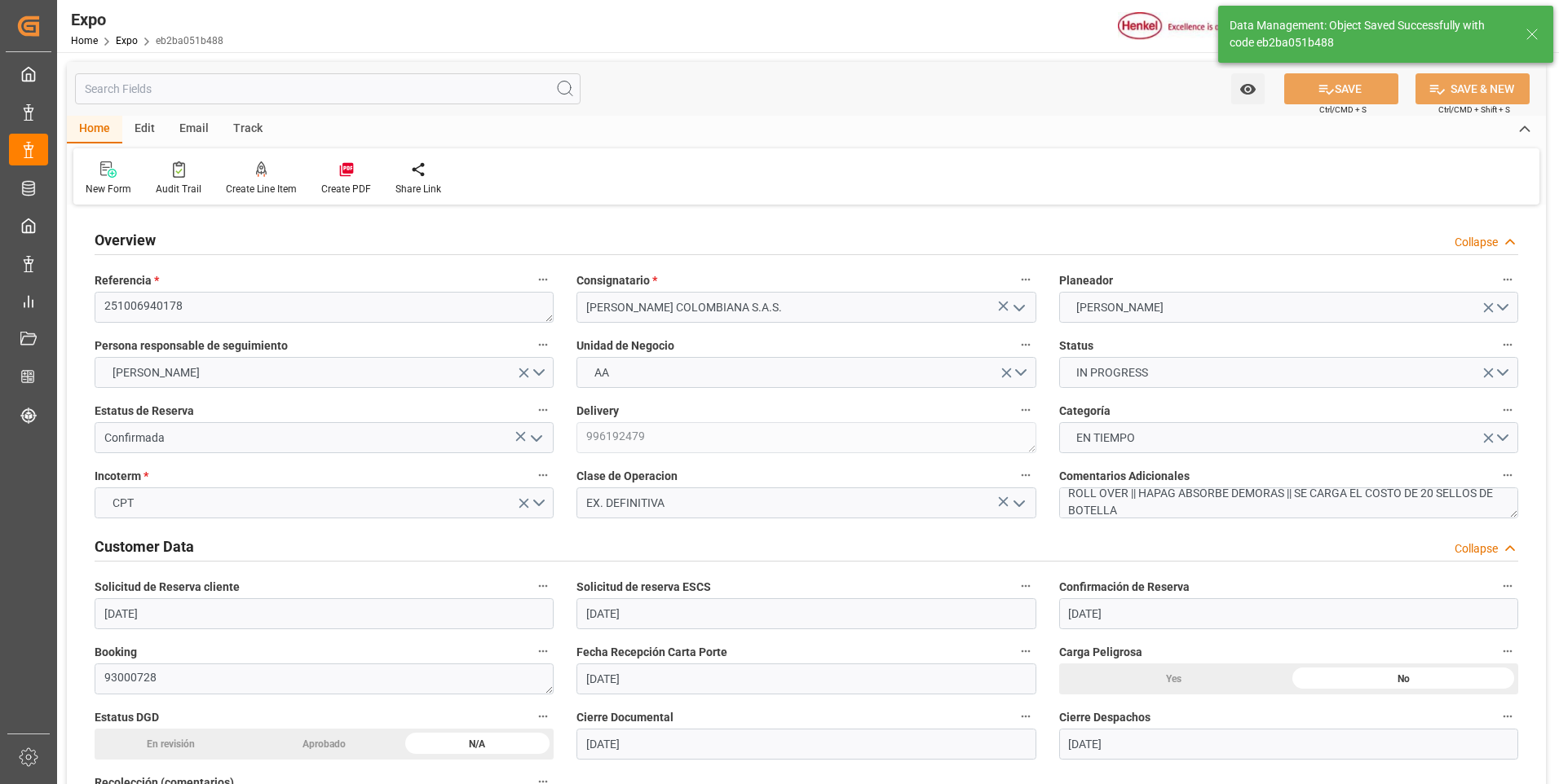
type input "15-10-2025 14:54"
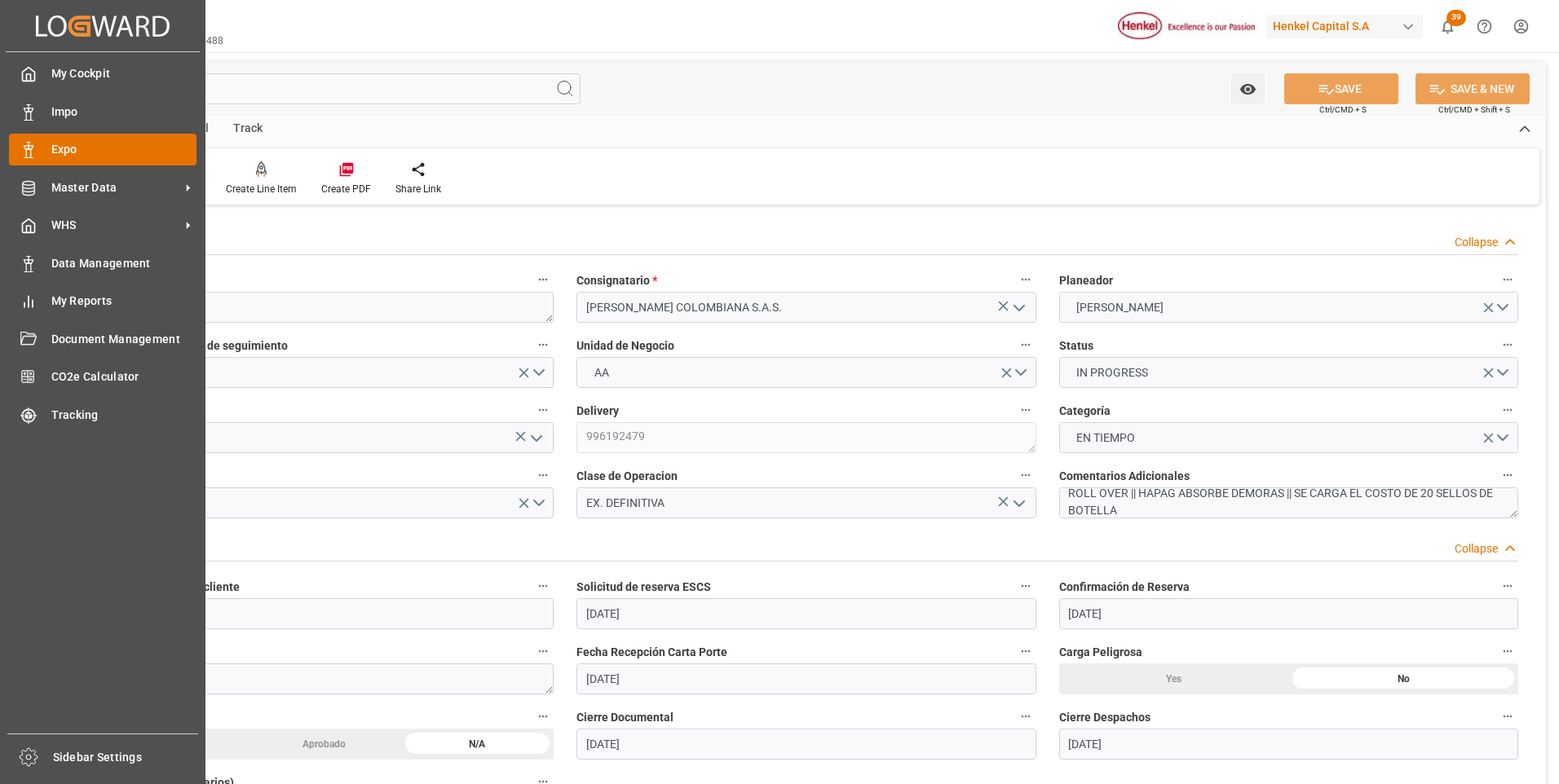
click at [16, 140] on div "Expo Expo" at bounding box center [102, 149] width 187 height 32
